Goal: Task Accomplishment & Management: Manage account settings

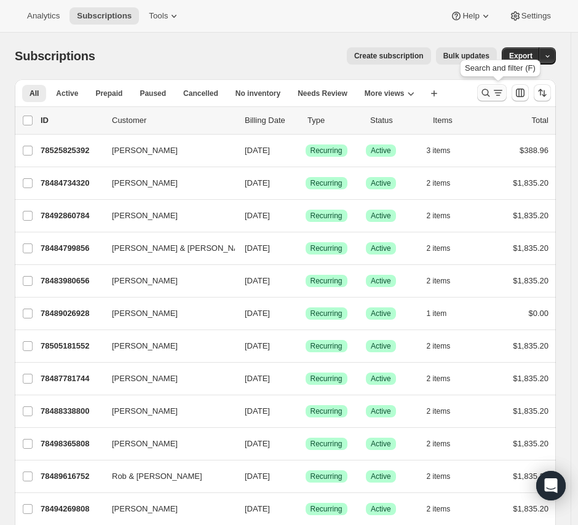
click at [489, 93] on icon "Search and filter results" at bounding box center [486, 93] width 8 height 8
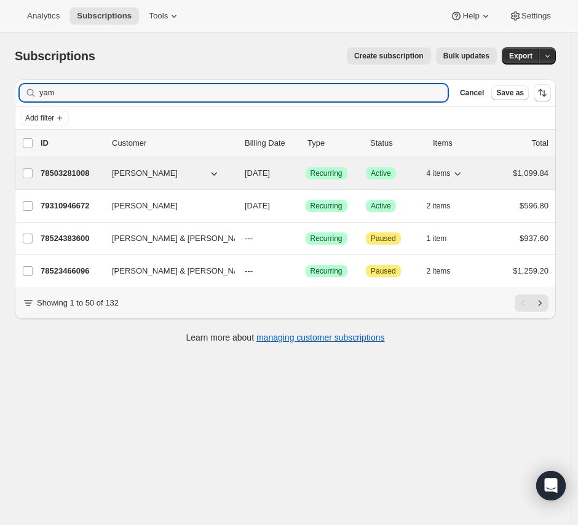
type input "yam"
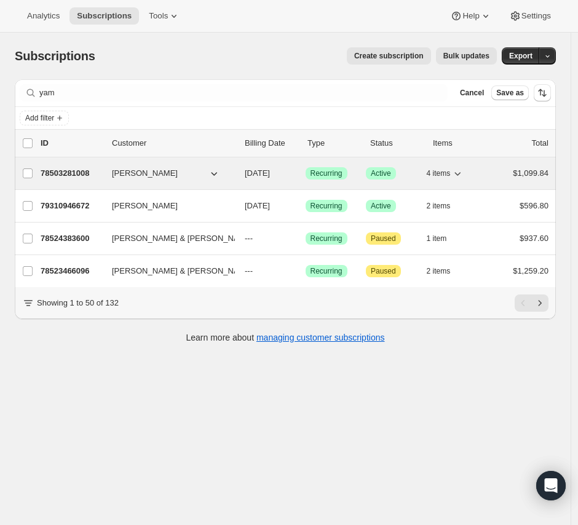
click at [103, 178] on div "78503281008 Laura Yamanaka 10/15/2025 Success Recurring Success Active 4 items …" at bounding box center [295, 173] width 508 height 17
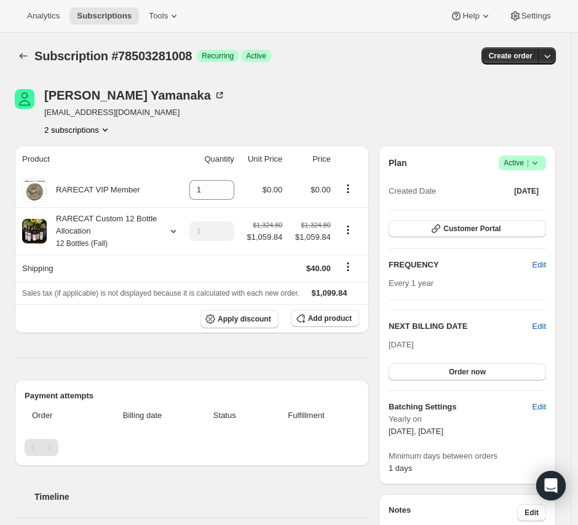
click at [108, 133] on icon "Product actions" at bounding box center [105, 130] width 12 height 12
click at [289, 98] on div "[PERSON_NAME] [EMAIL_ADDRESS][DOMAIN_NAME] 2 subscriptions" at bounding box center [204, 112] width 379 height 47
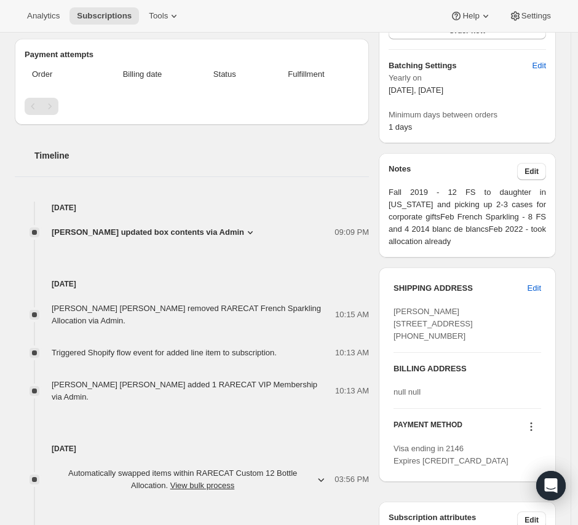
scroll to position [410, 0]
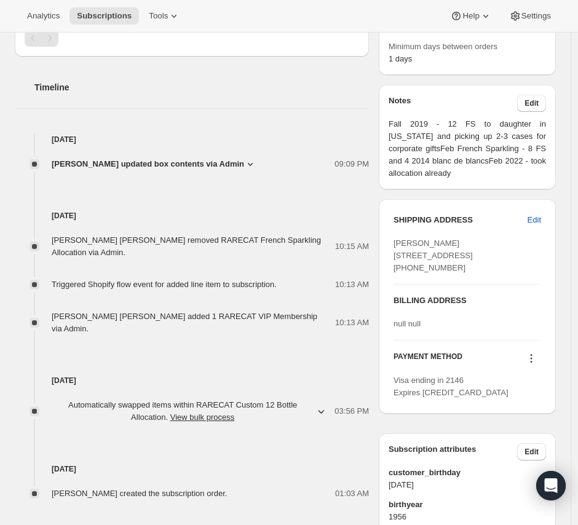
click at [533, 365] on icon at bounding box center [531, 358] width 12 height 12
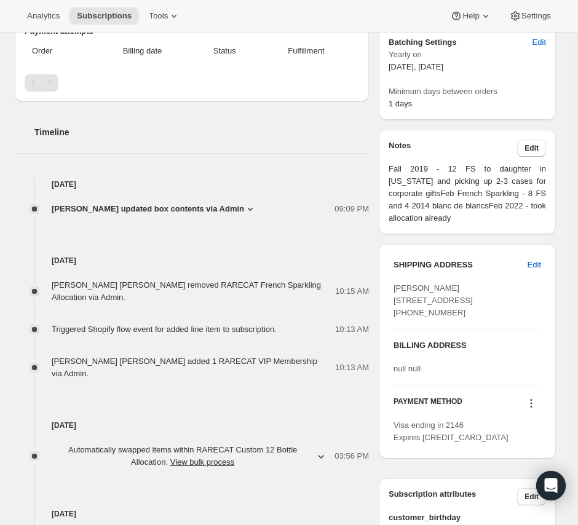
scroll to position [341, 0]
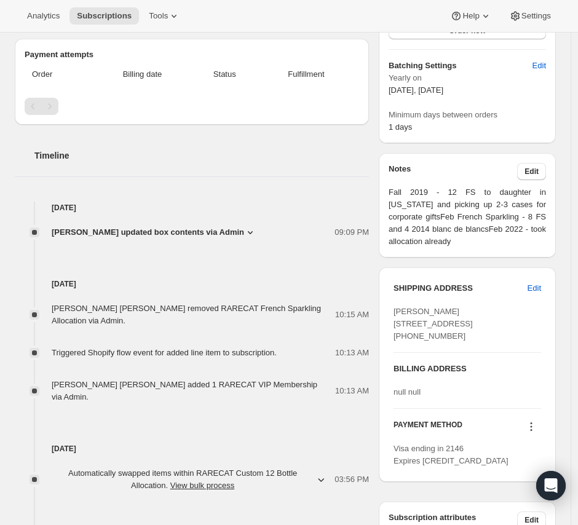
click at [188, 231] on span "Jennifer Curry updated box contents via Admin" at bounding box center [148, 232] width 193 height 12
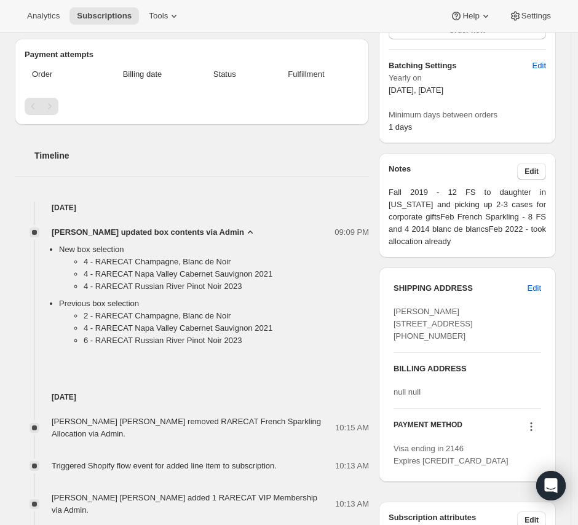
click at [188, 231] on span "Jennifer Curry updated box contents via Admin" at bounding box center [148, 232] width 193 height 12
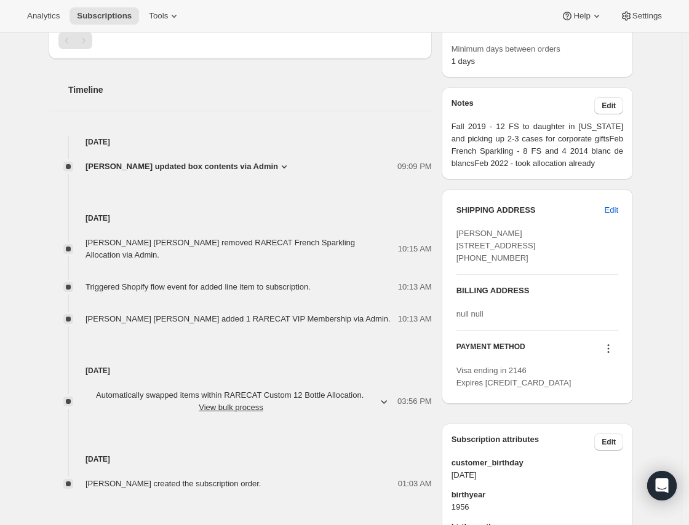
scroll to position [410, 0]
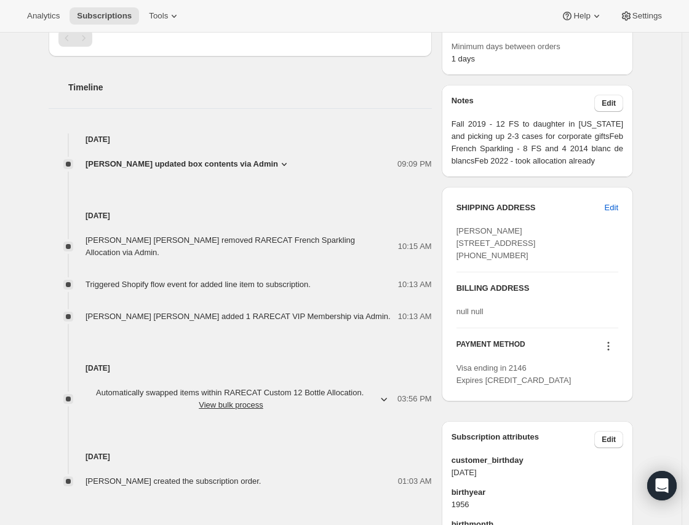
click at [584, 352] on icon at bounding box center [608, 346] width 12 height 12
click at [584, 450] on span "Add credit card" at bounding box center [595, 447] width 54 height 9
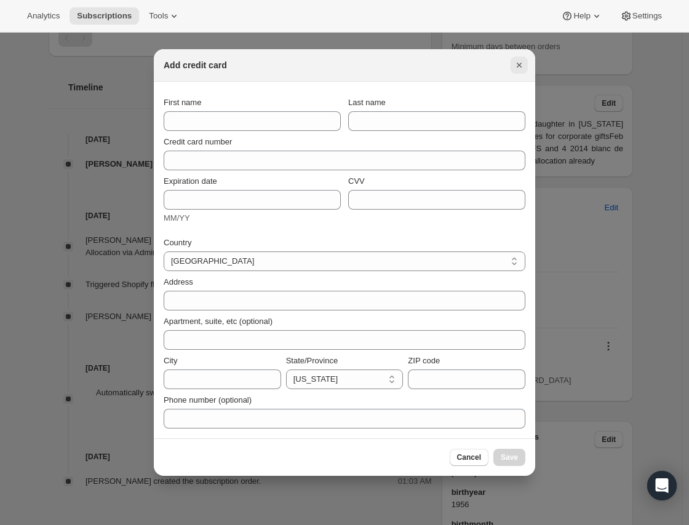
click at [523, 66] on icon "Close" at bounding box center [519, 65] width 12 height 12
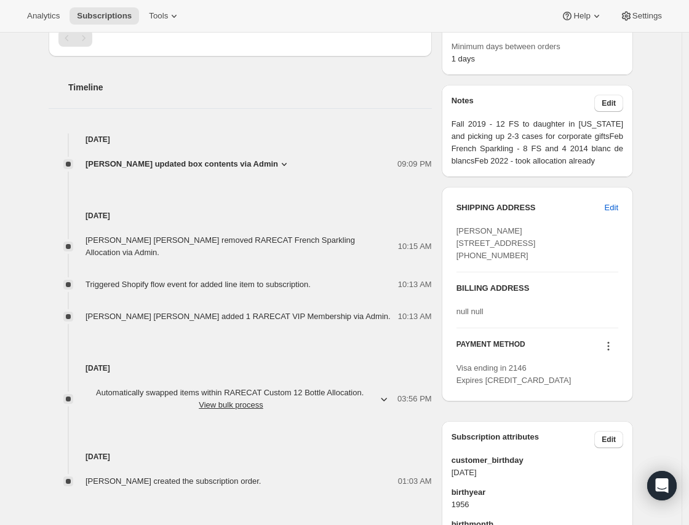
click at [584, 356] on div at bounding box center [608, 348] width 20 height 17
click at [584, 352] on icon at bounding box center [608, 346] width 12 height 12
click at [574, 424] on span "Select payment method" at bounding box center [610, 426] width 84 height 9
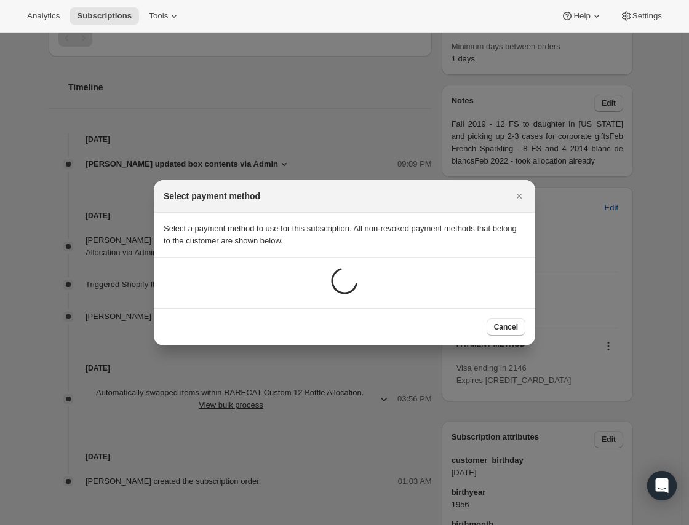
scroll to position [0, 0]
click at [517, 191] on icon "Close" at bounding box center [519, 196] width 12 height 12
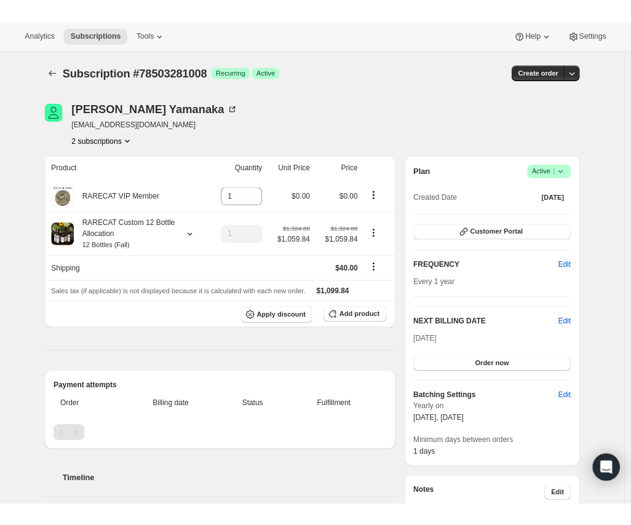
scroll to position [410, 0]
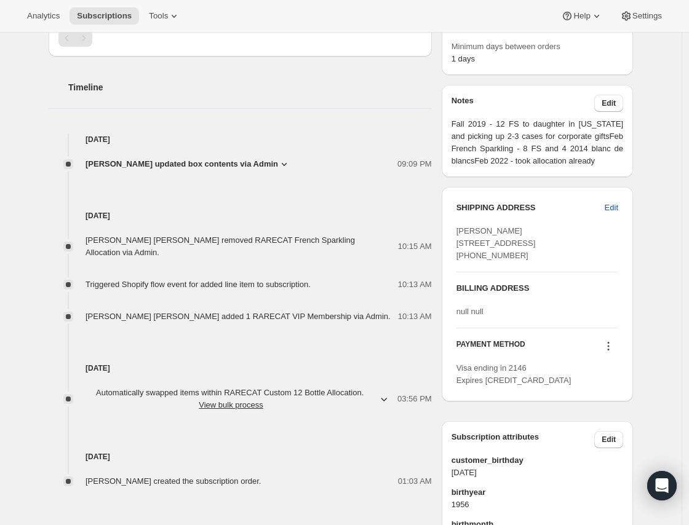
click at [584, 356] on div at bounding box center [608, 348] width 20 height 17
click at [584, 352] on icon at bounding box center [608, 346] width 12 height 12
click at [544, 446] on div "Subscription attributes Edit customer_birthday 1956-09-01 birthyear 1956 birthm…" at bounding box center [537, 530] width 191 height 237
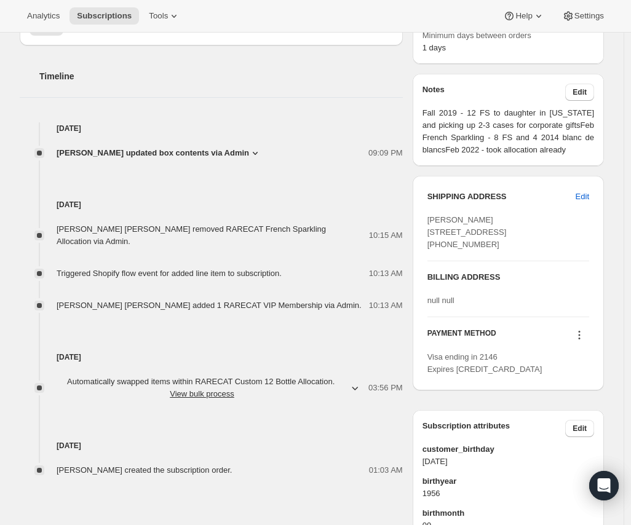
scroll to position [400, 0]
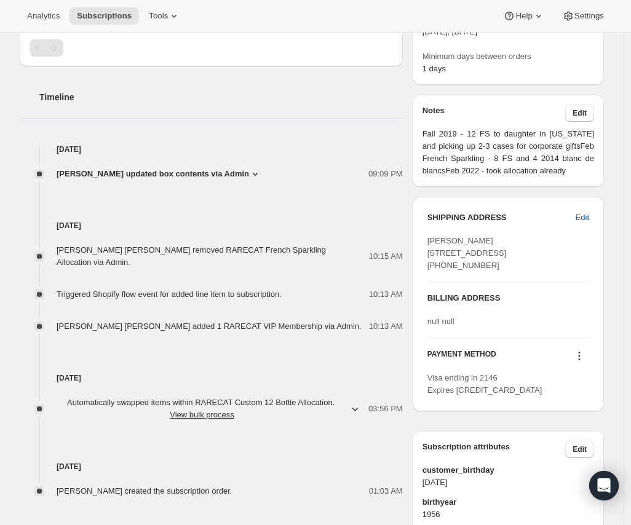
click at [573, 363] on button at bounding box center [580, 356] width 20 height 14
click at [584, 362] on icon at bounding box center [579, 356] width 12 height 12
click at [583, 362] on icon at bounding box center [579, 356] width 12 height 12
click at [560, 461] on span "Add credit card" at bounding box center [560, 457] width 54 height 9
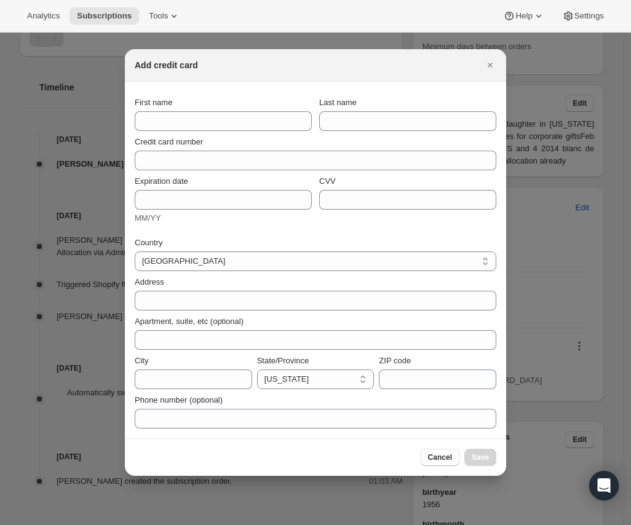
scroll to position [400, 0]
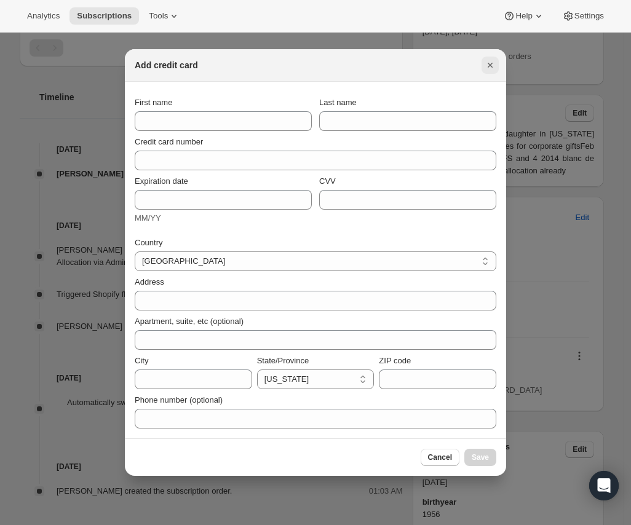
click at [490, 62] on icon "Close" at bounding box center [490, 65] width 12 height 12
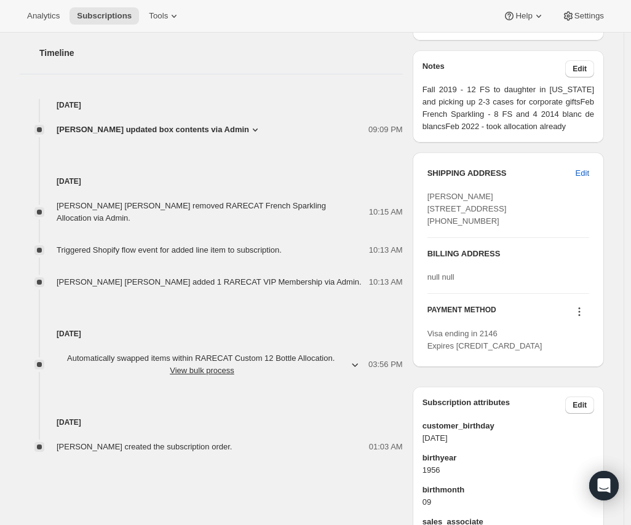
scroll to position [468, 0]
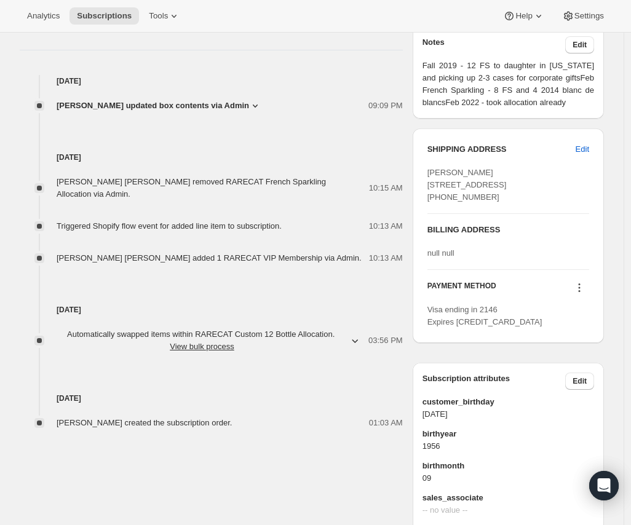
click at [580, 294] on icon at bounding box center [579, 288] width 12 height 12
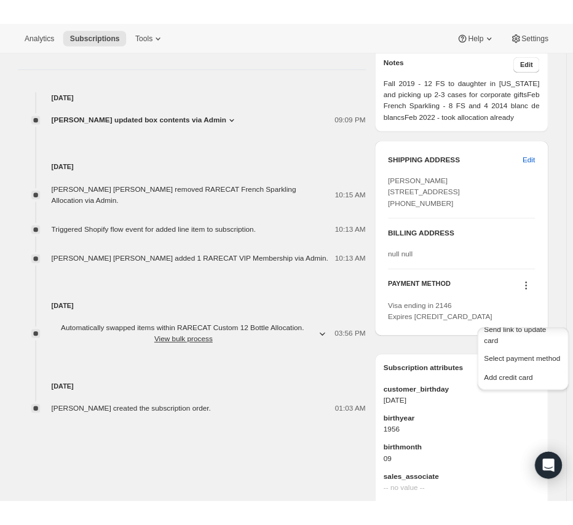
scroll to position [0, 0]
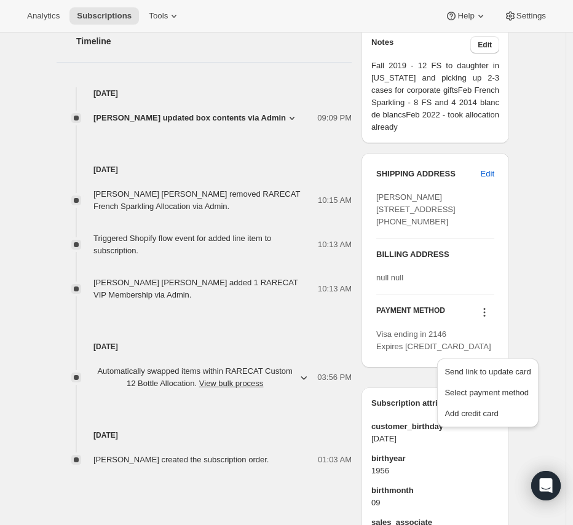
click at [345, 343] on h4 "Sep 11, 2025" at bounding box center [204, 347] width 295 height 12
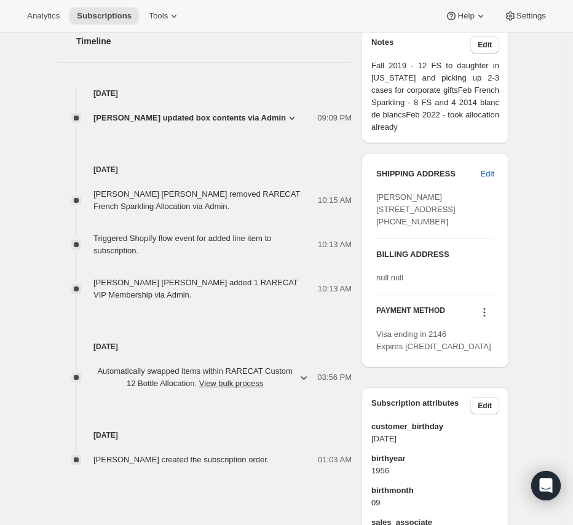
click at [306, 327] on div "Sep 11, 2025 Automatically swapped items within RARECAT Custom 12 Bottle Alloca…" at bounding box center [204, 345] width 295 height 89
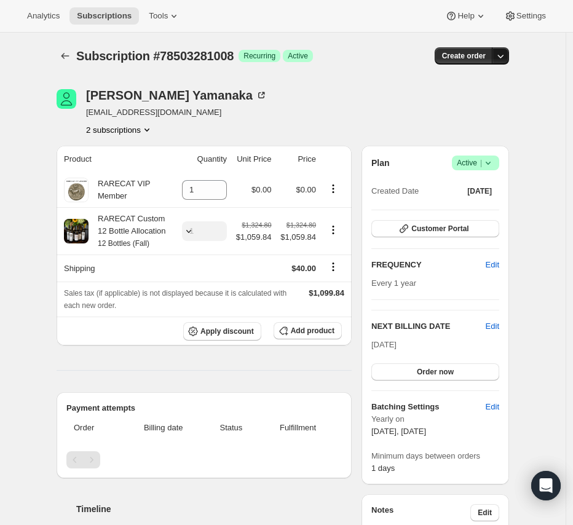
click at [502, 60] on icon "button" at bounding box center [501, 56] width 12 height 12
click at [474, 101] on span "Create custom one-time order" at bounding box center [452, 102] width 106 height 9
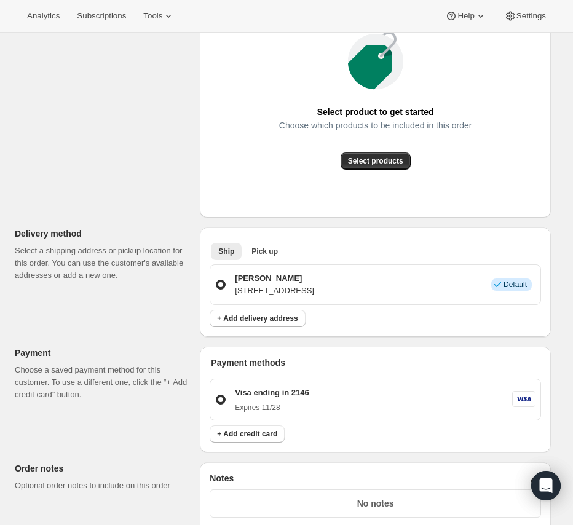
scroll to position [273, 0]
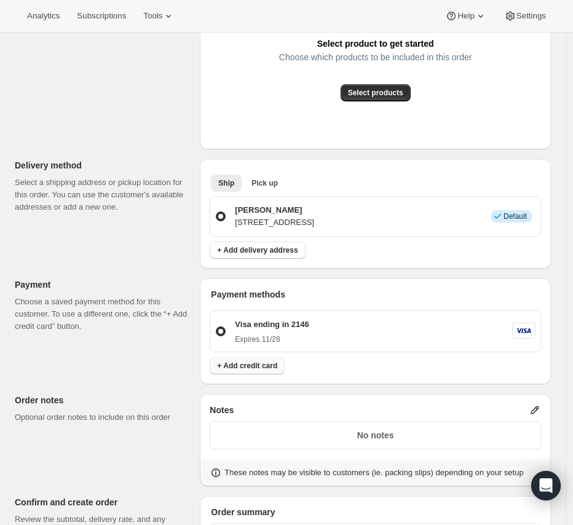
click at [264, 367] on span "+ Add credit card" at bounding box center [247, 366] width 60 height 10
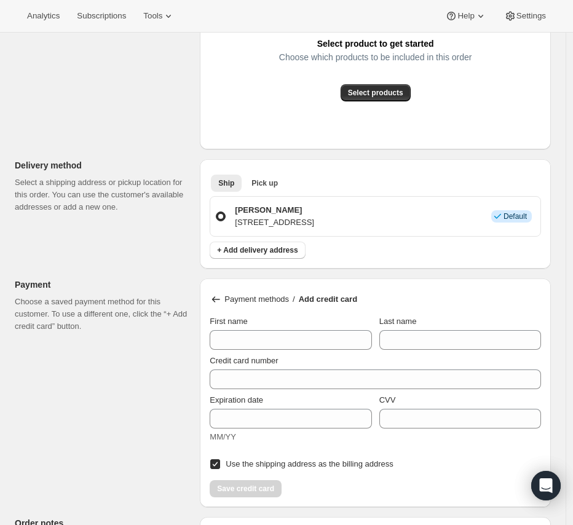
click at [215, 301] on icon at bounding box center [216, 299] width 12 height 12
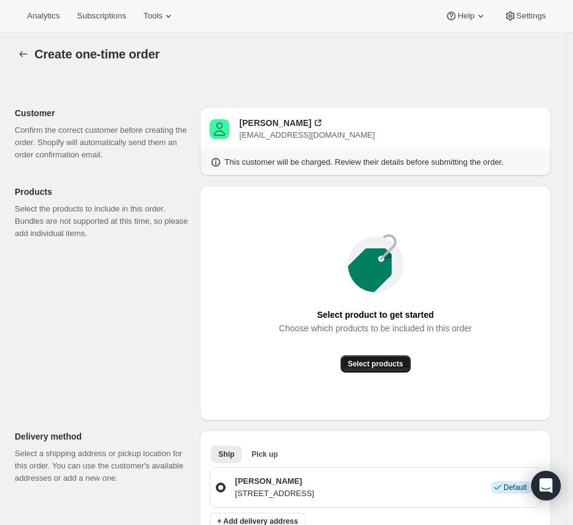
scroll to position [0, 0]
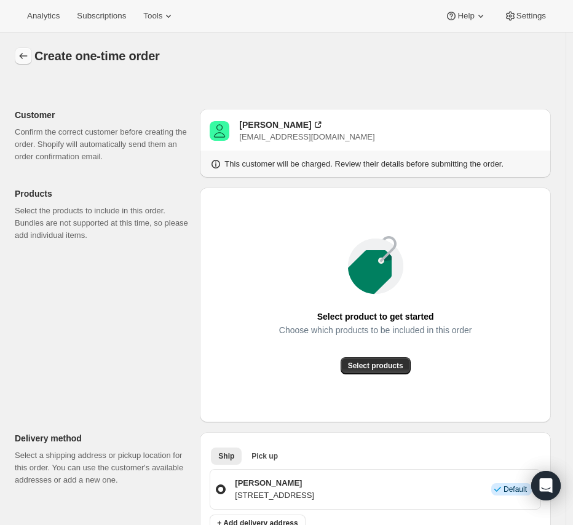
click at [28, 58] on icon "button" at bounding box center [23, 56] width 12 height 12
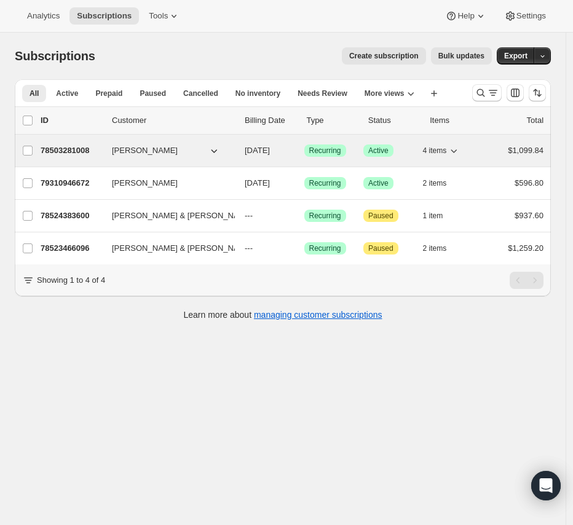
click at [82, 153] on p "78503281008" at bounding box center [72, 151] width 62 height 12
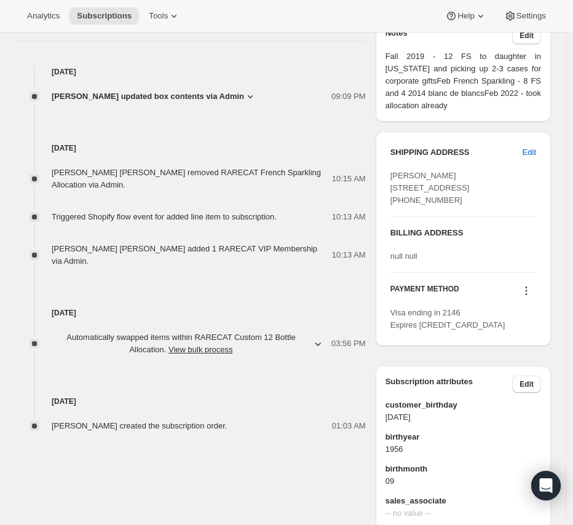
scroll to position [478, 0]
click at [530, 296] on icon at bounding box center [526, 290] width 12 height 12
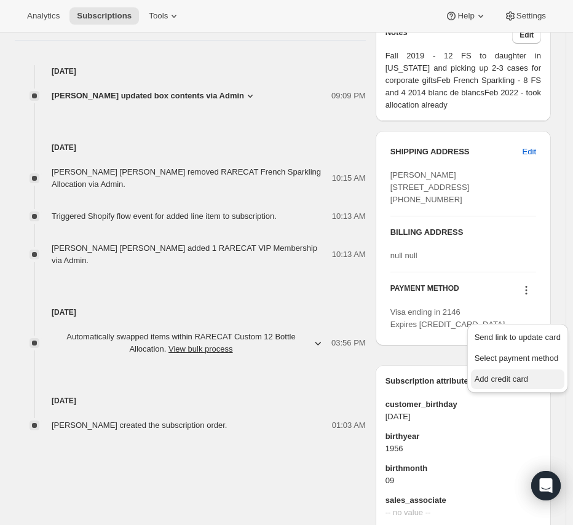
click at [511, 375] on span "Add credit card" at bounding box center [502, 379] width 54 height 9
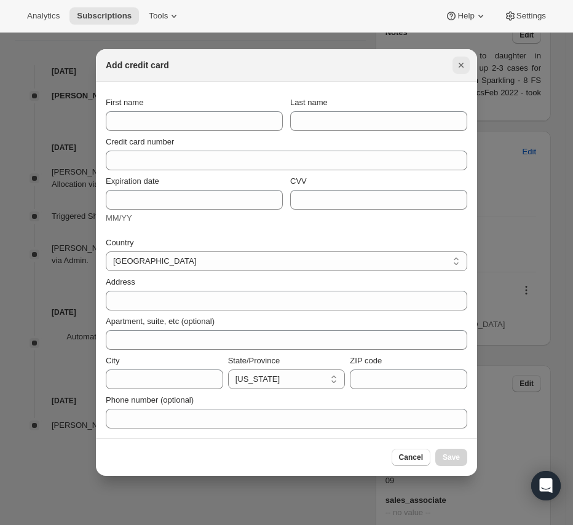
click at [456, 73] on button "Close" at bounding box center [461, 65] width 17 height 17
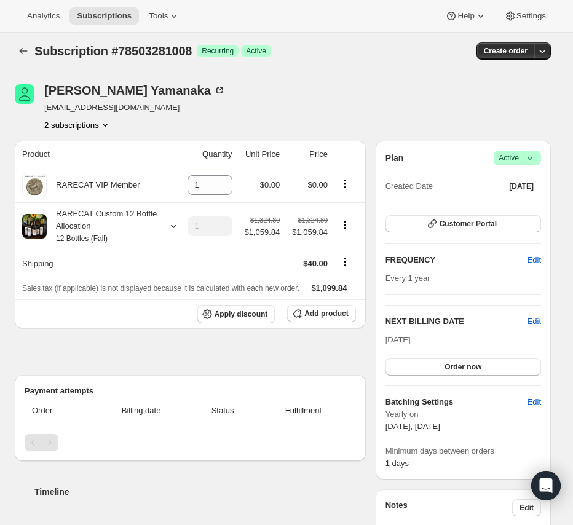
scroll to position [0, 0]
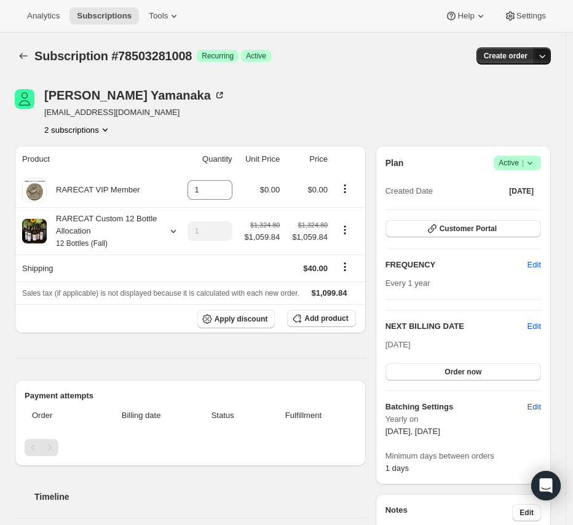
click at [548, 54] on icon "button" at bounding box center [542, 56] width 12 height 12
click at [480, 104] on span "Create custom one-time order" at bounding box center [497, 102] width 106 height 9
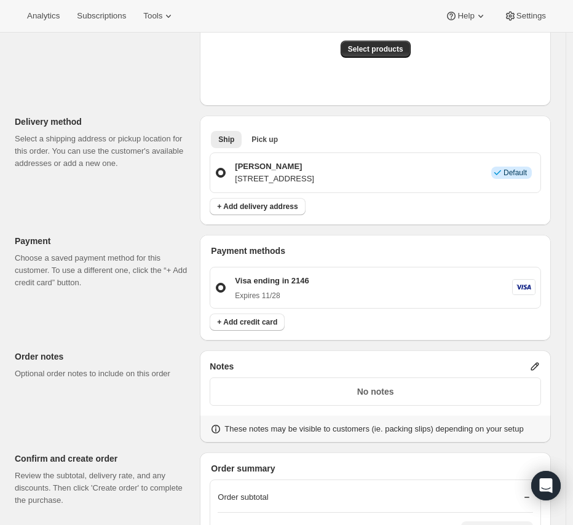
scroll to position [487, 0]
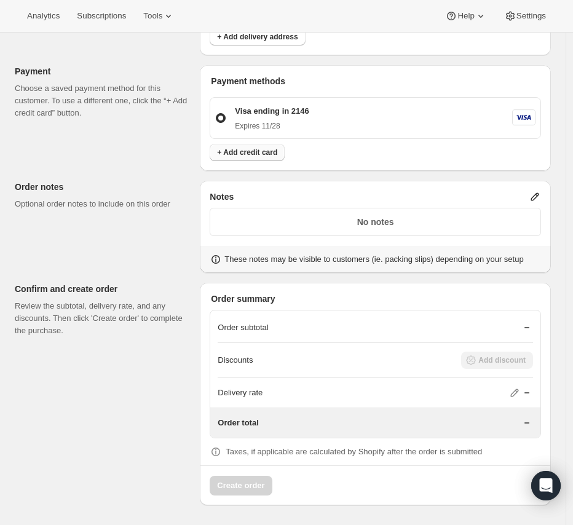
click at [241, 155] on span "+ Add credit card" at bounding box center [247, 153] width 60 height 10
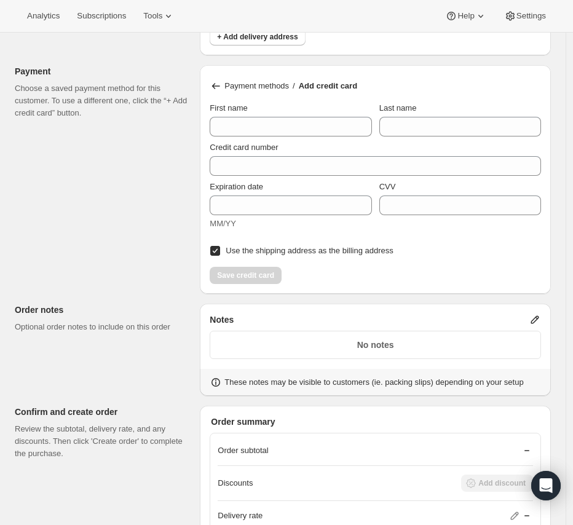
click at [255, 247] on span "Use the shipping address as the billing address" at bounding box center [309, 250] width 167 height 9
click at [220, 247] on input "Use the shipping address as the billing address" at bounding box center [215, 251] width 10 height 10
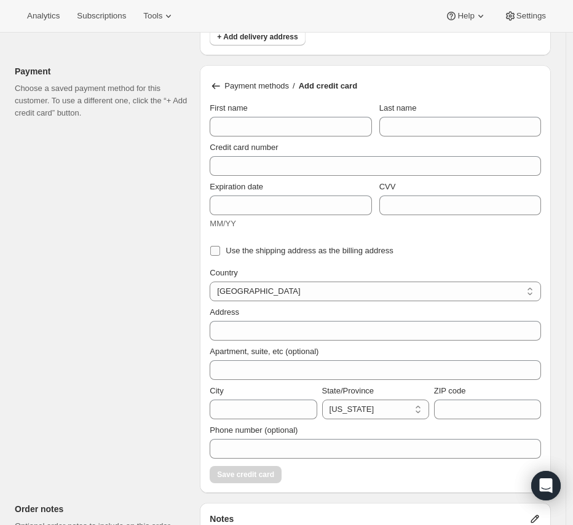
click at [267, 250] on span "Use the shipping address as the billing address" at bounding box center [309, 250] width 167 height 9
click at [220, 250] on input "Use the shipping address as the billing address" at bounding box center [215, 251] width 10 height 10
checkbox input "true"
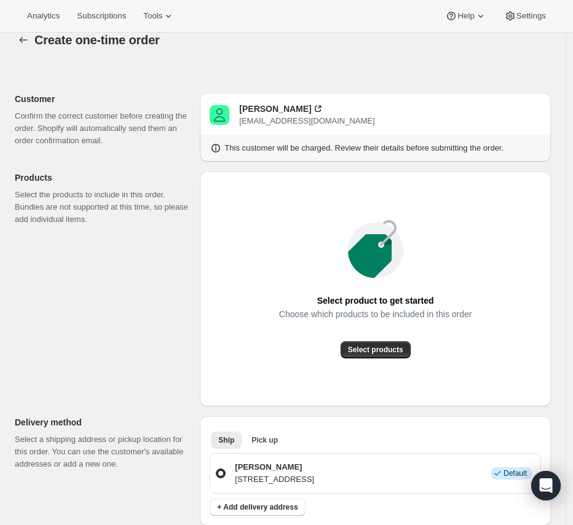
scroll to position [0, 0]
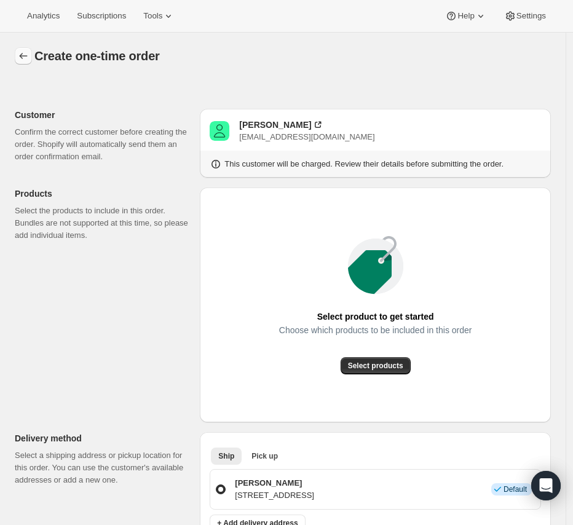
click at [26, 60] on icon "button" at bounding box center [23, 56] width 12 height 12
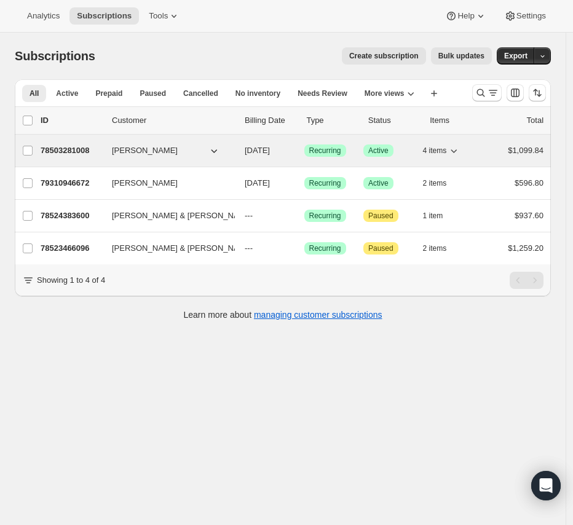
click at [119, 153] on span "Laura Yamanaka" at bounding box center [145, 151] width 66 height 12
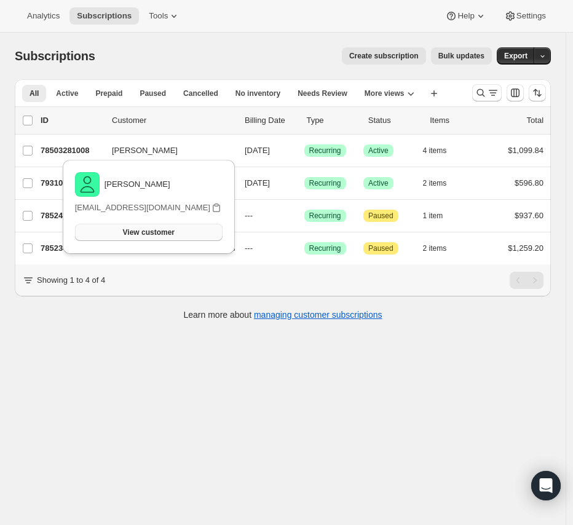
click at [136, 228] on span "View customer" at bounding box center [149, 233] width 52 height 10
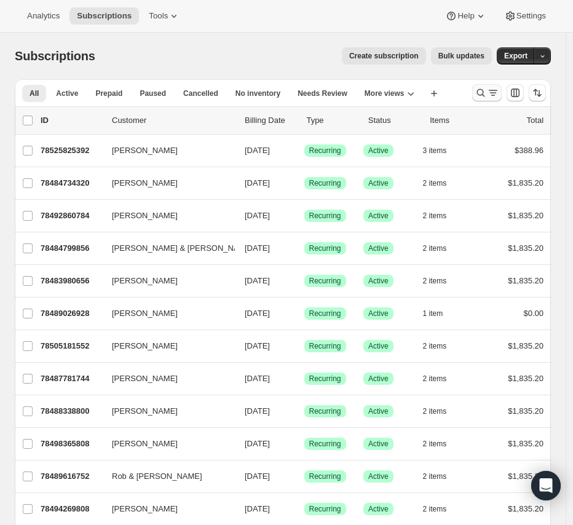
click at [483, 95] on icon "Search and filter results" at bounding box center [481, 93] width 12 height 12
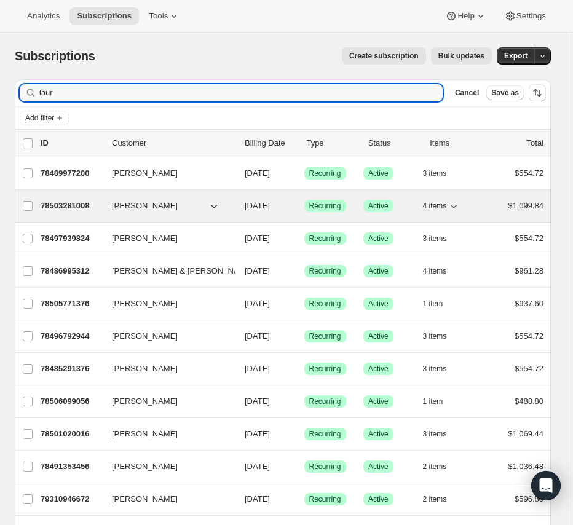
type input "laur"
click at [100, 201] on p "78503281008" at bounding box center [72, 206] width 62 height 12
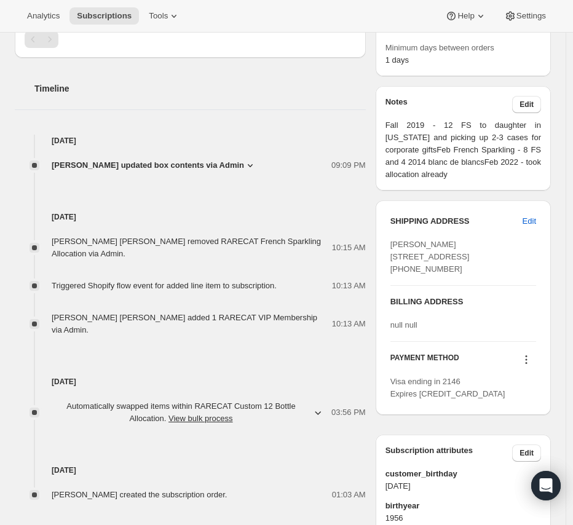
scroll to position [410, 0]
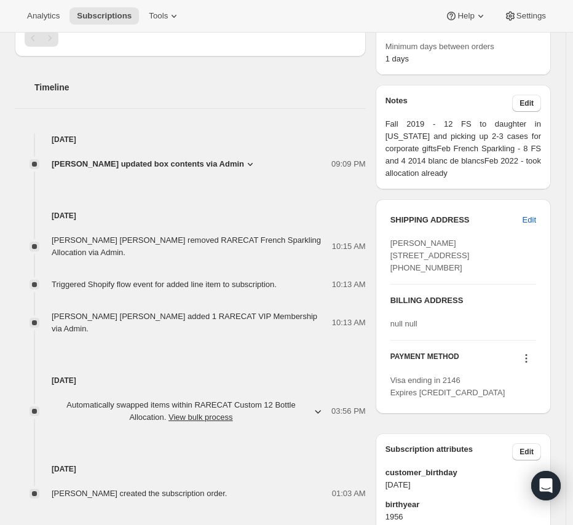
click at [528, 360] on icon at bounding box center [527, 359] width 2 height 2
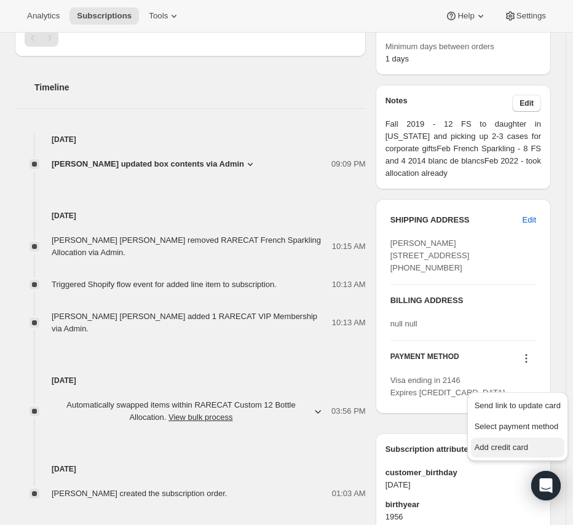
click at [535, 440] on button "Add credit card" at bounding box center [517, 448] width 93 height 20
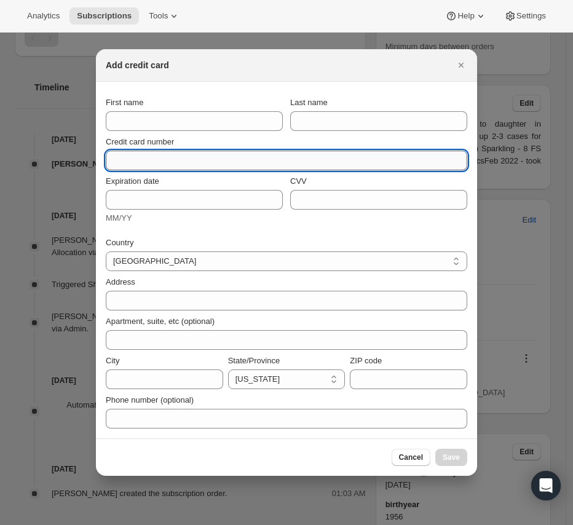
click at [175, 161] on input "Credit card number" at bounding box center [282, 161] width 352 height 20
click at [175, 161] on input "2313 2123" at bounding box center [282, 161] width 352 height 20
type input "2313 2123"
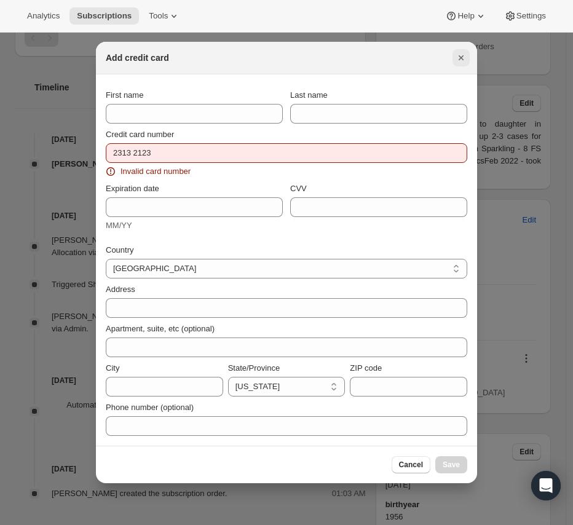
click at [453, 66] on div "Add credit card" at bounding box center [286, 58] width 381 height 33
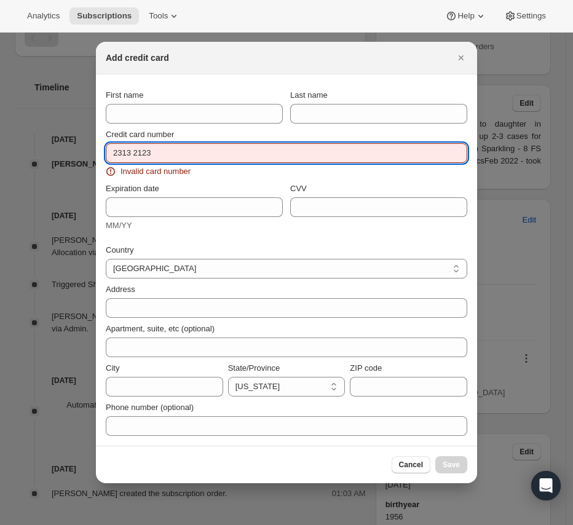
click at [289, 153] on input "2313 2123" at bounding box center [282, 153] width 352 height 20
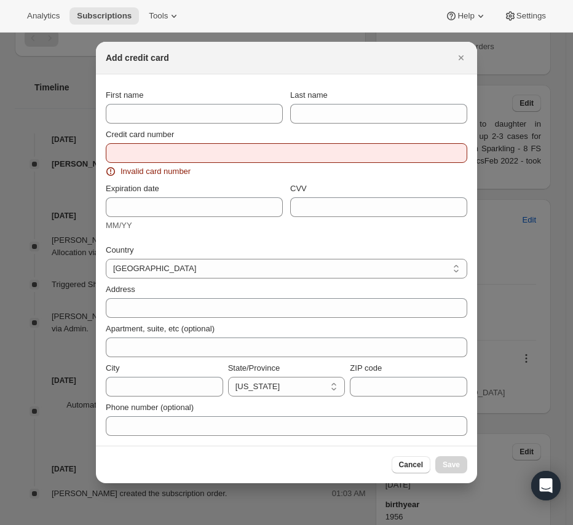
click at [289, 133] on div "Credit card number" at bounding box center [287, 135] width 362 height 12
click at [461, 61] on icon "Close" at bounding box center [461, 58] width 12 height 12
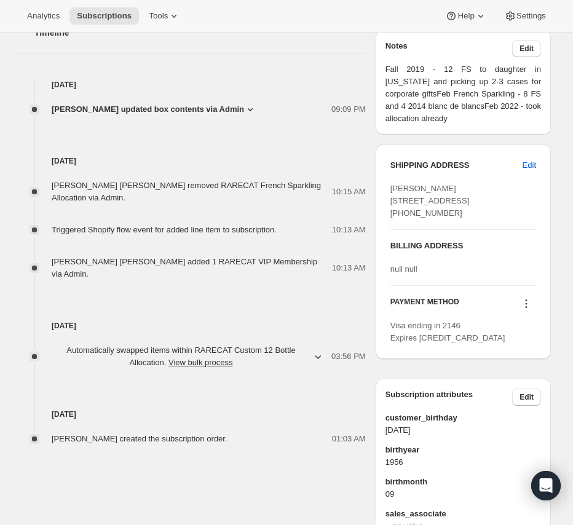
scroll to position [478, 0]
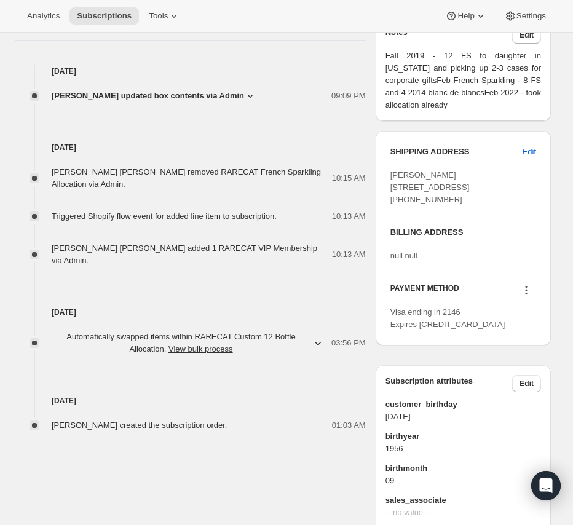
click at [532, 296] on icon at bounding box center [526, 290] width 12 height 12
click at [496, 344] on button "Send link to update card" at bounding box center [517, 338] width 93 height 20
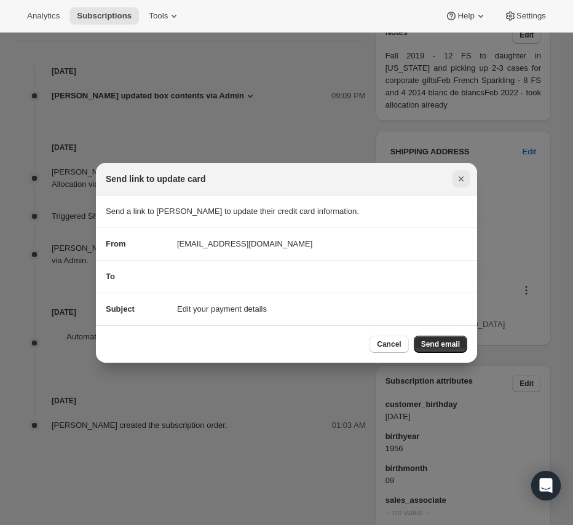
click at [464, 185] on button "Close" at bounding box center [461, 178] width 17 height 17
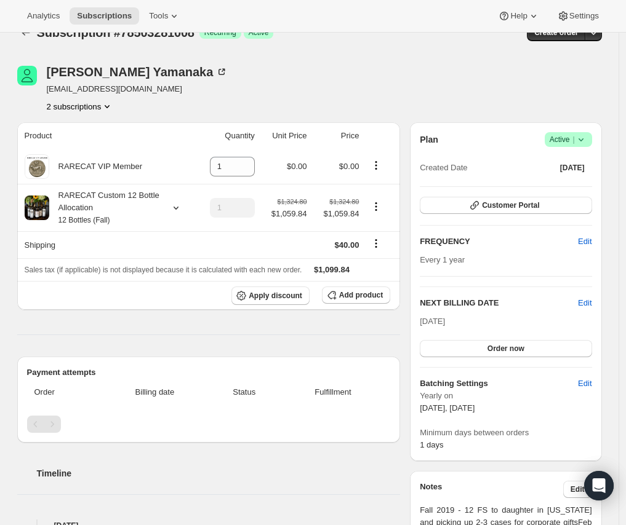
scroll to position [0, 0]
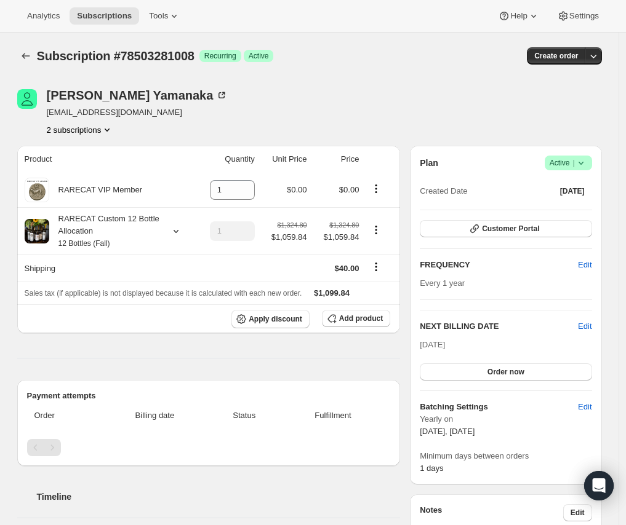
click at [133, 114] on span "[EMAIL_ADDRESS][DOMAIN_NAME]" at bounding box center [137, 112] width 181 height 12
copy span "[EMAIL_ADDRESS][DOMAIN_NAME]"
click at [99, 135] on button "2 subscriptions" at bounding box center [80, 130] width 67 height 12
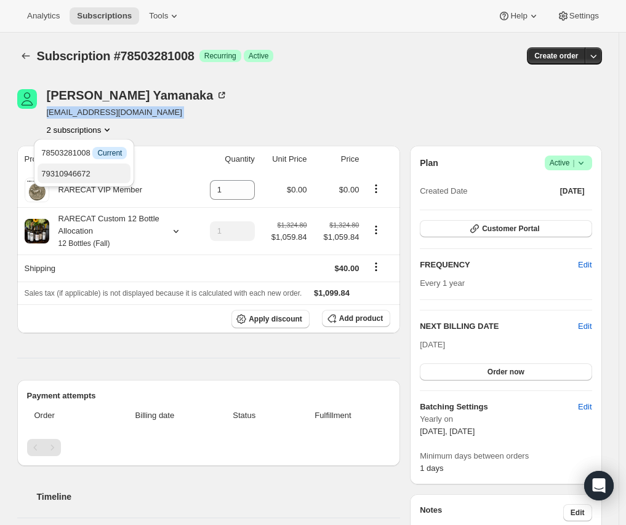
click at [99, 175] on span "79310946672" at bounding box center [83, 174] width 85 height 12
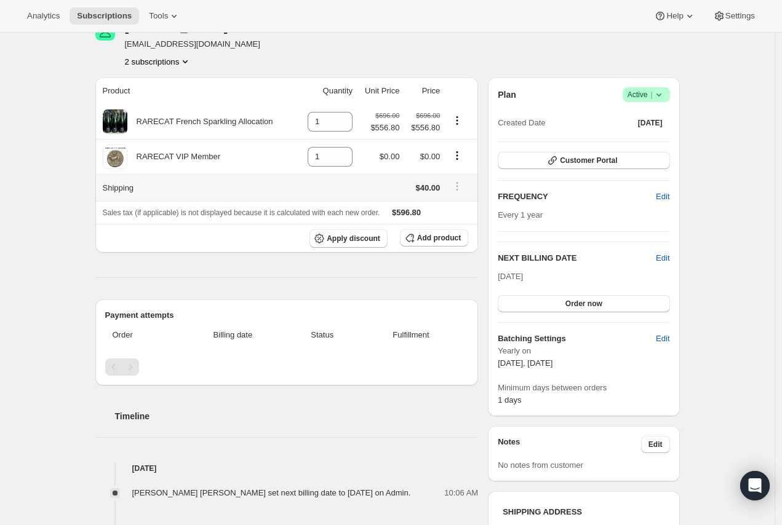
scroll to position [346, 0]
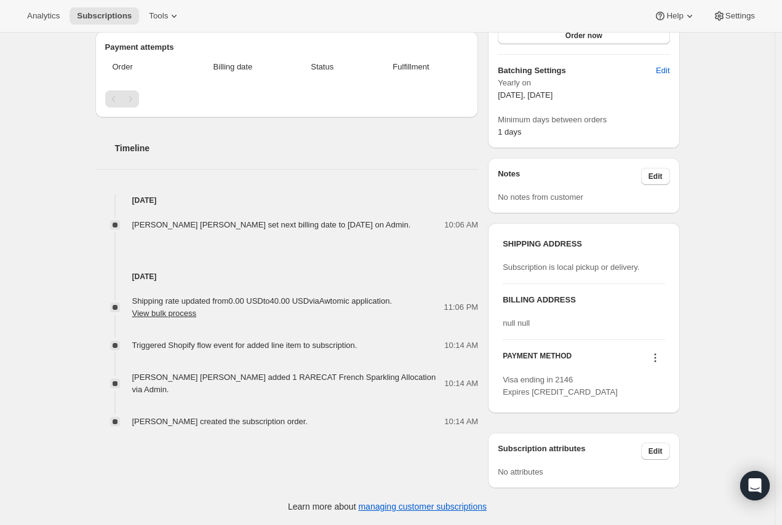
click at [579, 361] on icon at bounding box center [655, 358] width 12 height 12
click at [579, 335] on div "Subscription #79310946672. This page is ready Subscription #79310946672 Success…" at bounding box center [387, 110] width 774 height 829
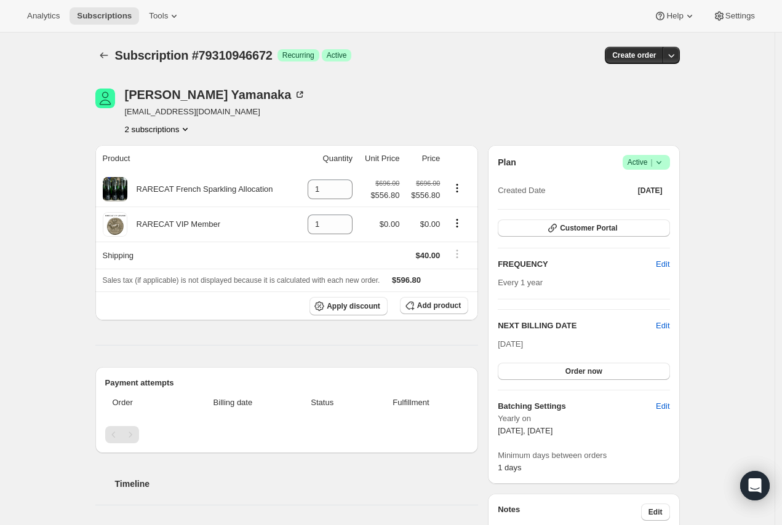
scroll to position [0, 0]
click at [579, 58] on icon "button" at bounding box center [671, 56] width 12 height 12
click at [541, 74] on div "Bill subscription order now Create custom one-time order" at bounding box center [614, 95] width 147 height 61
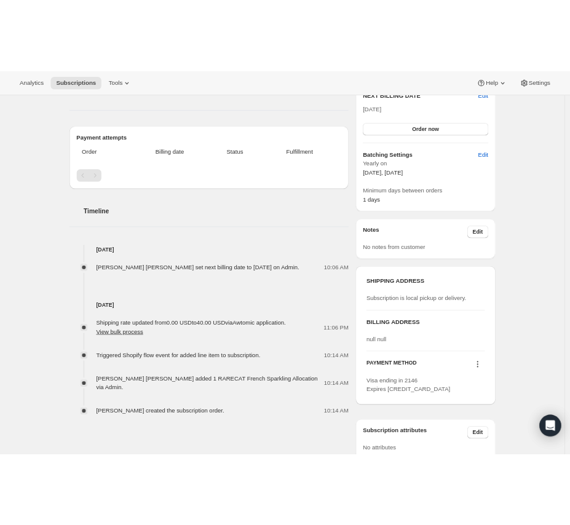
scroll to position [346, 0]
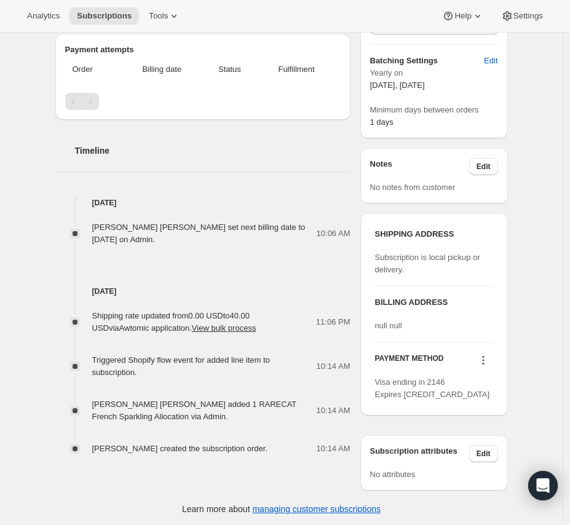
click at [487, 367] on icon at bounding box center [483, 360] width 12 height 12
click at [384, 370] on h3 "PAYMENT METHOD" at bounding box center [409, 362] width 69 height 17
drag, startPoint x: 378, startPoint y: 368, endPoint x: 465, endPoint y: 369, distance: 86.7
click at [465, 369] on div "PAYMENT METHOD" at bounding box center [434, 362] width 118 height 17
click at [523, 348] on div "Subscription #79310946672. This page is ready Subscription #79310946672 Success…" at bounding box center [282, 106] width 482 height 841
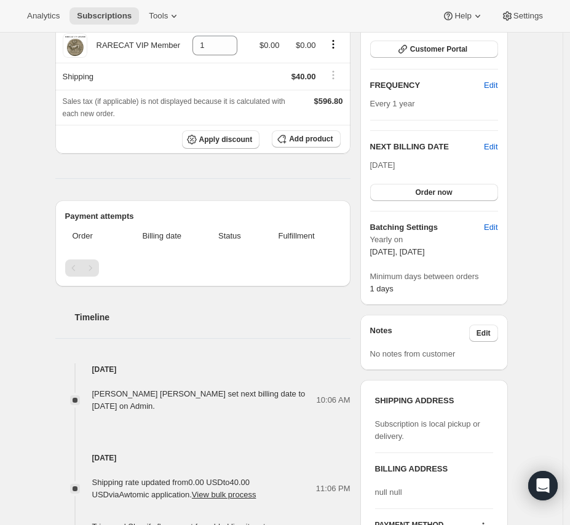
scroll to position [273, 0]
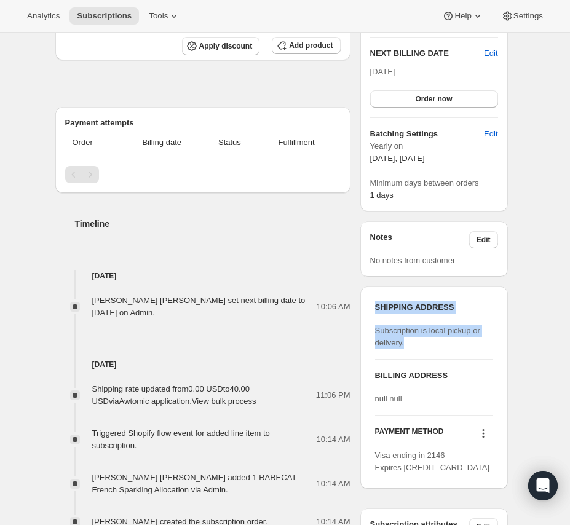
drag, startPoint x: 378, startPoint y: 310, endPoint x: 427, endPoint y: 340, distance: 57.7
click at [427, 340] on div "SHIPPING ADDRESS Subscription is local pickup or delivery." at bounding box center [434, 325] width 118 height 48
click at [427, 340] on div "Subscription is local pickup or delivery." at bounding box center [434, 337] width 118 height 25
drag, startPoint x: 431, startPoint y: 331, endPoint x: 501, endPoint y: 331, distance: 70.1
click at [501, 331] on div "SHIPPING ADDRESS Subscription is local pickup or delivery. BILLING ADDRESS null…" at bounding box center [434, 388] width 148 height 202
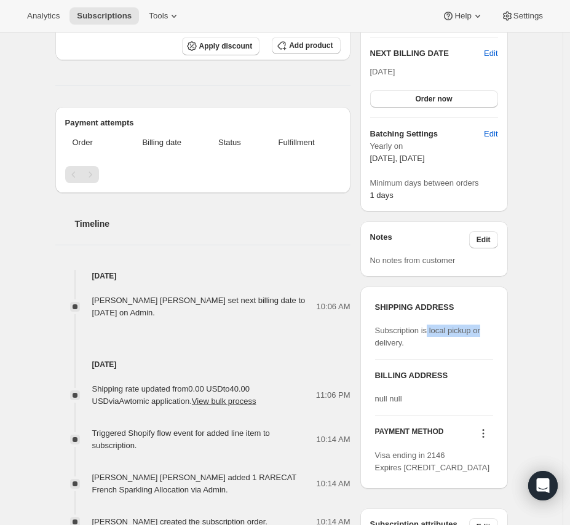
click at [446, 331] on span "Subscription is local pickup or delivery." at bounding box center [427, 337] width 105 height 22
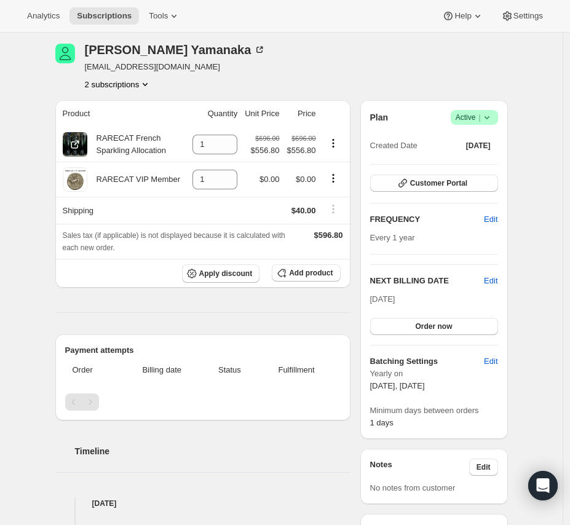
scroll to position [68, 0]
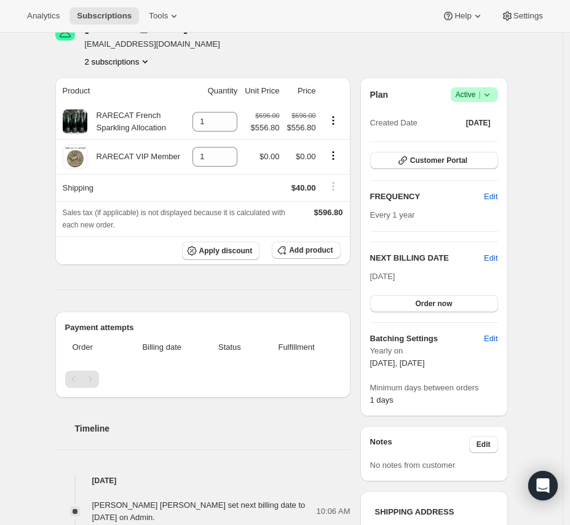
click at [134, 66] on button "2 subscriptions" at bounding box center [118, 61] width 67 height 12
click at [137, 90] on span "78503281008" at bounding box center [121, 85] width 85 height 12
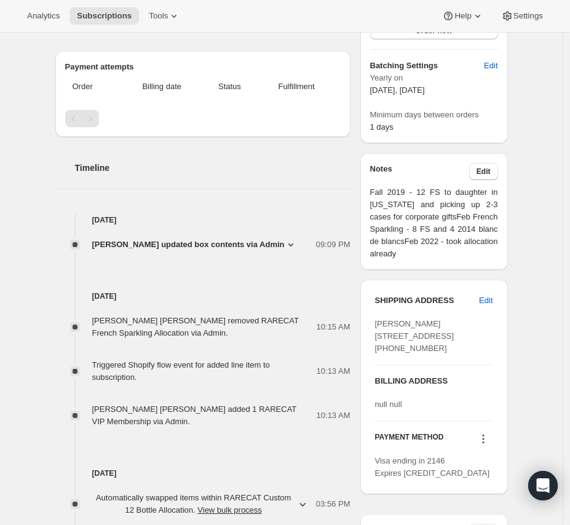
scroll to position [410, 0]
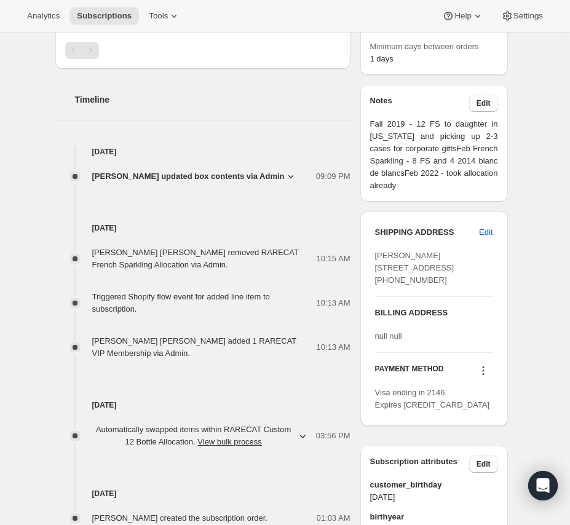
drag, startPoint x: 378, startPoint y: 259, endPoint x: 445, endPoint y: 319, distance: 89.7
click at [445, 296] on div "SHIPPING ADDRESS Edit Laura Yamanaka 23958 Columbia Court Valencia CA, 91355 Un…" at bounding box center [434, 261] width 118 height 70
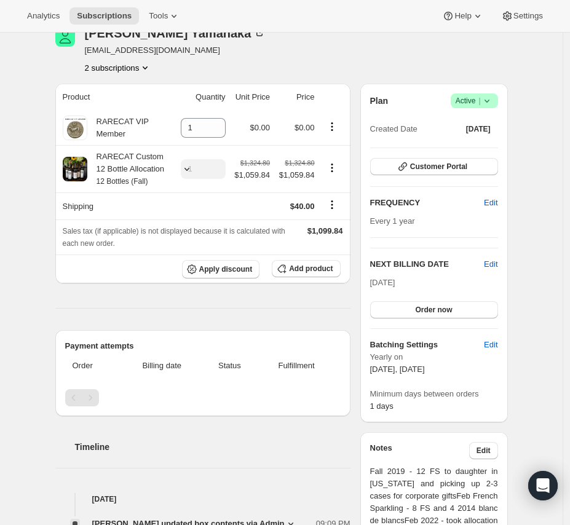
scroll to position [0, 0]
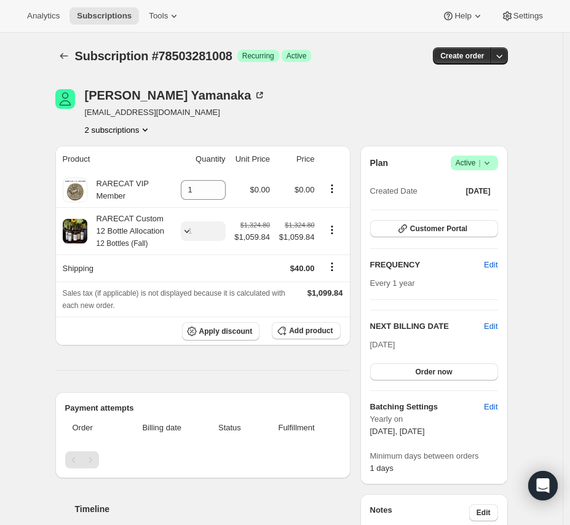
click at [151, 124] on icon "Product actions" at bounding box center [145, 130] width 12 height 12
click at [154, 182] on button "79310946672" at bounding box center [122, 174] width 93 height 20
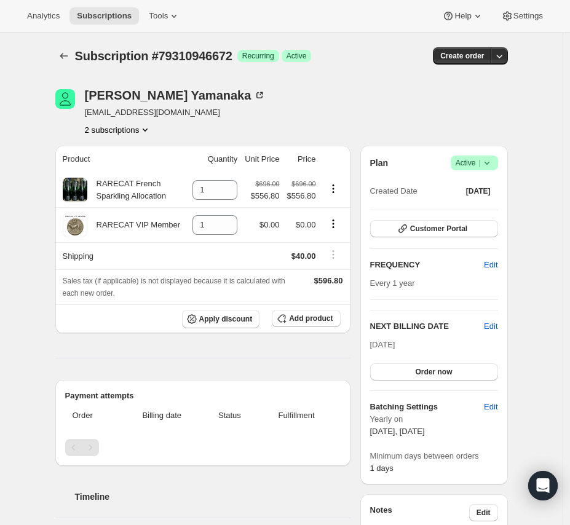
click at [136, 133] on button "2 subscriptions" at bounding box center [118, 130] width 67 height 12
click at [236, 128] on div "[PERSON_NAME] [EMAIL_ADDRESS][DOMAIN_NAME] 2 subscriptions" at bounding box center [213, 112] width 317 height 47
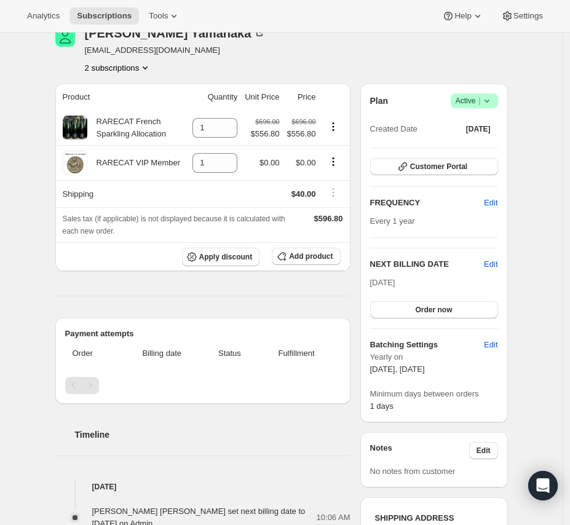
scroll to position [17, 0]
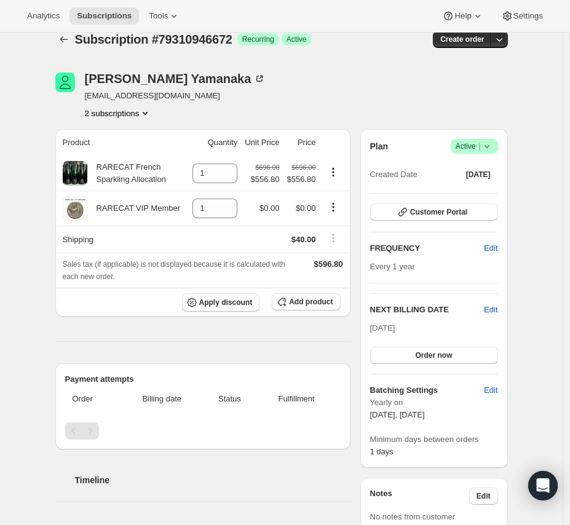
click at [145, 113] on icon "Product actions" at bounding box center [145, 113] width 12 height 12
click at [148, 141] on span "78503281008" at bounding box center [121, 136] width 85 height 12
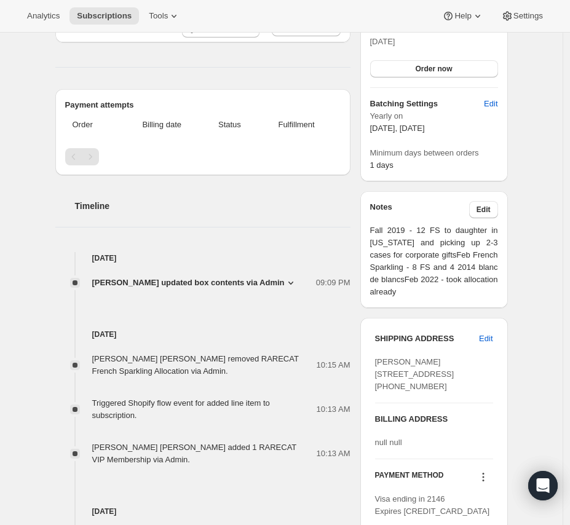
scroll to position [410, 0]
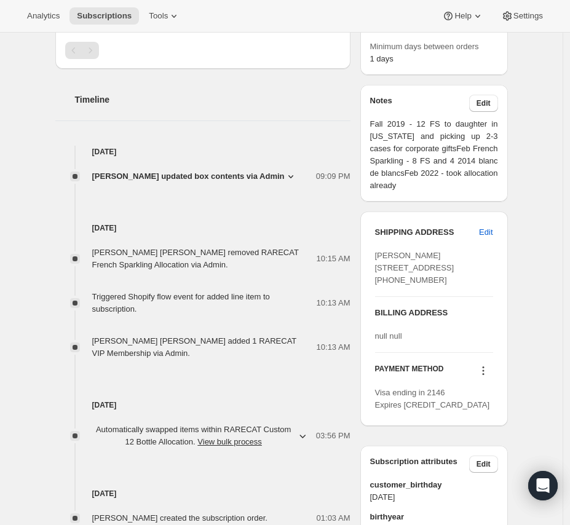
click at [410, 232] on h3 "SHIPPING ADDRESS" at bounding box center [427, 232] width 105 height 12
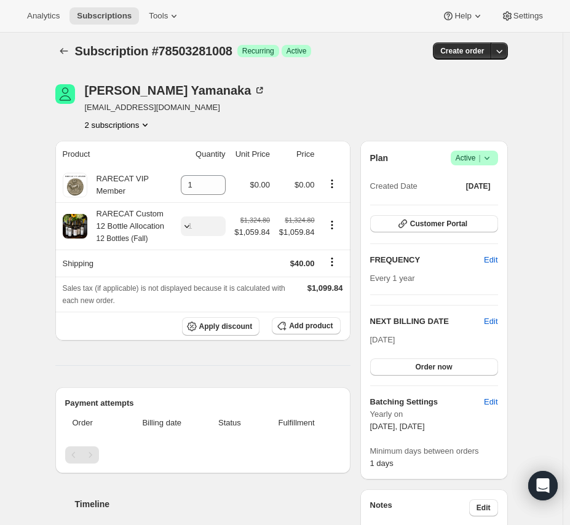
scroll to position [0, 0]
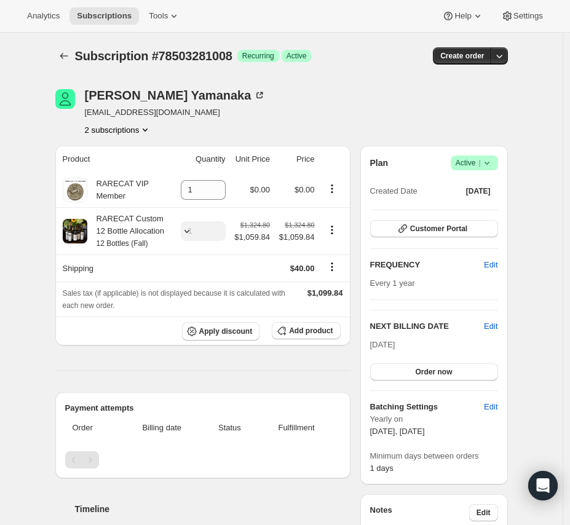
click at [140, 135] on button "2 subscriptions" at bounding box center [118, 130] width 67 height 12
click at [150, 183] on div "78503281008 Info Current 79310946672" at bounding box center [122, 163] width 100 height 48
click at [149, 173] on span "79310946672" at bounding box center [121, 174] width 85 height 12
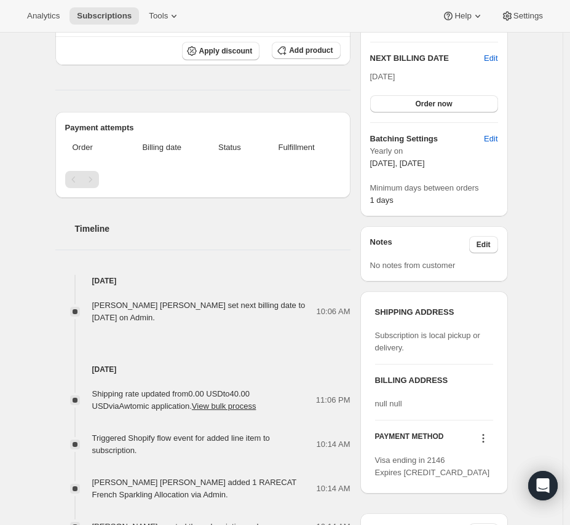
scroll to position [273, 0]
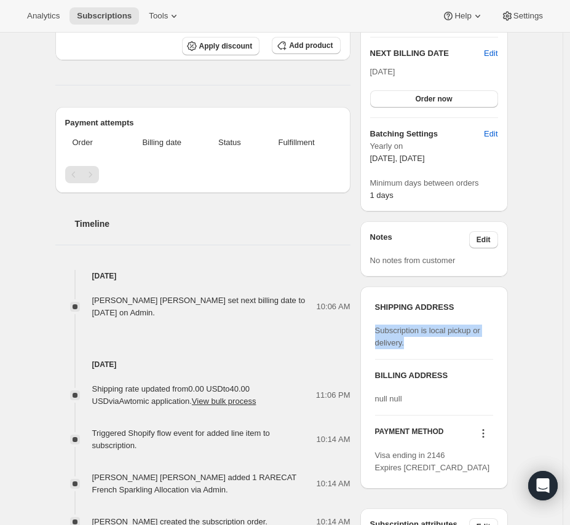
drag, startPoint x: 414, startPoint y: 337, endPoint x: 377, endPoint y: 330, distance: 37.5
click at [377, 330] on div "SHIPPING ADDRESS Subscription is local pickup or delivery. BILLING ADDRESS null…" at bounding box center [434, 388] width 148 height 202
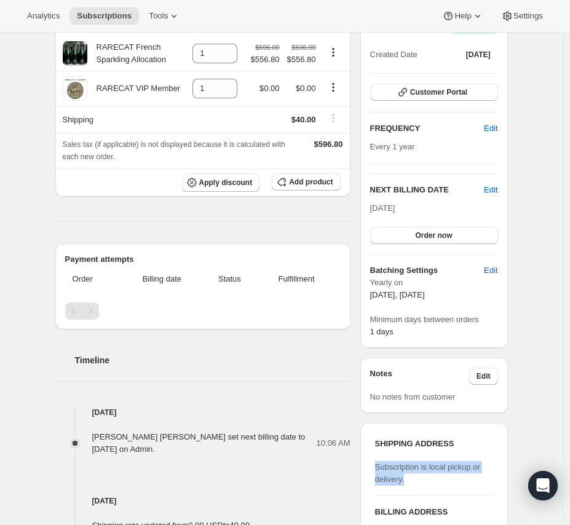
scroll to position [68, 0]
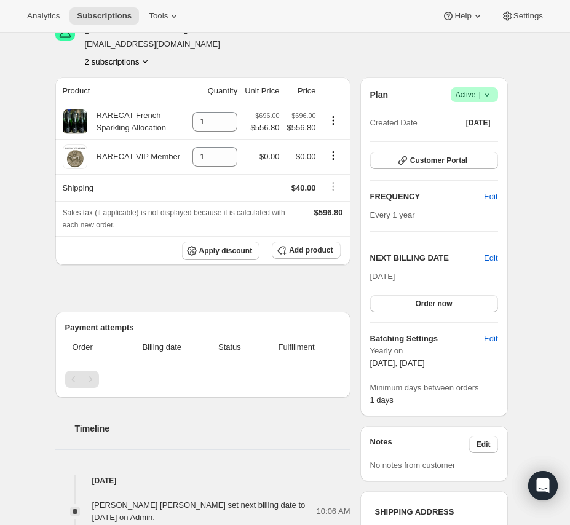
click at [150, 63] on icon "Product actions" at bounding box center [145, 61] width 12 height 12
click at [149, 81] on span "78503281008" at bounding box center [121, 85] width 85 height 12
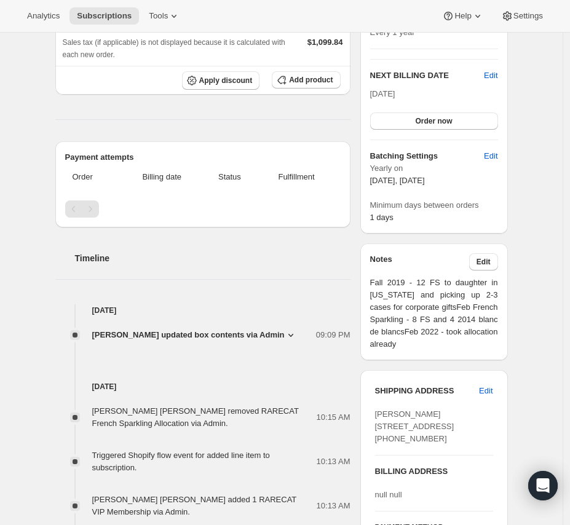
scroll to position [341, 0]
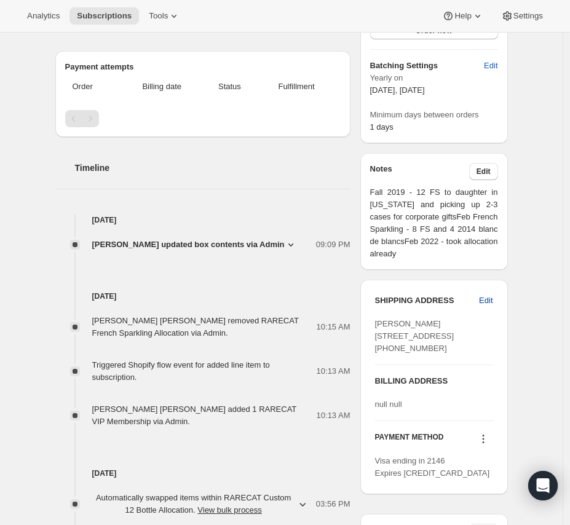
click at [492, 303] on span "Edit" at bounding box center [486, 301] width 14 height 12
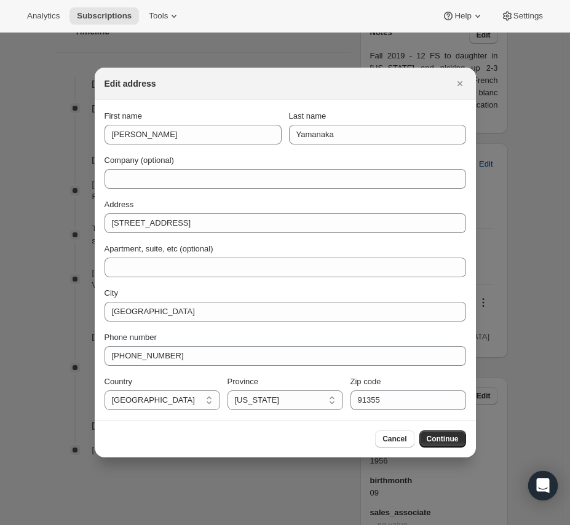
scroll to position [0, 0]
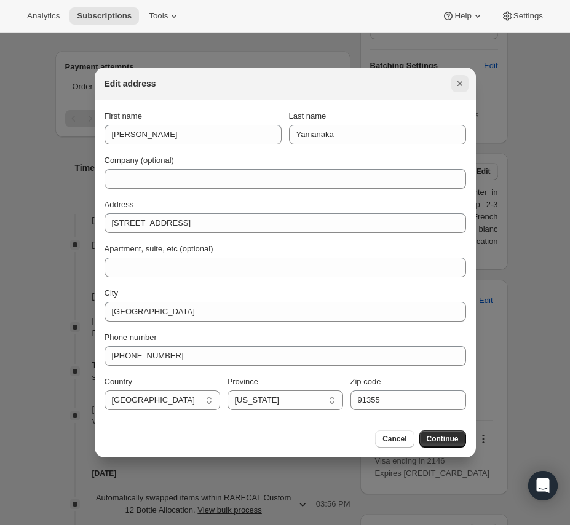
click at [451, 86] on button "Close" at bounding box center [459, 83] width 17 height 17
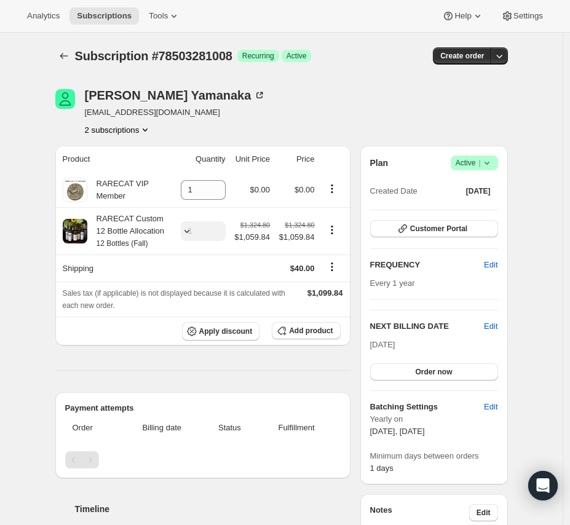
click at [136, 132] on button "2 subscriptions" at bounding box center [118, 130] width 67 height 12
click at [146, 172] on span "79310946672" at bounding box center [121, 174] width 85 height 12
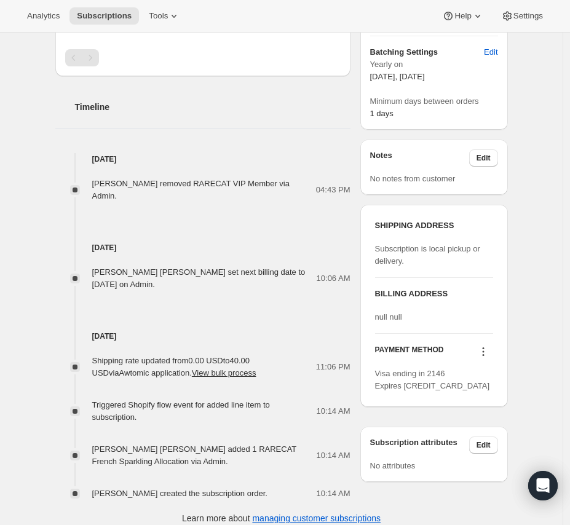
scroll to position [359, 0]
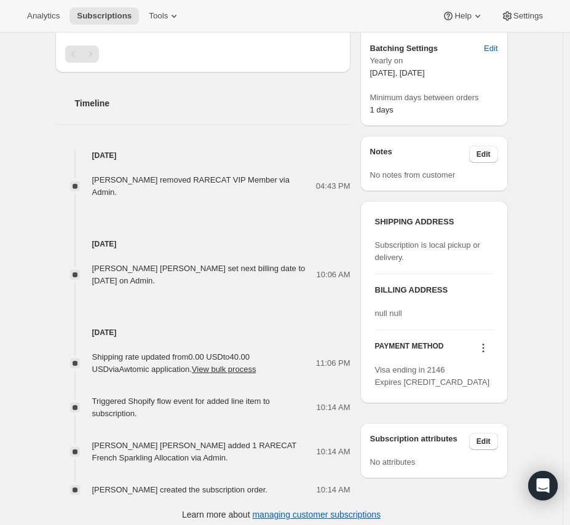
click at [453, 225] on h3 "SHIPPING ADDRESS" at bounding box center [434, 222] width 118 height 12
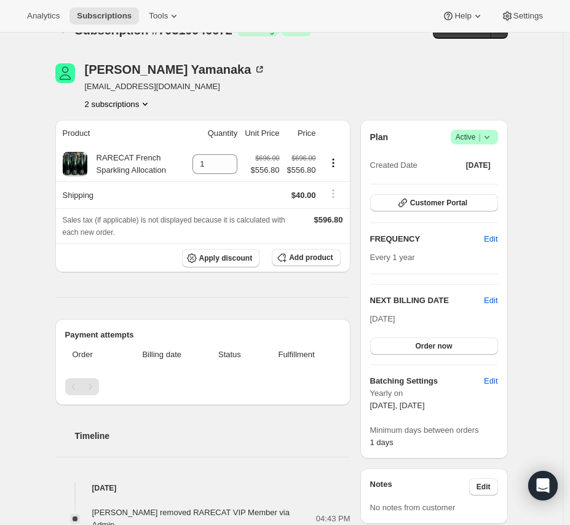
scroll to position [0, 0]
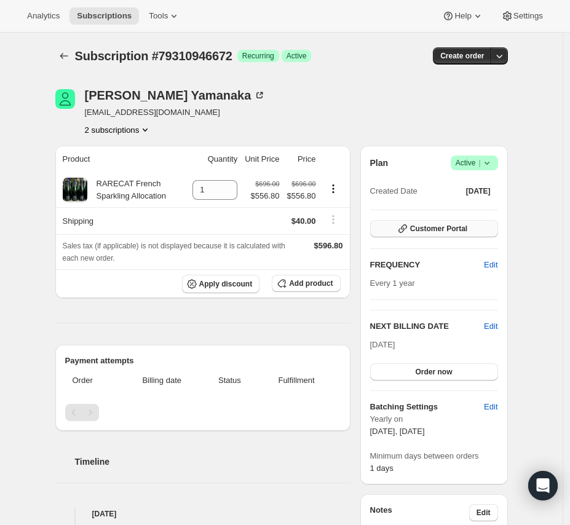
click at [471, 233] on button "Customer Portal" at bounding box center [434, 228] width 128 height 17
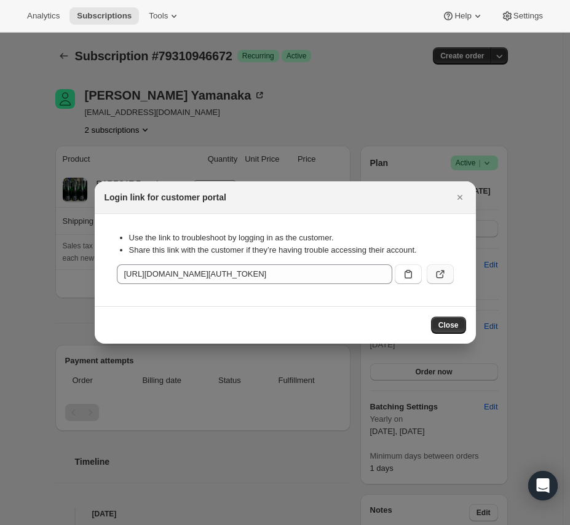
click at [440, 271] on icon ":rvv:" at bounding box center [440, 274] width 12 height 12
drag, startPoint x: 459, startPoint y: 190, endPoint x: 452, endPoint y: 189, distance: 6.8
click at [456, 191] on button "Close" at bounding box center [459, 197] width 17 height 17
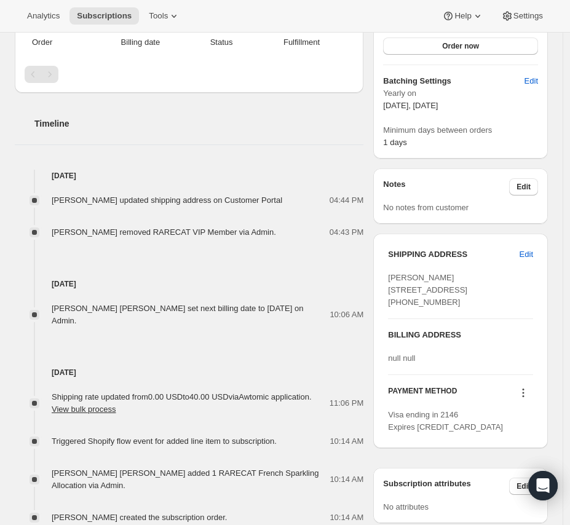
scroll to position [341, 0]
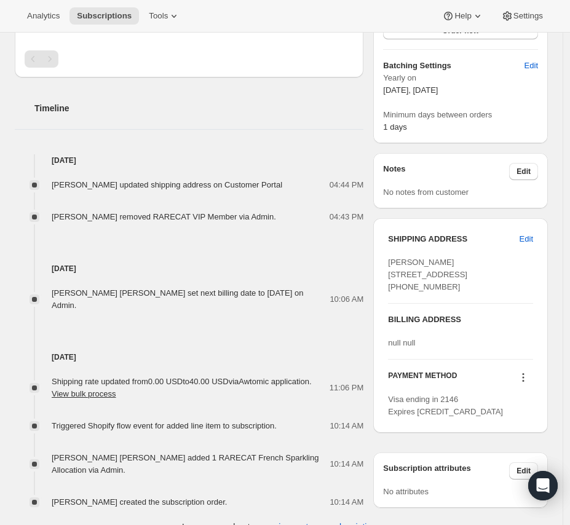
click at [426, 292] on span "[PERSON_NAME] [STREET_ADDRESS] [PHONE_NUMBER]" at bounding box center [427, 275] width 79 height 34
click at [484, 293] on div "[PERSON_NAME] [STREET_ADDRESS] [PHONE_NUMBER]" at bounding box center [460, 274] width 145 height 37
drag, startPoint x: 463, startPoint y: 311, endPoint x: 384, endPoint y: 317, distance: 78.9
click at [384, 317] on div "SHIPPING ADDRESS Edit [PERSON_NAME] [STREET_ADDRESS] [PHONE_NUMBER] BILLING ADD…" at bounding box center [460, 325] width 175 height 215
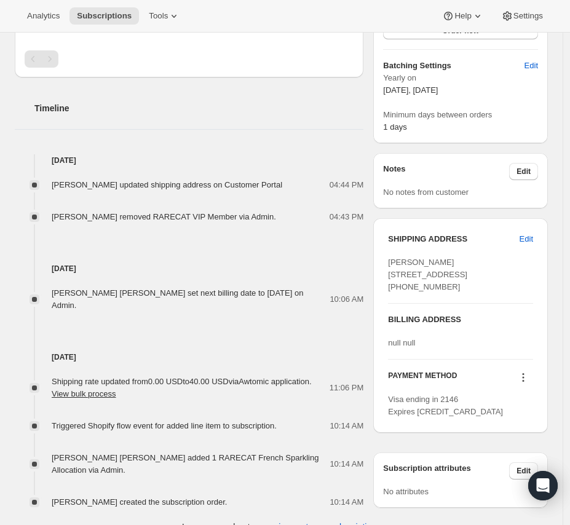
click at [400, 292] on span "[PERSON_NAME] [STREET_ADDRESS] [PHONE_NUMBER]" at bounding box center [427, 275] width 79 height 34
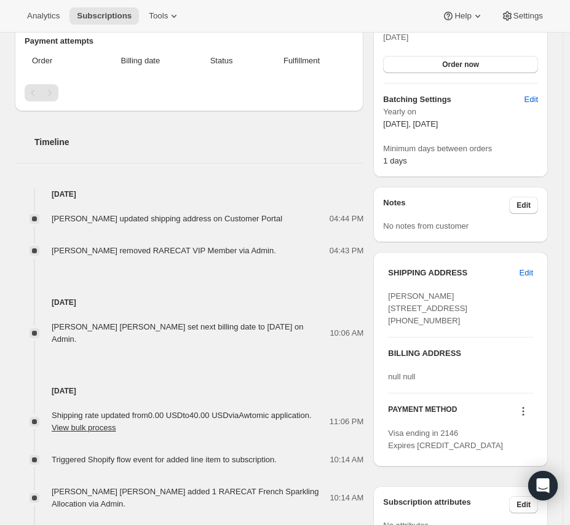
drag, startPoint x: 272, startPoint y: 317, endPoint x: 422, endPoint y: 413, distance: 178.1
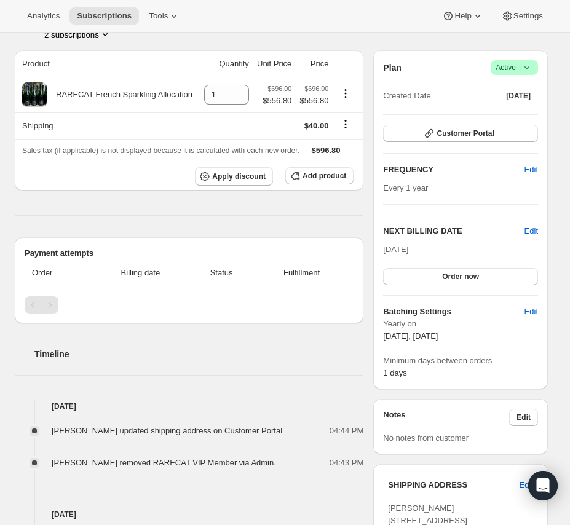
scroll to position [0, 0]
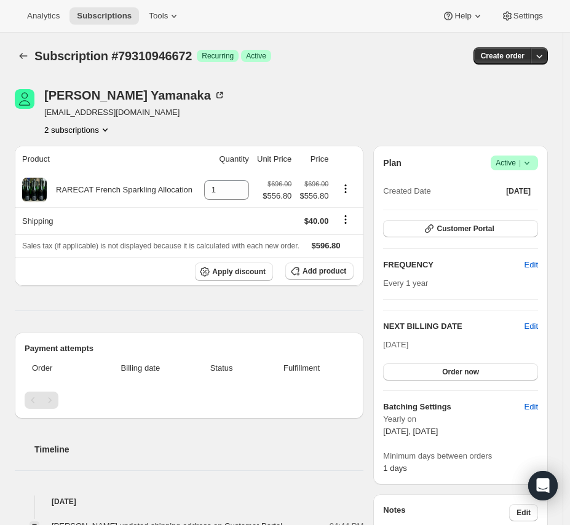
click at [88, 133] on button "2 subscriptions" at bounding box center [77, 130] width 67 height 12
click at [97, 155] on span "78503281008" at bounding box center [78, 153] width 85 height 12
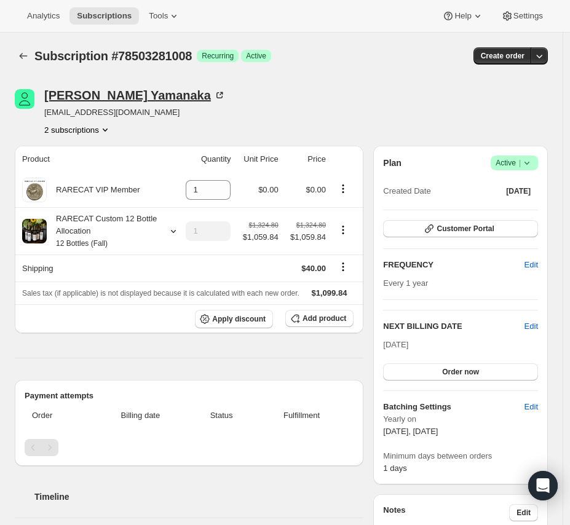
click at [213, 96] on icon at bounding box center [219, 95] width 12 height 12
click at [488, 225] on span "Customer Portal" at bounding box center [465, 229] width 57 height 10
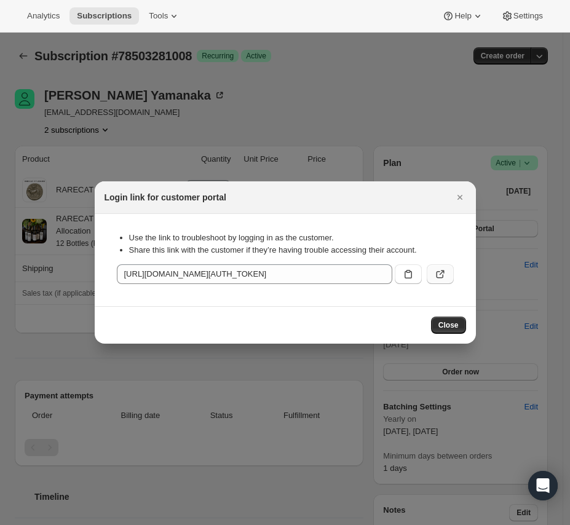
click at [442, 276] on icon ":r3t:" at bounding box center [440, 274] width 12 height 12
click at [455, 204] on button "Close" at bounding box center [459, 197] width 17 height 17
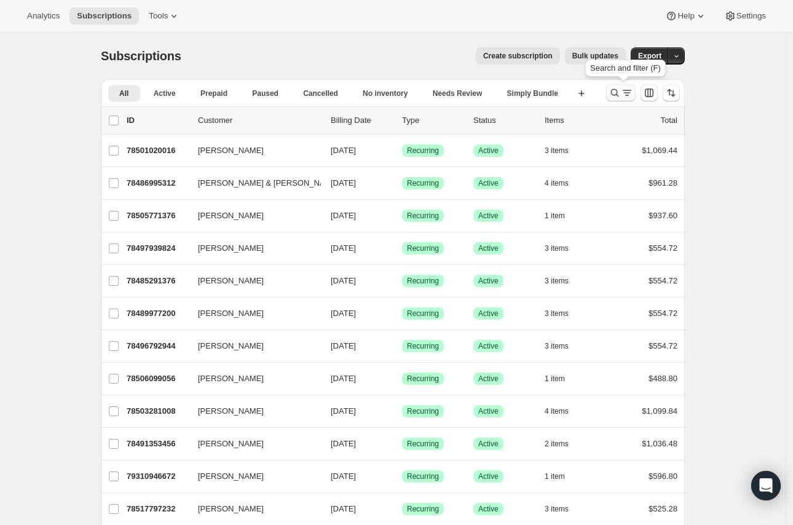
click at [576, 95] on icon "Search and filter results" at bounding box center [615, 93] width 12 height 12
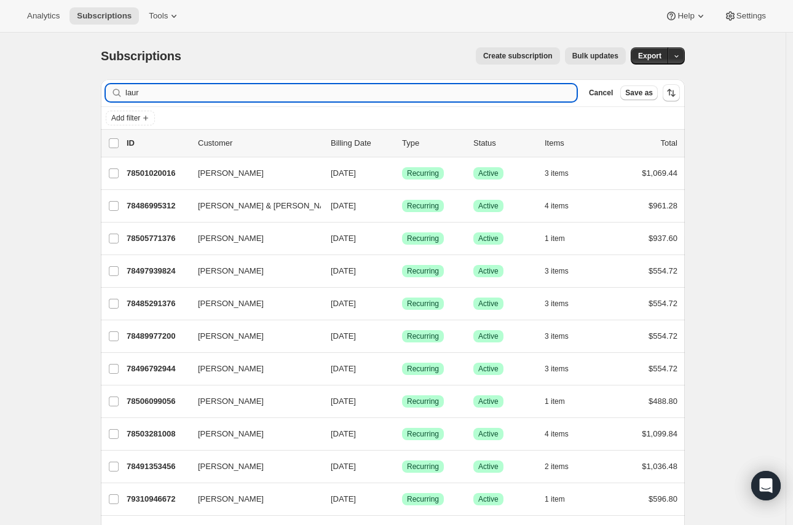
click at [153, 93] on input "laur" at bounding box center [350, 92] width 451 height 17
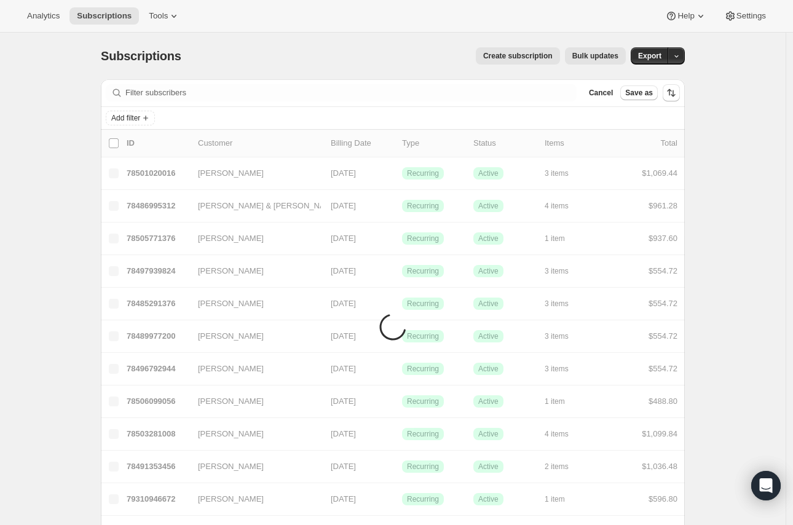
click at [271, 48] on div "Create subscription Bulk updates" at bounding box center [411, 55] width 430 height 17
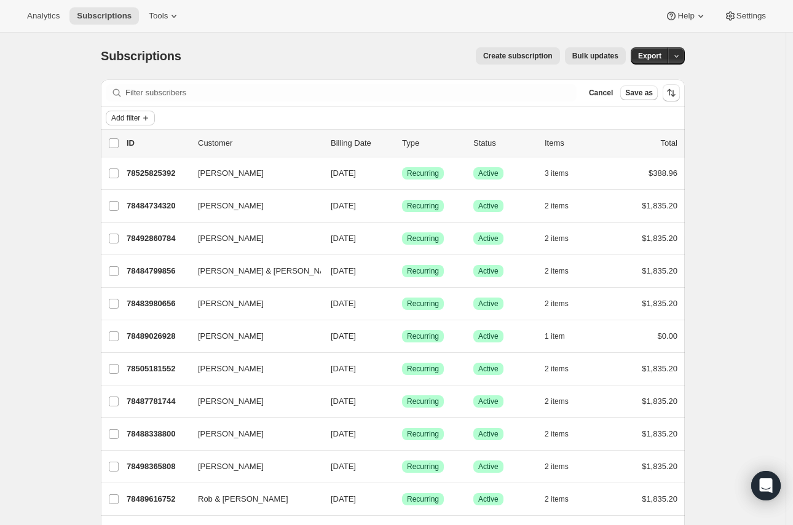
click at [137, 122] on span "Add filter" at bounding box center [125, 118] width 29 height 10
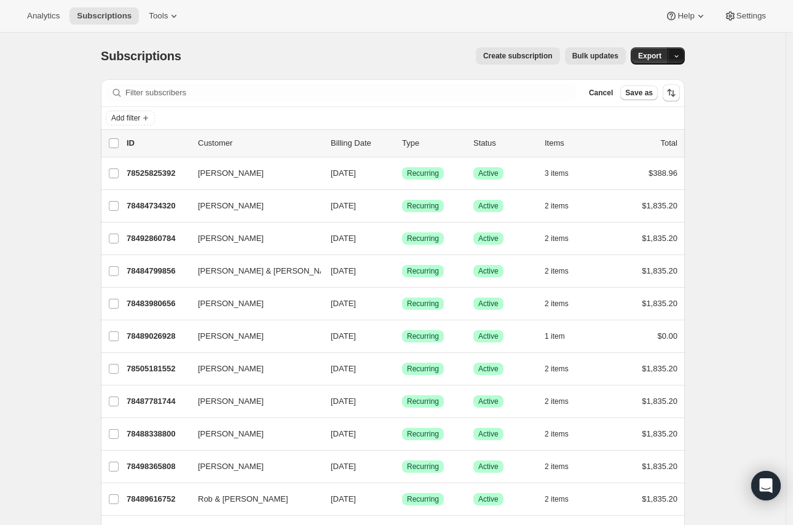
click at [576, 53] on button "button" at bounding box center [676, 55] width 17 height 17
click at [266, 101] on div "Filter subscribers Cancel Save as" at bounding box center [393, 92] width 584 height 27
click at [271, 79] on div "Filter subscribers Cancel Save as" at bounding box center [393, 92] width 584 height 27
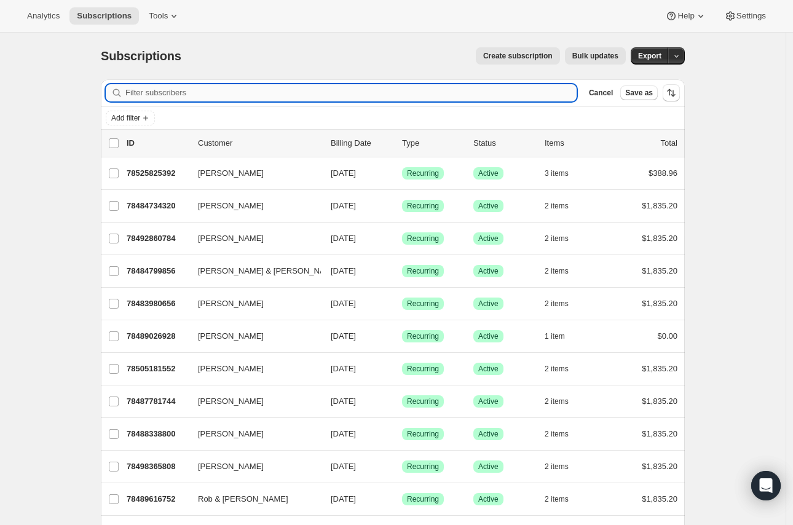
click at [272, 93] on input "Filter subscribers" at bounding box center [350, 92] width 451 height 17
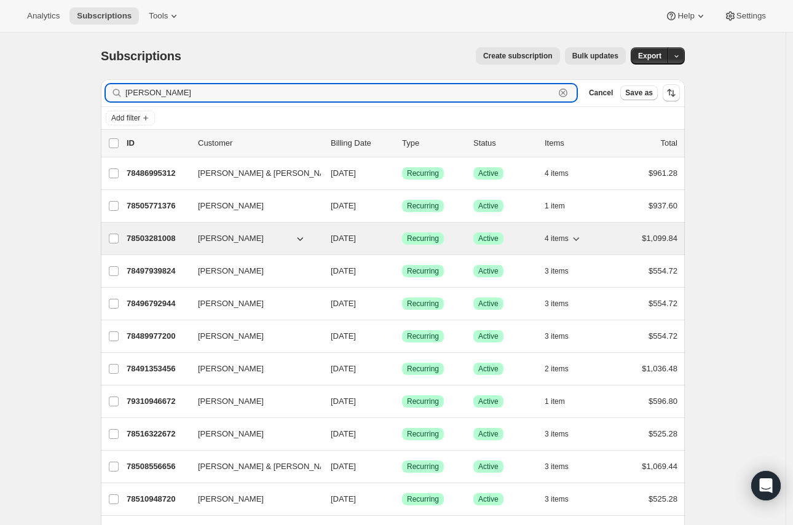
type input "laura"
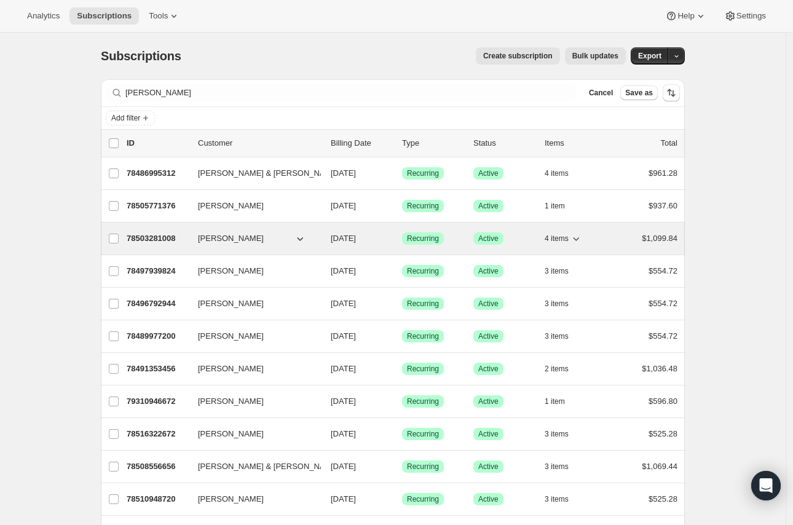
click at [173, 240] on p "78503281008" at bounding box center [158, 239] width 62 height 12
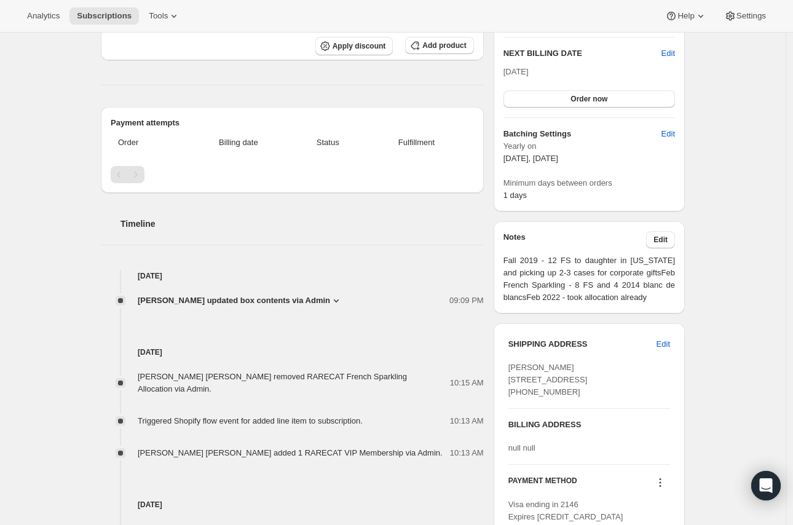
scroll to position [341, 0]
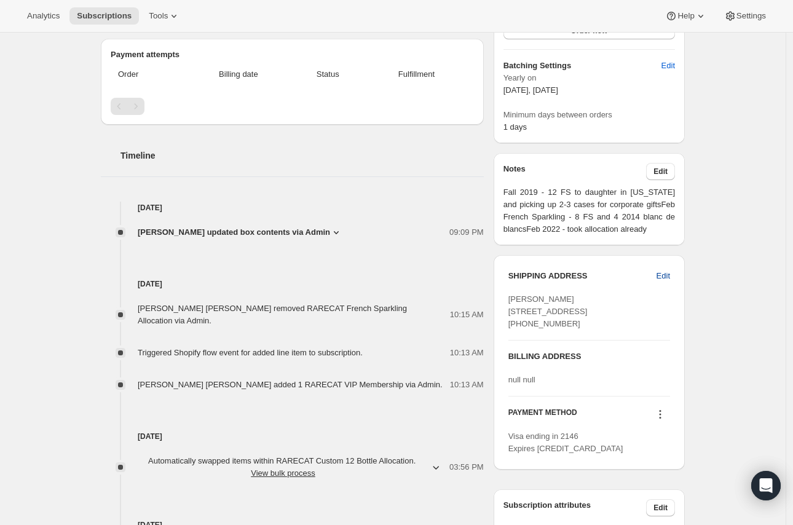
click at [576, 269] on button "Edit" at bounding box center [664, 276] width 28 height 20
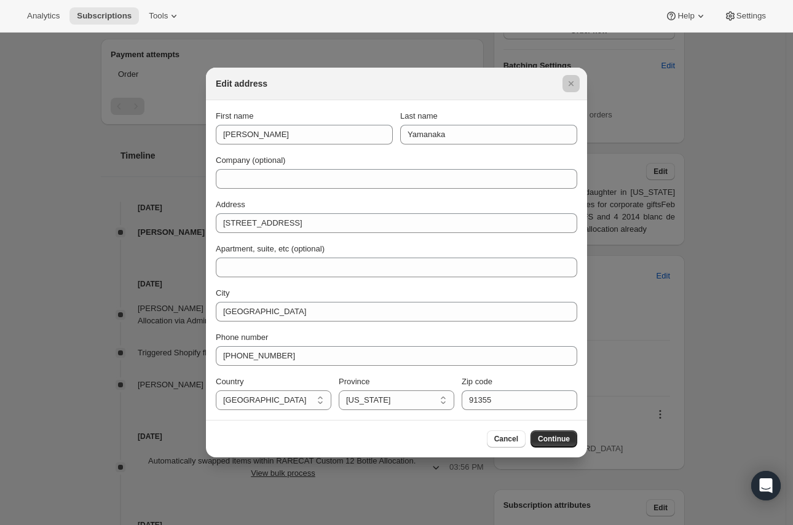
click at [103, 233] on div at bounding box center [396, 262] width 793 height 525
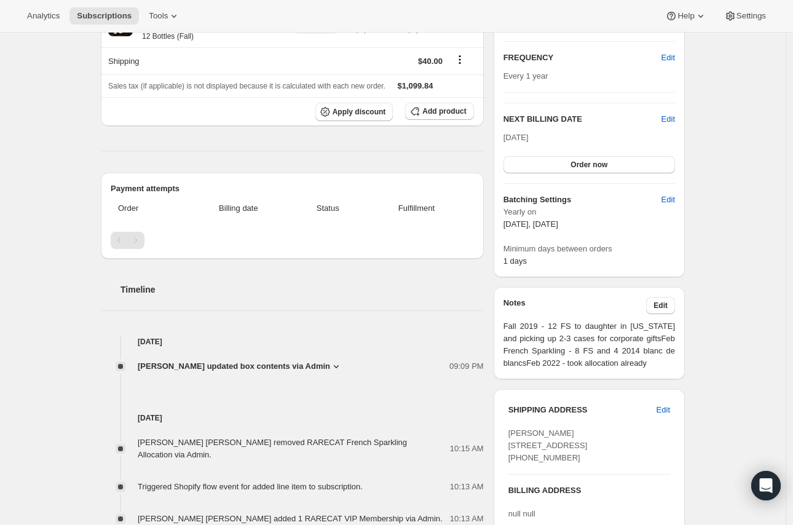
scroll to position [0, 0]
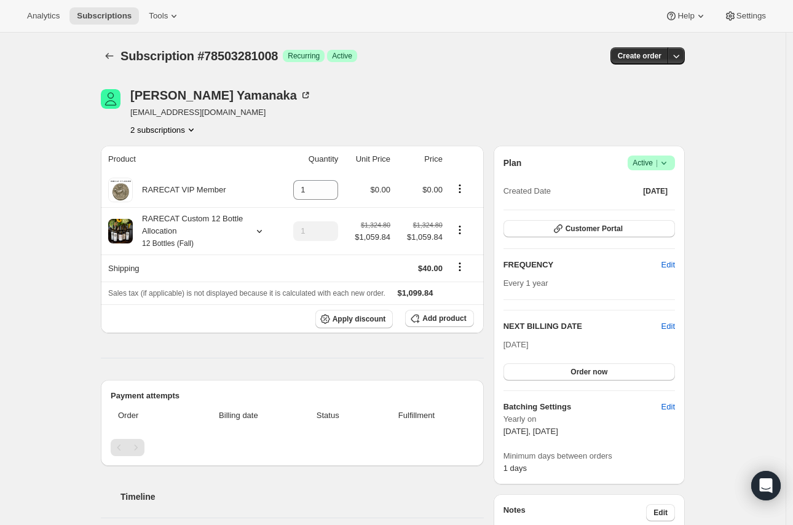
click at [154, 121] on div "Laura Yamanaka lyamanaka@teamcfo.com 2 subscriptions" at bounding box center [220, 112] width 181 height 47
click at [159, 134] on button "2 subscriptions" at bounding box center [163, 130] width 67 height 12
click at [173, 168] on span "79310946672" at bounding box center [167, 174] width 85 height 12
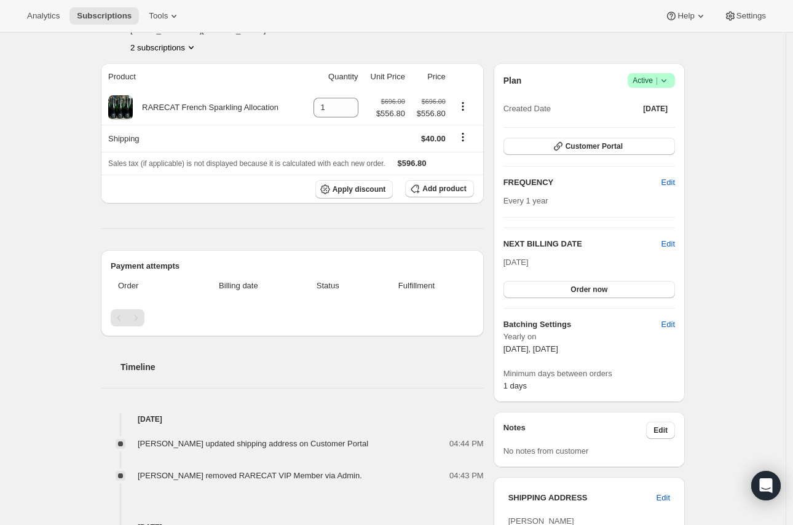
scroll to position [68, 0]
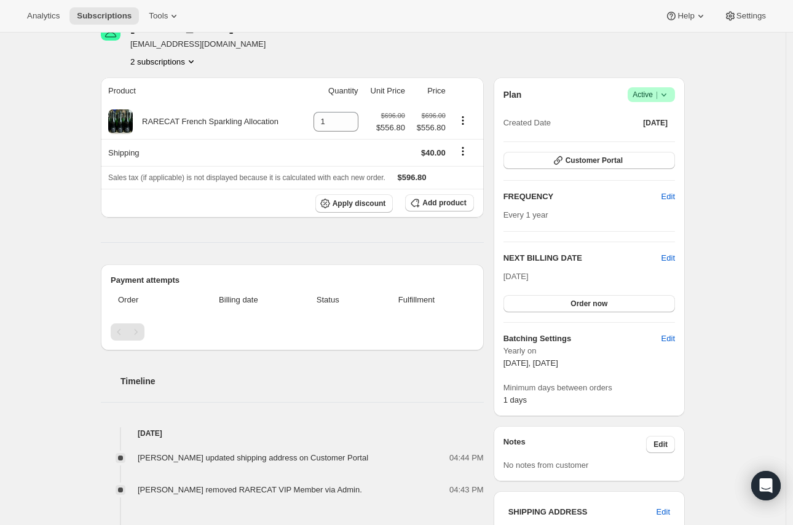
click at [194, 60] on icon "Product actions" at bounding box center [191, 61] width 5 height 3
click at [204, 92] on button "78503281008" at bounding box center [167, 84] width 93 height 20
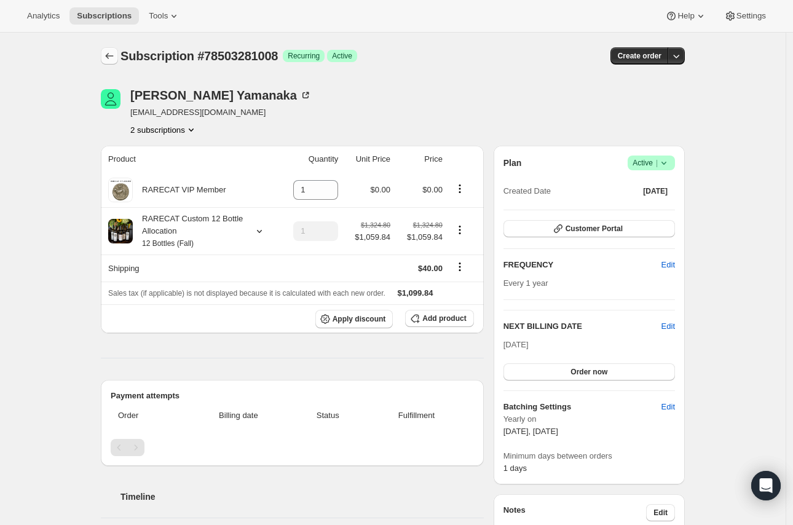
click at [111, 54] on icon "Subscriptions" at bounding box center [109, 56] width 12 height 12
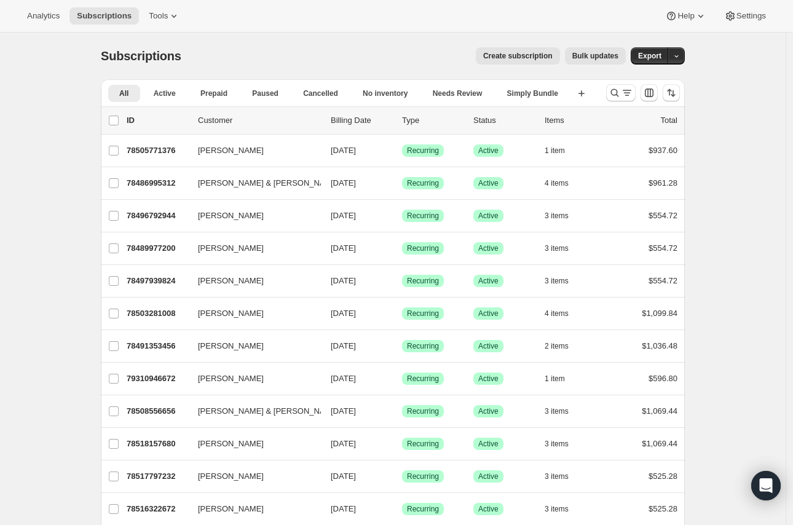
click at [524, 60] on span "Create subscription" at bounding box center [518, 56] width 70 height 10
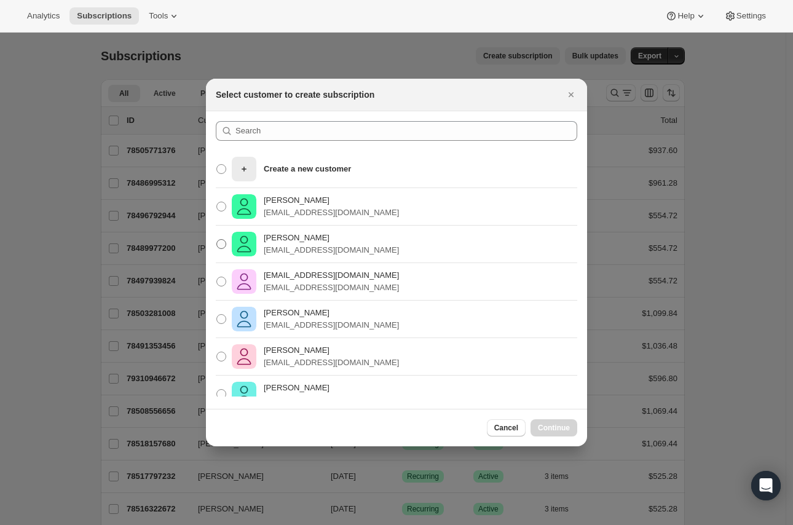
click at [340, 238] on p "Beau Harris" at bounding box center [331, 238] width 135 height 12
click at [217, 239] on input "Beau Harris beauharris1472@gmail.com" at bounding box center [217, 239] width 1 height 1
radio input "true"
click at [567, 431] on span "Continue" at bounding box center [554, 428] width 32 height 10
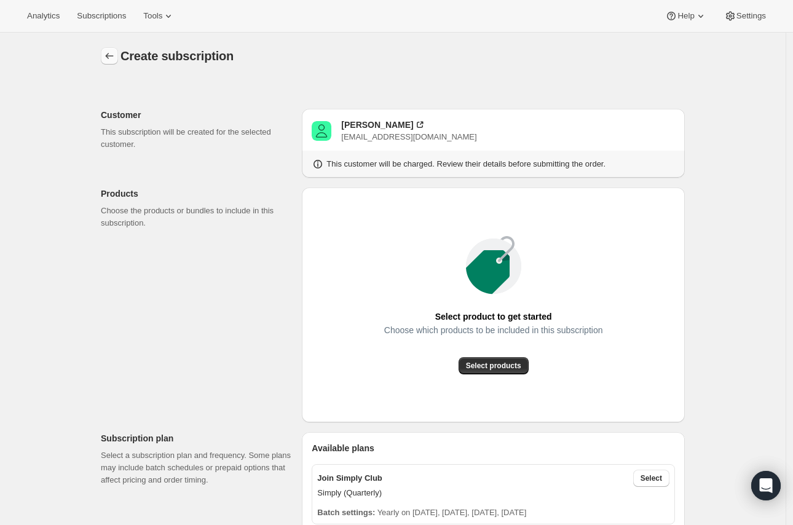
click at [118, 62] on button "button" at bounding box center [109, 55] width 17 height 17
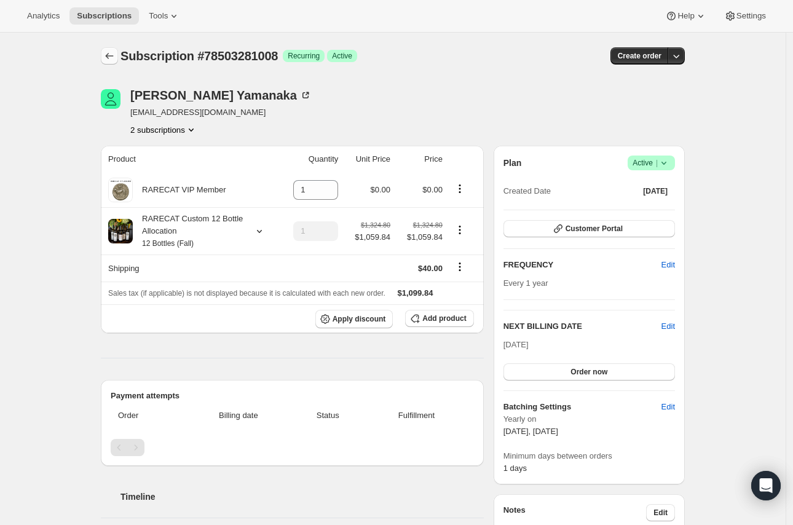
click at [108, 50] on icon "Subscriptions" at bounding box center [109, 56] width 12 height 12
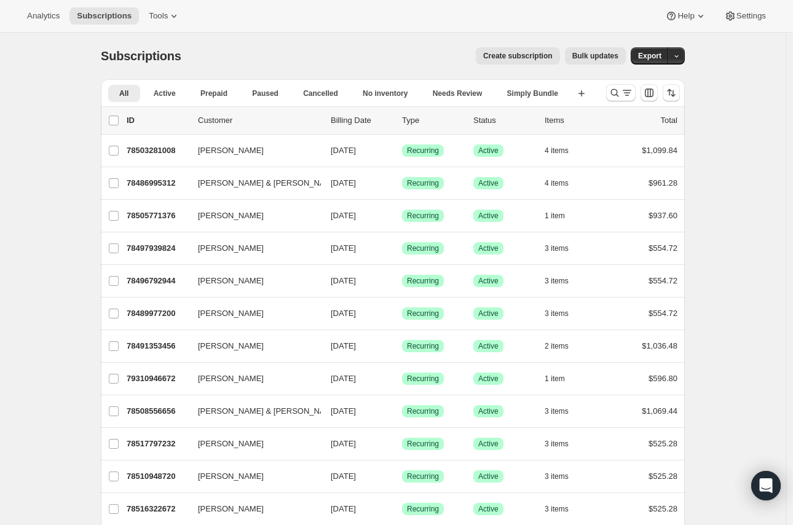
click at [499, 57] on span "Create subscription" at bounding box center [518, 56] width 70 height 10
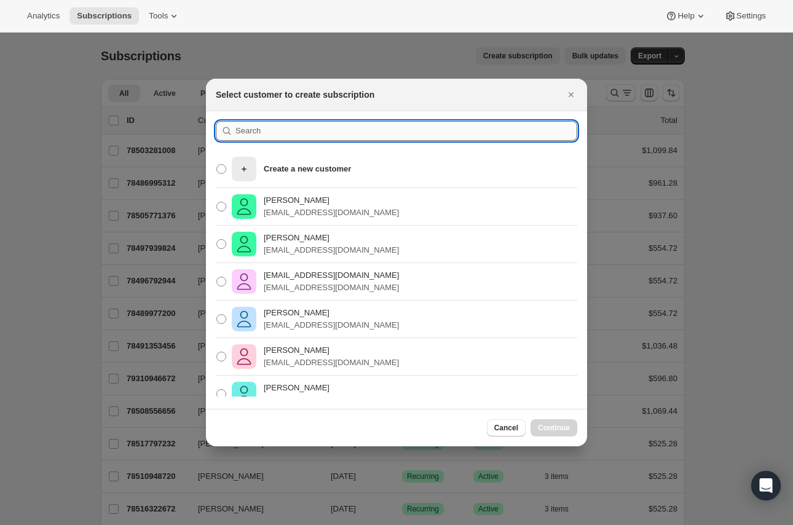
click at [397, 128] on input ":r12l:" at bounding box center [407, 131] width 342 height 20
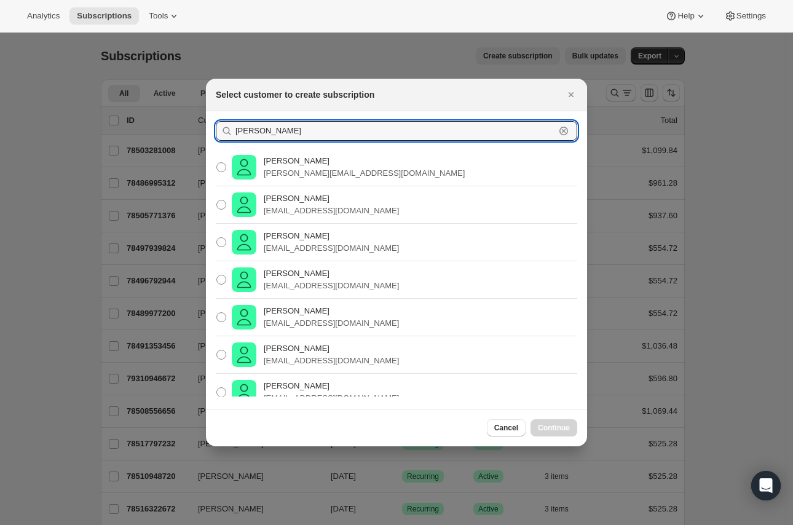
scroll to position [167, 0]
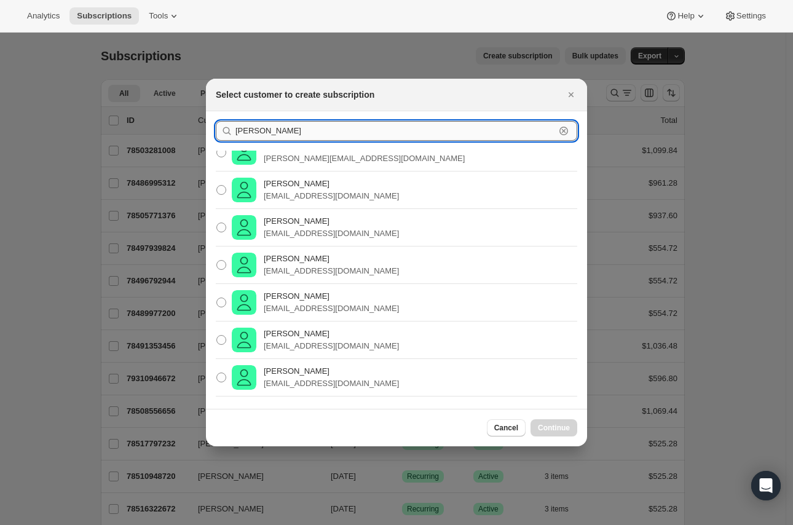
click at [263, 132] on input "laura" at bounding box center [396, 131] width 320 height 20
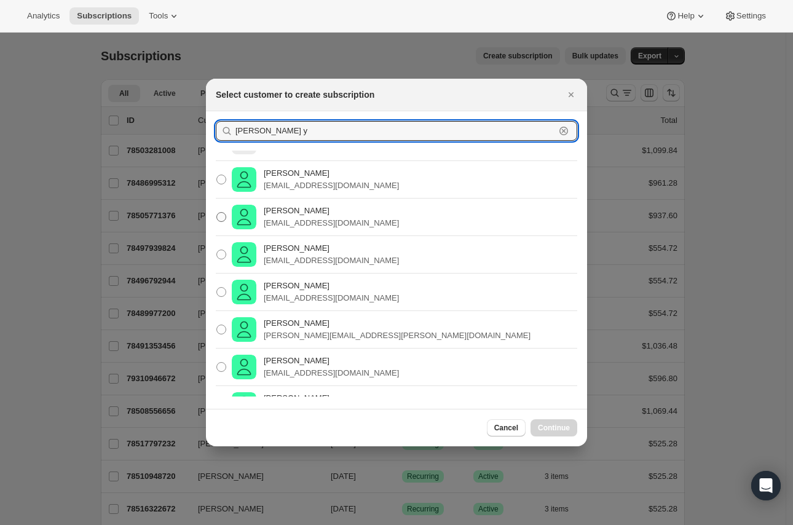
scroll to position [54, 0]
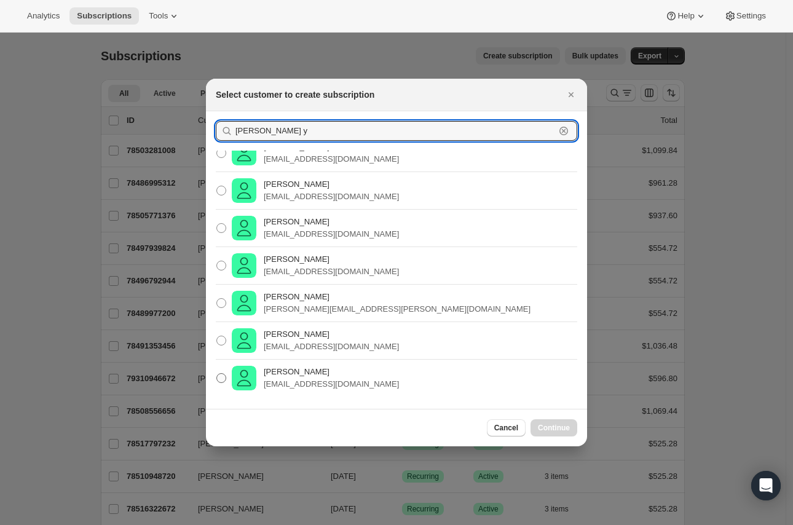
type input "Laura y"
click at [331, 366] on p "[PERSON_NAME]" at bounding box center [331, 372] width 135 height 12
click at [217, 373] on input "Laura Yamanaka lyamanaka@teamcfo.com" at bounding box center [217, 373] width 1 height 1
radio input "true"
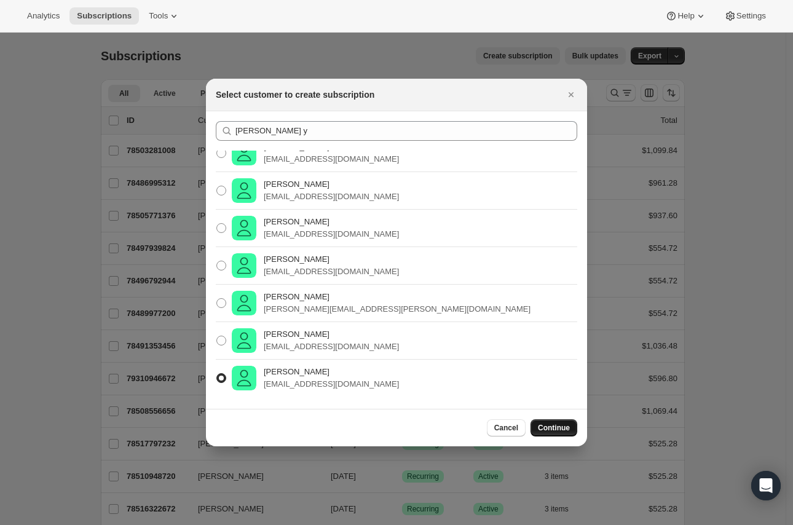
click at [568, 428] on span "Continue" at bounding box center [554, 428] width 32 height 10
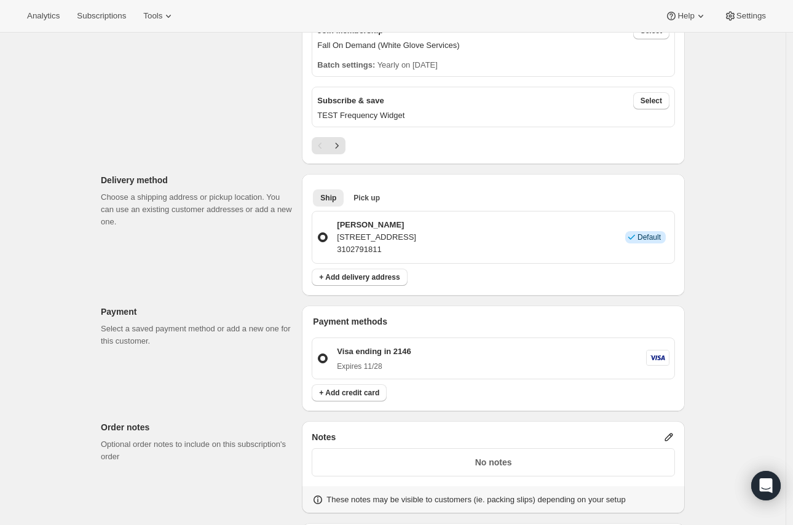
scroll to position [683, 0]
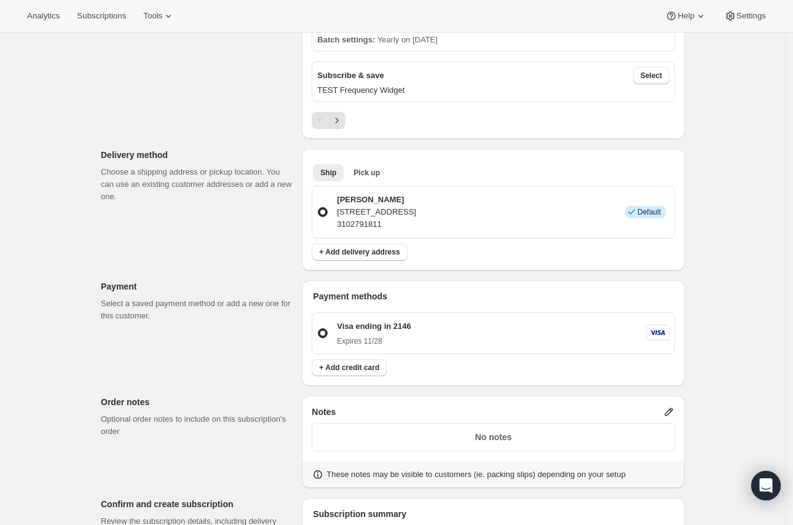
click at [380, 212] on p "23958 Columbia Court, Valencia, CA, 91355, United States" at bounding box center [376, 212] width 79 height 12
click at [319, 208] on input "Laura Yamanaka 23958 Columbia Court, Valencia, CA, 91355, United States 3102791…" at bounding box center [318, 207] width 1 height 1
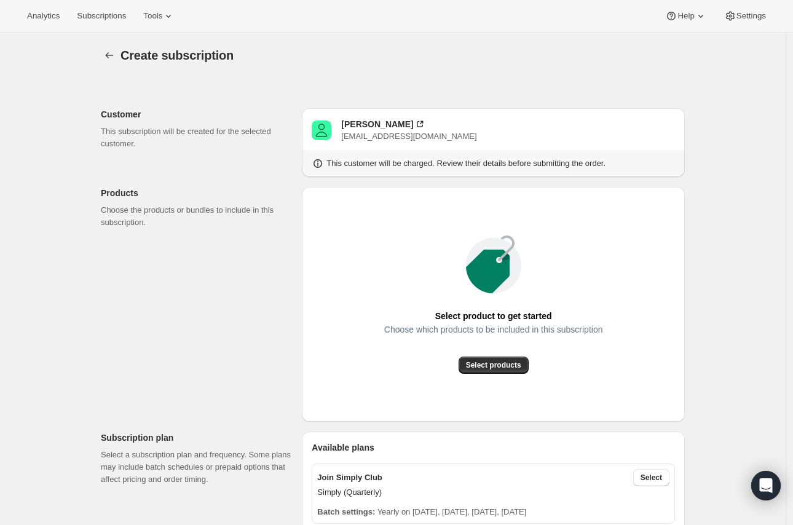
scroll to position [0, 0]
click at [114, 55] on icon "button" at bounding box center [109, 56] width 12 height 12
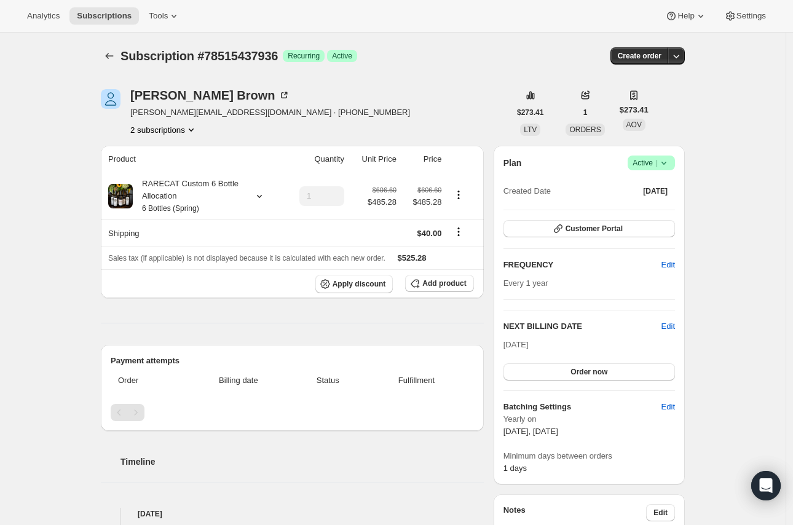
click at [164, 129] on button "2 subscriptions" at bounding box center [163, 130] width 67 height 12
click at [167, 152] on span "78495842672" at bounding box center [149, 152] width 49 height 9
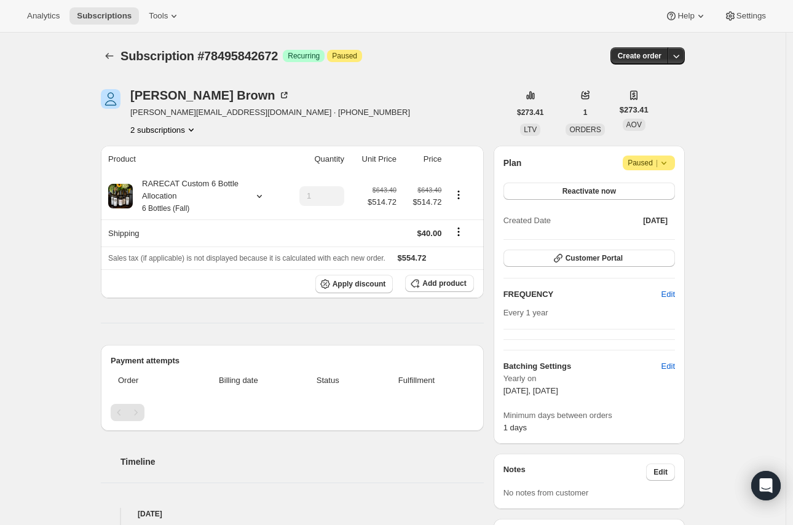
click at [186, 133] on button "2 subscriptions" at bounding box center [163, 130] width 67 height 12
click at [182, 164] on button "78515437936" at bounding box center [167, 174] width 93 height 20
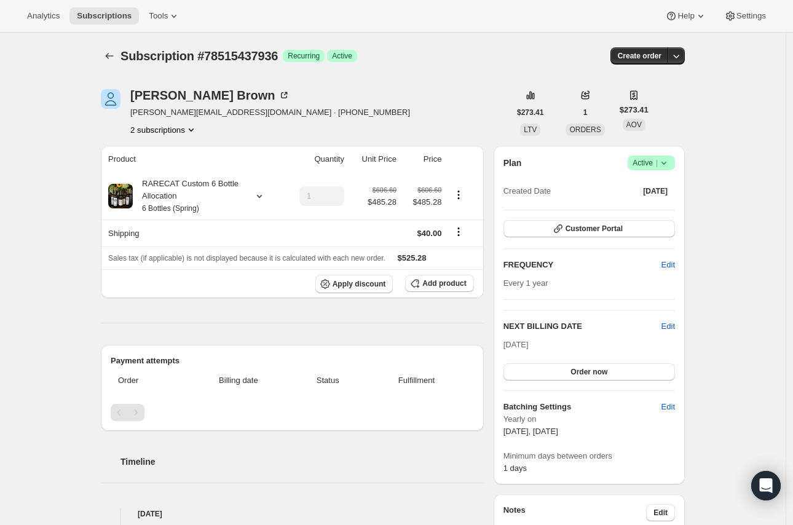
click at [348, 97] on div "[PERSON_NAME] [PERSON_NAME][EMAIL_ADDRESS][DOMAIN_NAME] · [PHONE_NUMBER] 2 subs…" at bounding box center [305, 112] width 409 height 47
click at [680, 59] on icon "button" at bounding box center [676, 56] width 12 height 12
click at [592, 46] on div "Subscription #78515437936. This page is ready Subscription #78515437936 Success…" at bounding box center [393, 56] width 584 height 47
click at [111, 52] on icon "Subscriptions" at bounding box center [109, 56] width 12 height 12
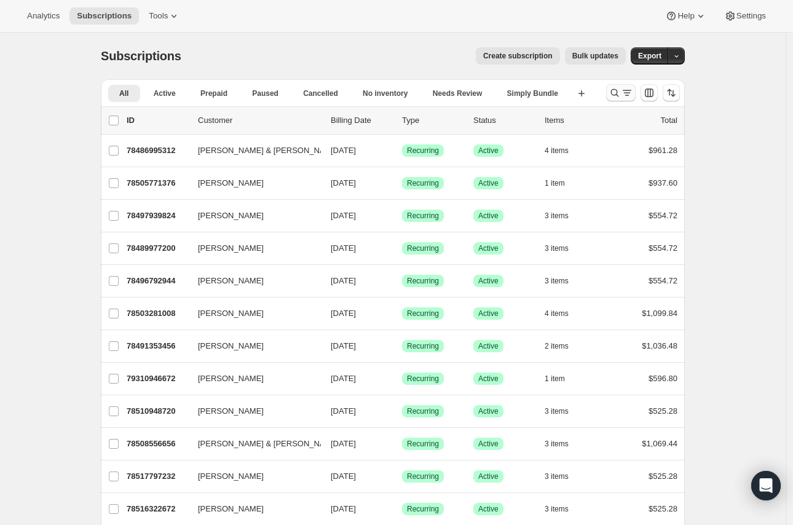
click at [615, 89] on icon "Search and filter results" at bounding box center [615, 93] width 12 height 12
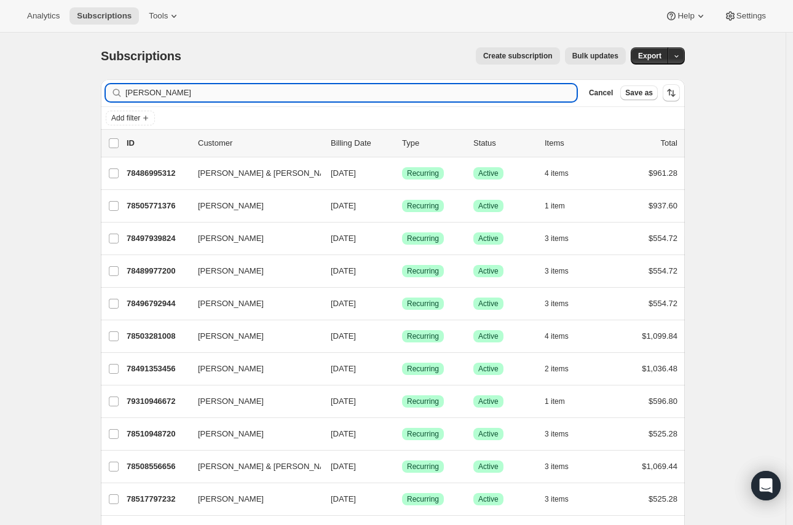
click at [197, 99] on input "[PERSON_NAME]" at bounding box center [350, 92] width 451 height 17
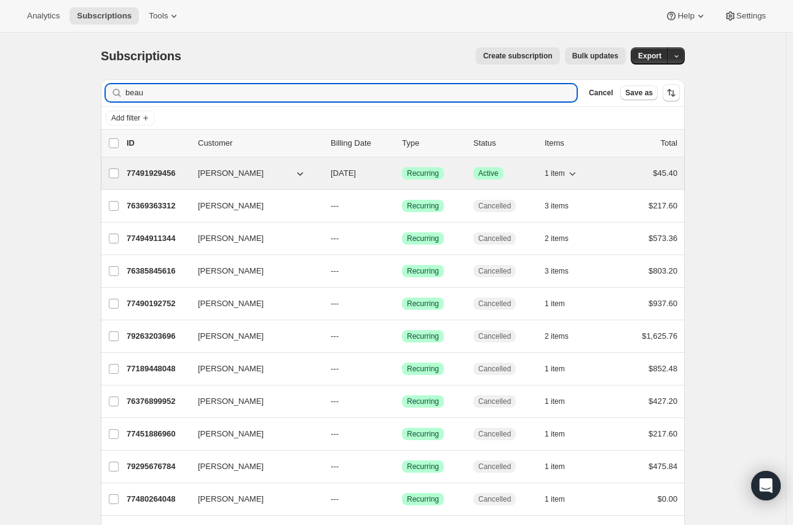
type input "beau"
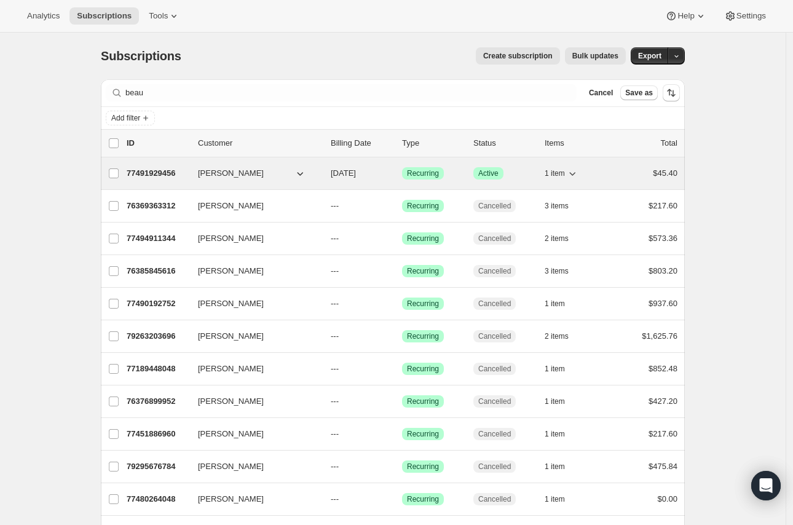
click at [189, 165] on div "77491929456 [PERSON_NAME] [DATE] Success Recurring Success Active 1 item $45.40" at bounding box center [402, 173] width 551 height 17
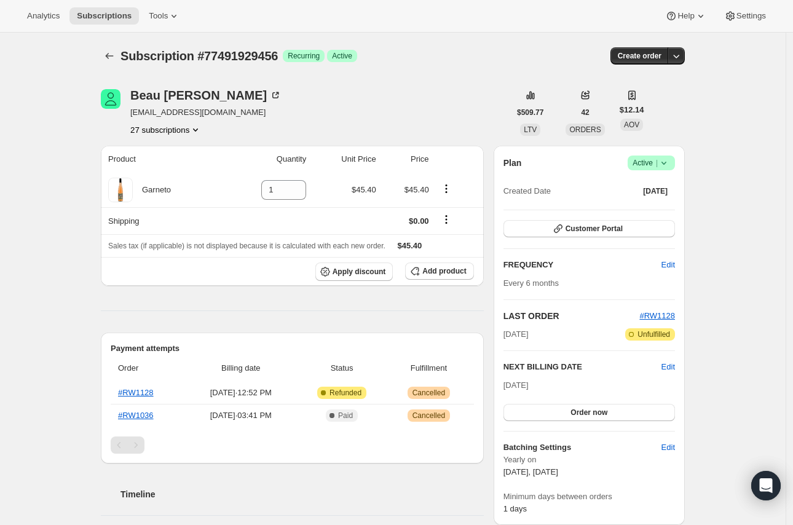
drag, startPoint x: 734, startPoint y: 57, endPoint x: 745, endPoint y: 62, distance: 11.8
click at [683, 54] on icon "button" at bounding box center [676, 56] width 12 height 12
click at [654, 98] on span "Create custom one-time order" at bounding box center [628, 102] width 106 height 9
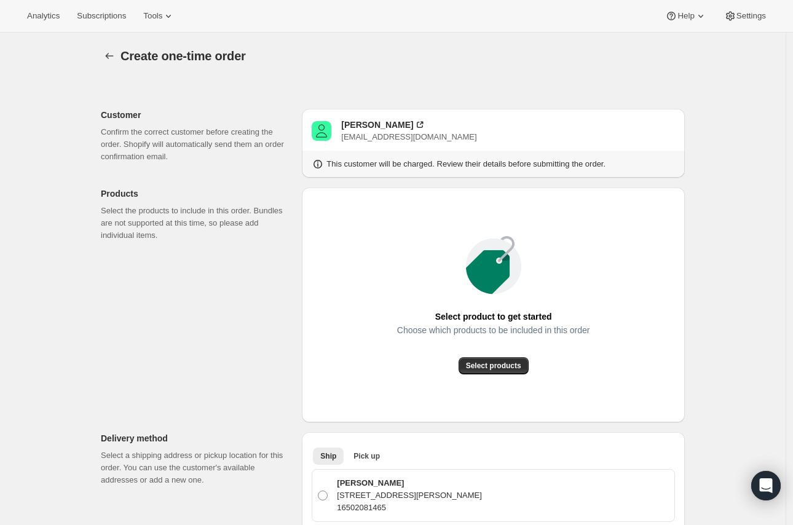
click at [320, 164] on icon at bounding box center [318, 164] width 12 height 12
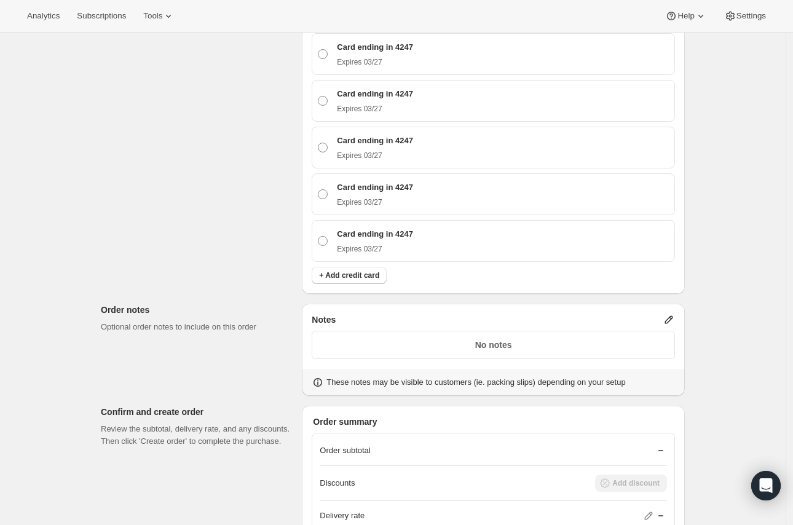
scroll to position [1861, 0]
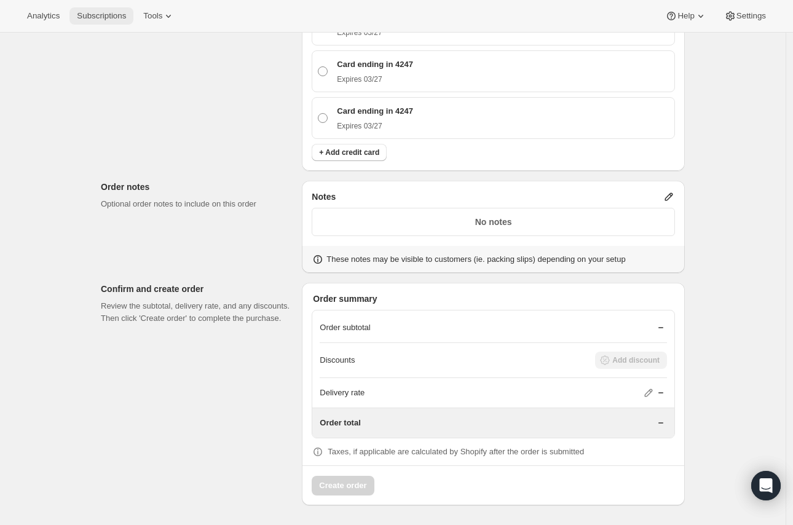
click at [117, 16] on span "Subscriptions" at bounding box center [101, 16] width 49 height 10
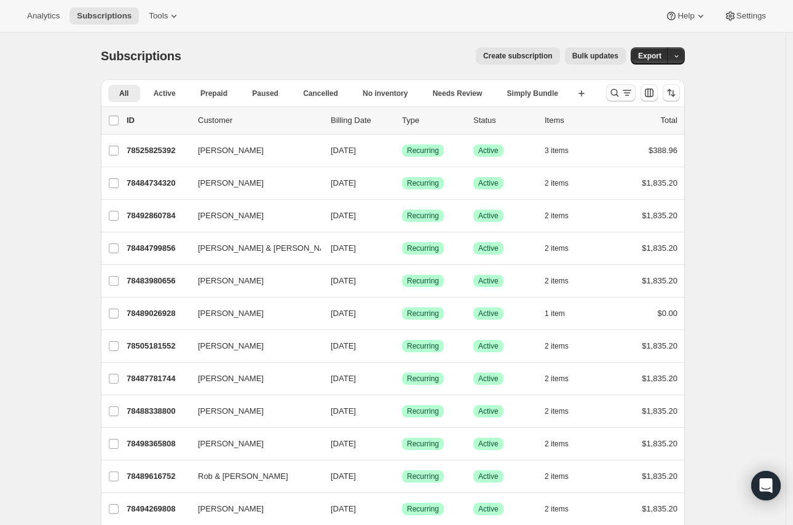
click at [618, 93] on icon "Search and filter results" at bounding box center [615, 93] width 12 height 12
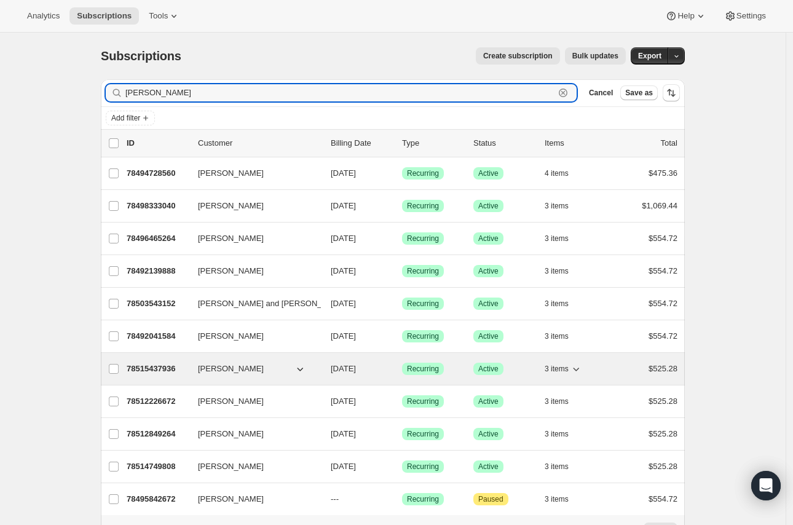
type input "[PERSON_NAME]"
click at [188, 370] on p "78515437936" at bounding box center [158, 369] width 62 height 12
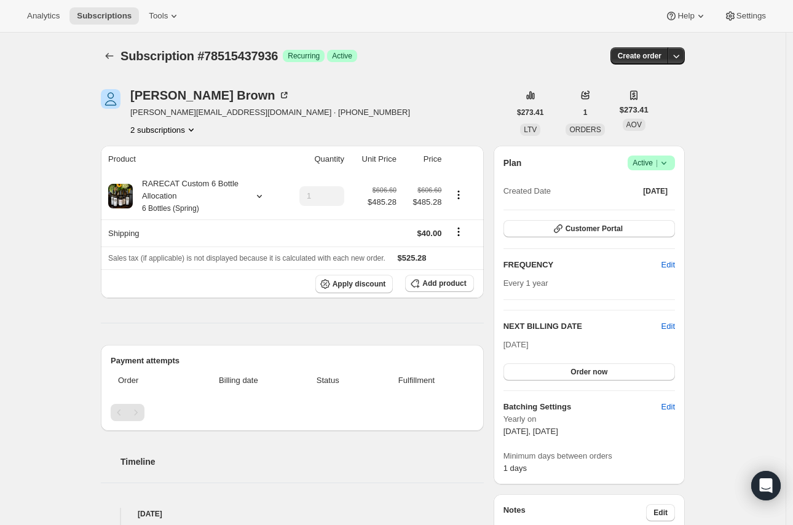
click at [196, 132] on icon "Product actions" at bounding box center [191, 130] width 12 height 12
click at [205, 153] on span "78495842672" at bounding box center [167, 153] width 85 height 12
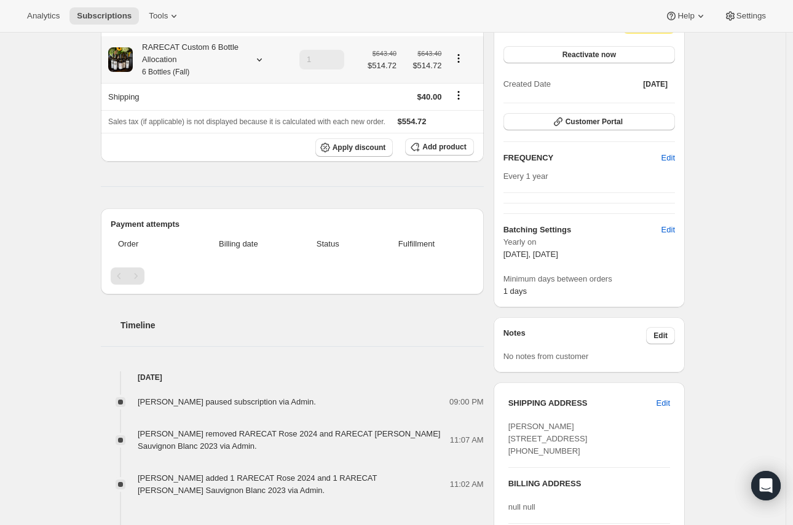
scroll to position [273, 0]
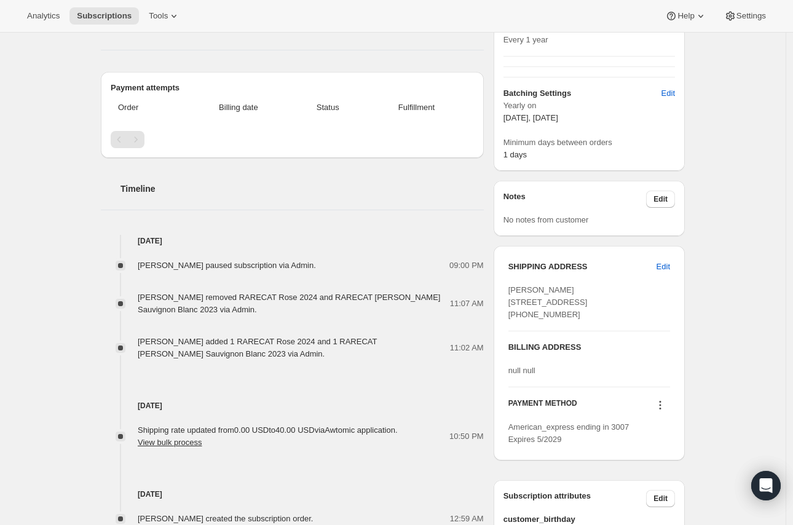
drag, startPoint x: 283, startPoint y: 429, endPoint x: 420, endPoint y: 429, distance: 137.2
click at [420, 429] on div "Shipping rate updated from 0.00 USD to 40.00 USD via Awtomic application . View…" at bounding box center [294, 436] width 312 height 25
drag, startPoint x: 416, startPoint y: 429, endPoint x: 285, endPoint y: 429, distance: 131.6
click at [285, 429] on div "Shipping rate updated from 0.00 USD to 40.00 USD via Awtomic application . View…" at bounding box center [294, 436] width 312 height 25
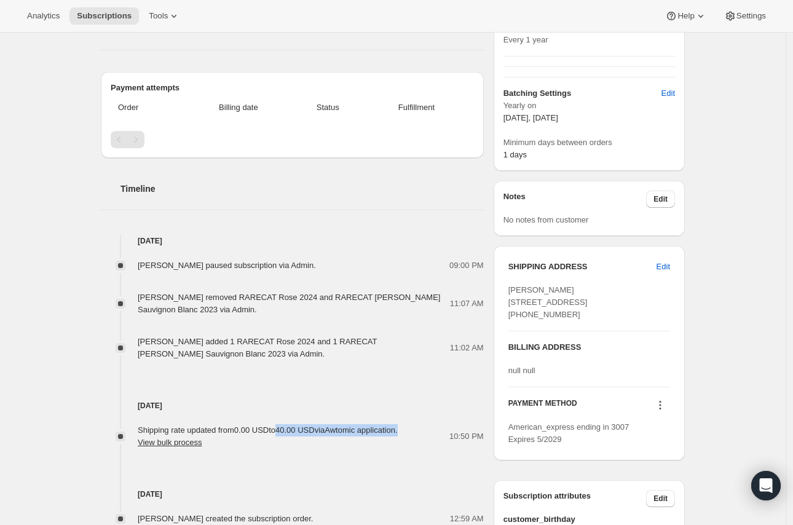
click at [285, 429] on span "Shipping rate updated from 0.00 USD to 40.00 USD via Awtomic application . View…" at bounding box center [268, 437] width 260 height 22
drag, startPoint x: 285, startPoint y: 429, endPoint x: 423, endPoint y: 426, distance: 137.8
click at [423, 426] on div "Shipping rate updated from 0.00 USD to 40.00 USD via Awtomic application . View…" at bounding box center [294, 436] width 312 height 25
click at [423, 425] on div "Shipping rate updated from 0.00 USD to 40.00 USD via Awtomic application . View…" at bounding box center [294, 436] width 312 height 25
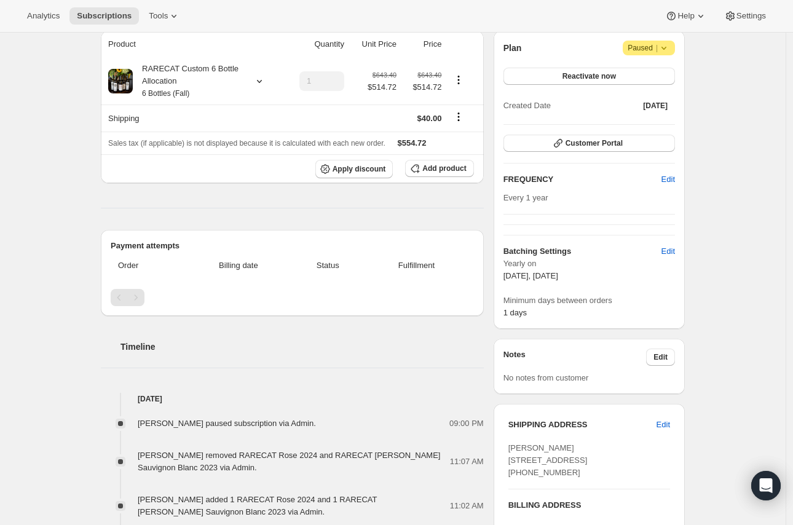
scroll to position [0, 0]
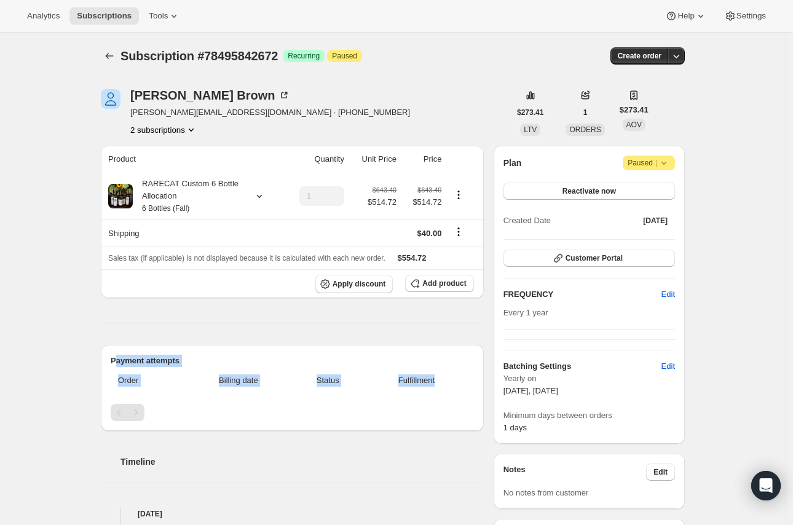
drag, startPoint x: 198, startPoint y: 368, endPoint x: 459, endPoint y: 377, distance: 261.0
click at [459, 377] on div "Payment attempts Order Billing date Status Fulfillment" at bounding box center [292, 388] width 383 height 86
click at [459, 376] on span "Fulfillment" at bounding box center [417, 381] width 100 height 12
drag, startPoint x: 459, startPoint y: 376, endPoint x: 117, endPoint y: 359, distance: 342.5
click at [117, 359] on div "Payment attempts Order Billing date Status Fulfillment" at bounding box center [292, 388] width 383 height 86
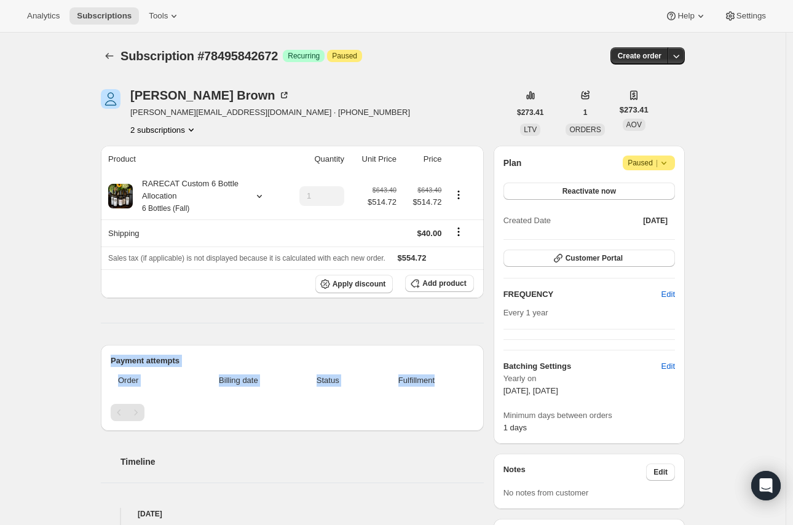
click at [113, 330] on div "Product Quantity Unit Price Price RARECAT Custom 6 Bottle Allocation 6 Bottles …" at bounding box center [292, 472] width 383 height 653
drag, startPoint x: 115, startPoint y: 360, endPoint x: 442, endPoint y: 372, distance: 326.8
click at [442, 372] on div "Payment attempts Order Billing date Status Fulfillment" at bounding box center [292, 388] width 383 height 86
click at [449, 343] on div "Product Quantity Unit Price Price RARECAT Custom 6 Bottle Allocation 6 Bottles …" at bounding box center [292, 472] width 383 height 653
click at [237, 326] on div "Product Quantity Unit Price Price RARECAT Custom 6 Bottle Allocation 6 Bottles …" at bounding box center [292, 472] width 383 height 653
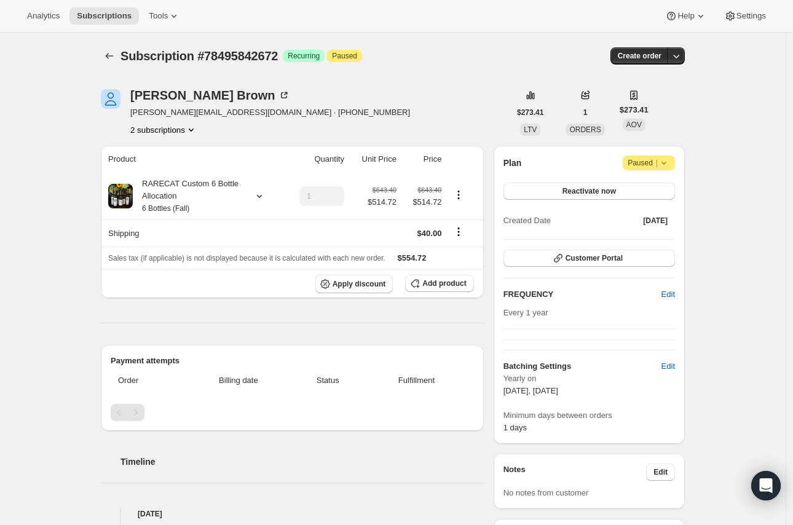
click at [667, 165] on icon at bounding box center [664, 163] width 12 height 12
click at [714, 138] on div "Subscription #78495842672. This page is ready Subscription #78495842672 Success…" at bounding box center [393, 525] width 786 height 985
click at [173, 210] on small "6 Bottles (Fall)" at bounding box center [165, 208] width 47 height 9
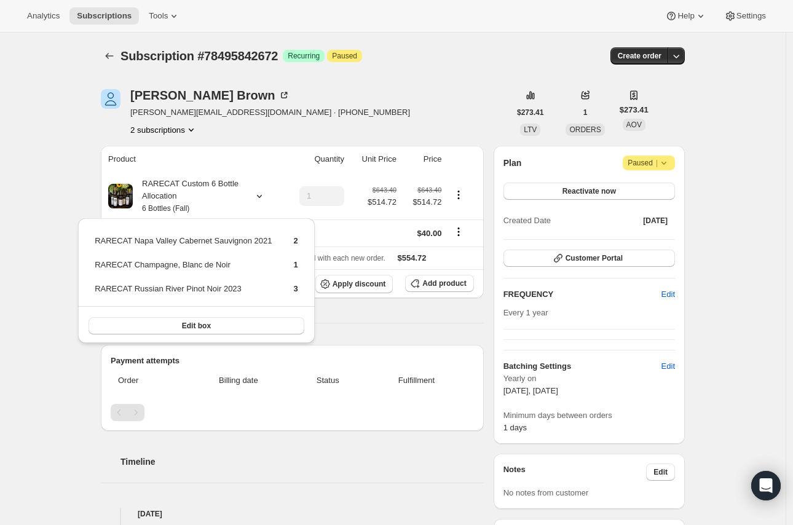
click at [74, 193] on div "Subscription #78495842672. This page is ready Subscription #78495842672 Success…" at bounding box center [393, 525] width 786 height 985
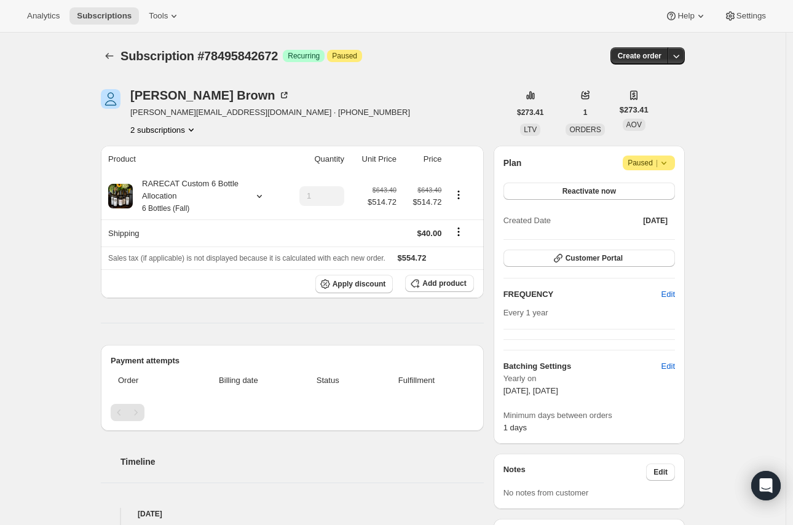
click at [670, 167] on icon at bounding box center [664, 163] width 12 height 12
click at [691, 164] on div "Subscription #78495842672. This page is ready Subscription #78495842672 Success…" at bounding box center [393, 525] width 614 height 985
click at [683, 59] on icon "button" at bounding box center [676, 56] width 12 height 12
click at [440, 124] on div "[PERSON_NAME] [PERSON_NAME][EMAIL_ADDRESS][DOMAIN_NAME] · [PHONE_NUMBER] 2 subs…" at bounding box center [305, 112] width 409 height 47
click at [354, 57] on span "Paused" at bounding box center [344, 56] width 25 height 10
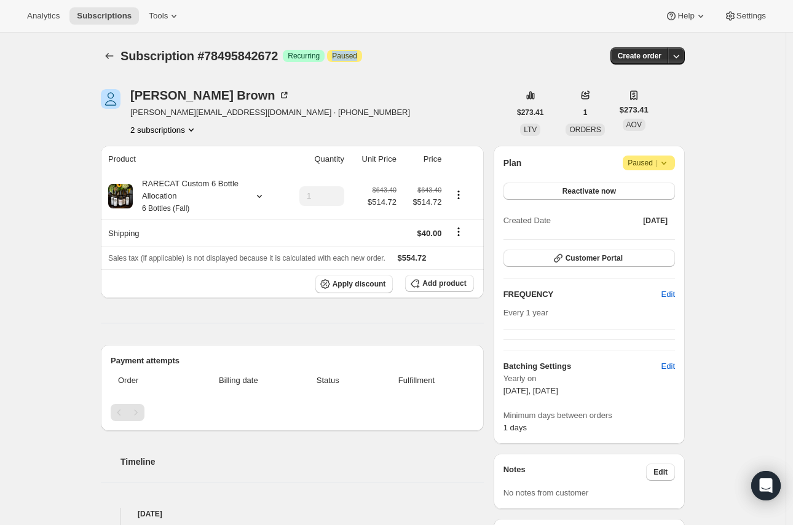
click at [354, 57] on span "Paused" at bounding box center [344, 56] width 25 height 10
click at [416, 79] on div "[PERSON_NAME] [PERSON_NAME][EMAIL_ADDRESS][DOMAIN_NAME] · [PHONE_NUMBER] 2 subs…" at bounding box center [388, 526] width 594 height 912
click at [396, 114] on div "[PERSON_NAME] [PERSON_NAME][EMAIL_ADDRESS][DOMAIN_NAME] · [PHONE_NUMBER] 2 subs…" at bounding box center [305, 112] width 409 height 47
click at [109, 57] on icon "Subscriptions" at bounding box center [110, 56] width 8 height 6
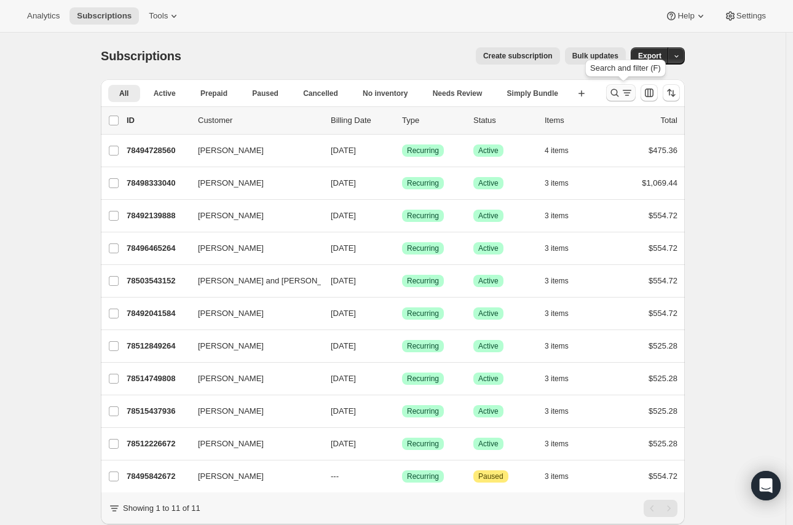
click at [621, 96] on icon "Search and filter results" at bounding box center [615, 93] width 12 height 12
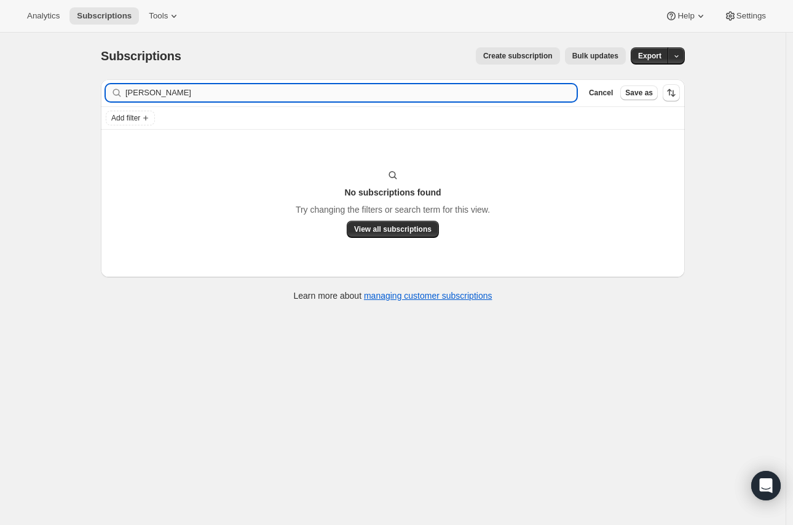
click at [383, 91] on input "susanbeau" at bounding box center [350, 92] width 451 height 17
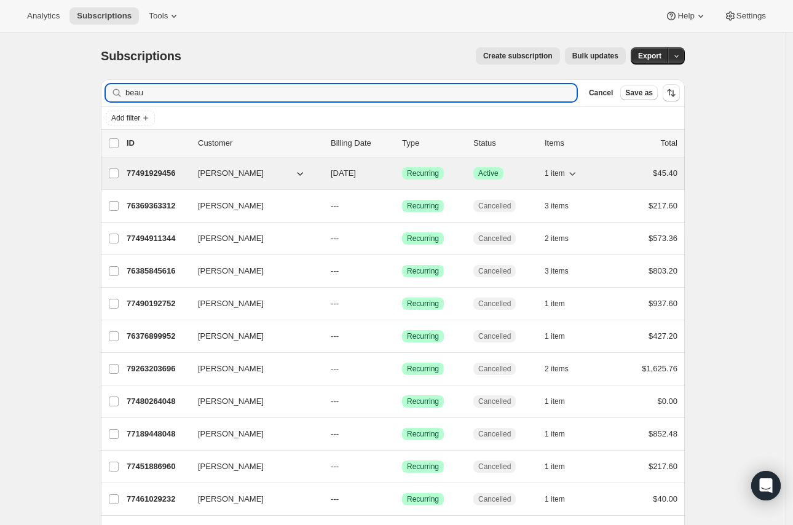
type input "beau"
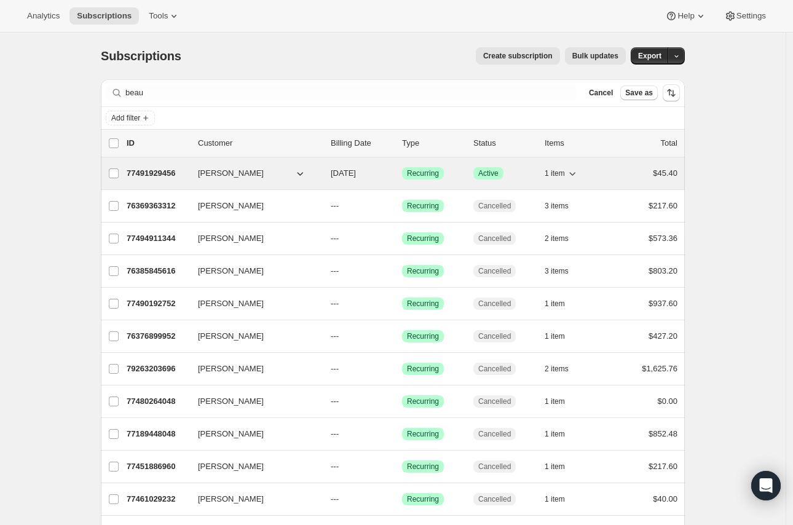
click at [188, 175] on p "77491929456" at bounding box center [158, 173] width 62 height 12
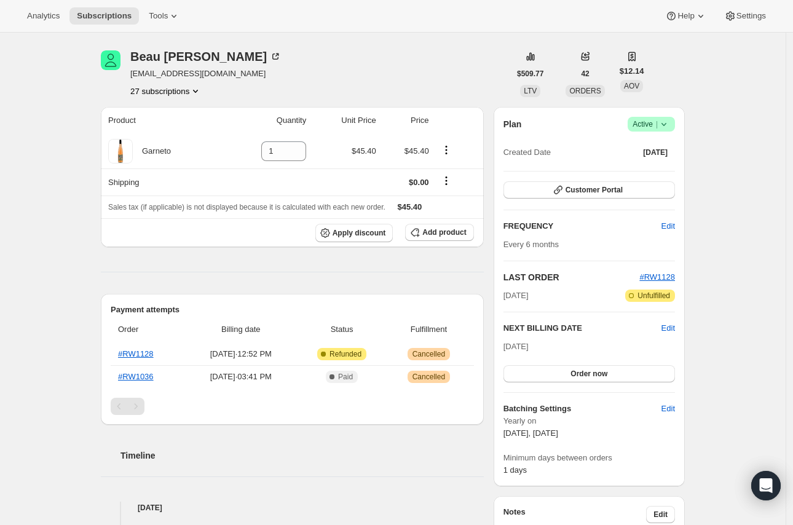
scroll to position [68, 0]
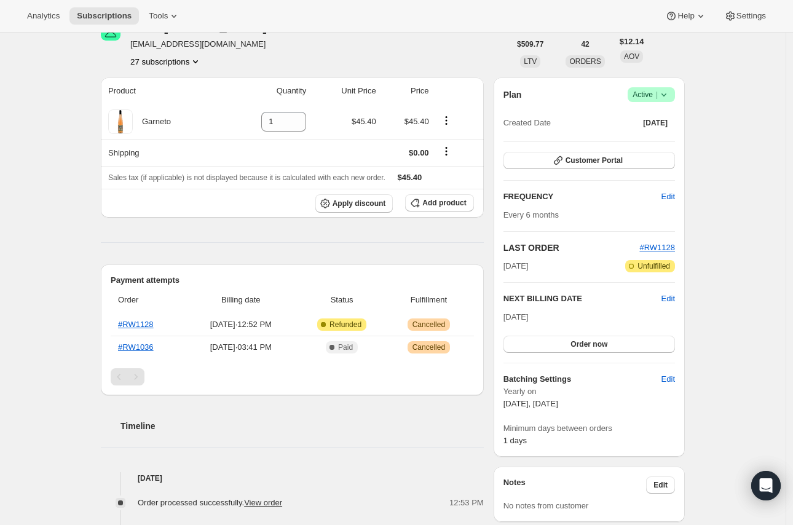
click at [664, 97] on icon at bounding box center [664, 95] width 12 height 12
click at [675, 296] on span "Edit" at bounding box center [669, 299] width 14 height 12
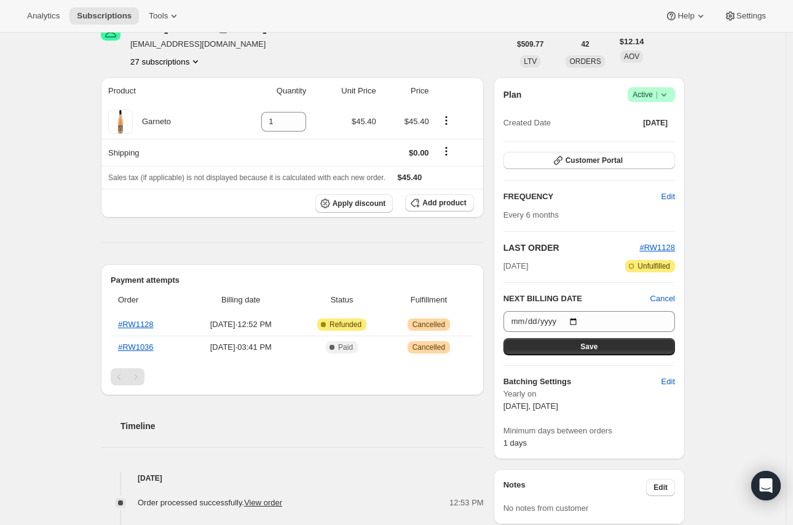
click at [598, 403] on p "March 15, October 15" at bounding box center [590, 406] width 172 height 12
click at [579, 319] on input "2026-03-15" at bounding box center [590, 321] width 172 height 21
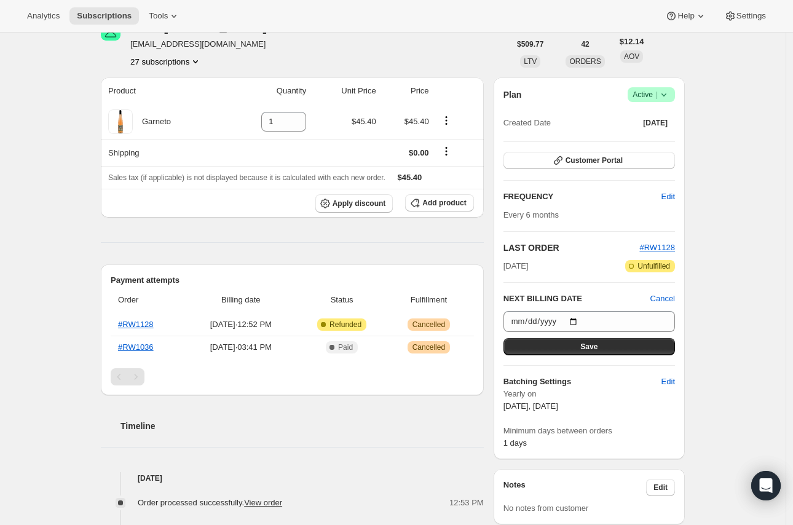
click at [666, 197] on span "Edit" at bounding box center [669, 197] width 14 height 12
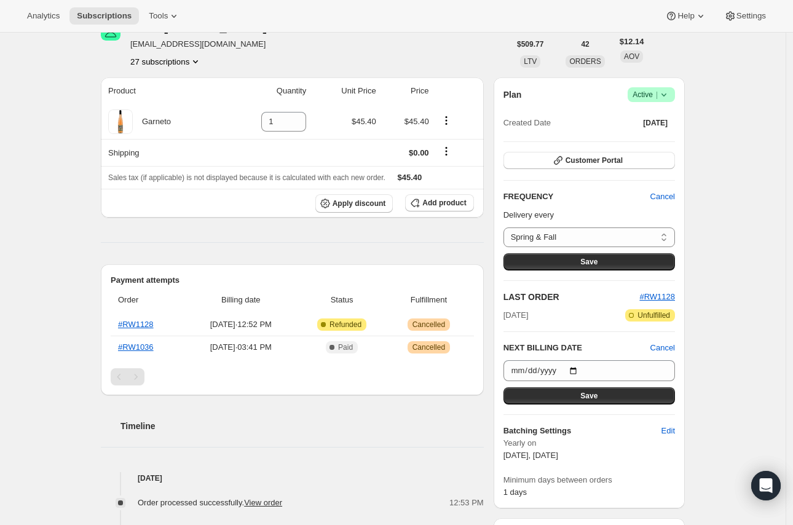
click at [656, 197] on span "Cancel" at bounding box center [663, 197] width 25 height 12
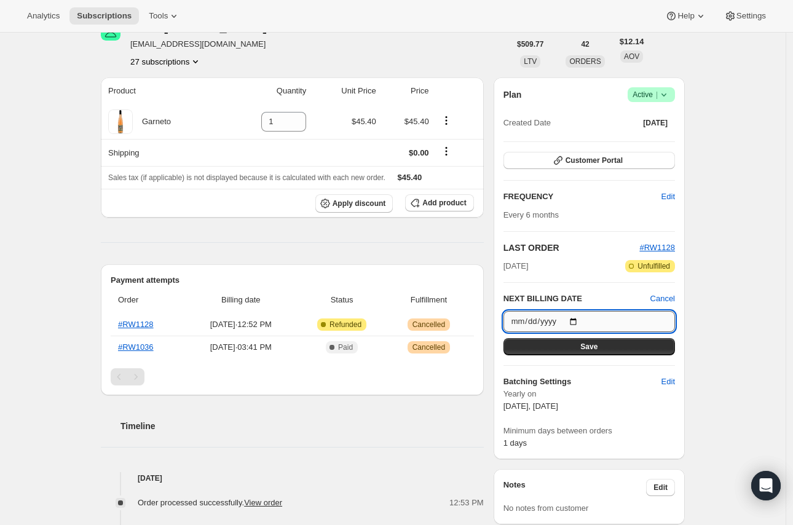
click at [580, 320] on input "2026-03-15" at bounding box center [590, 321] width 172 height 21
click at [577, 318] on input "2026-03-15" at bounding box center [590, 321] width 172 height 21
type input "2026-07-15"
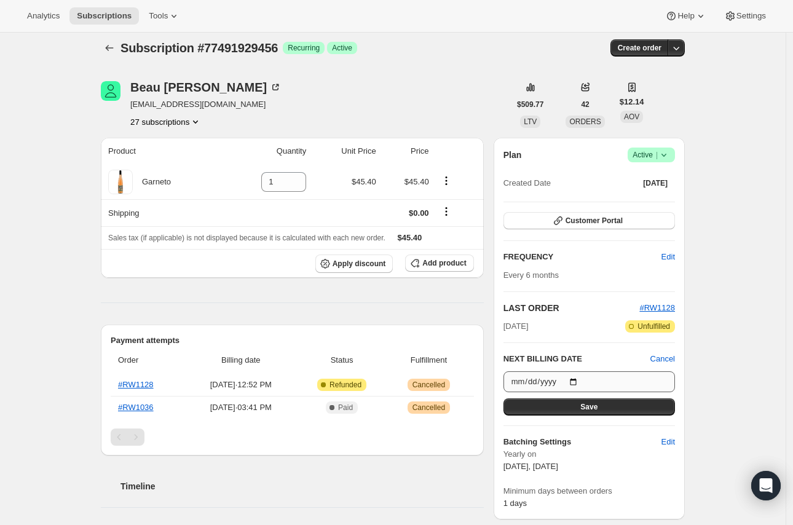
scroll to position [0, 0]
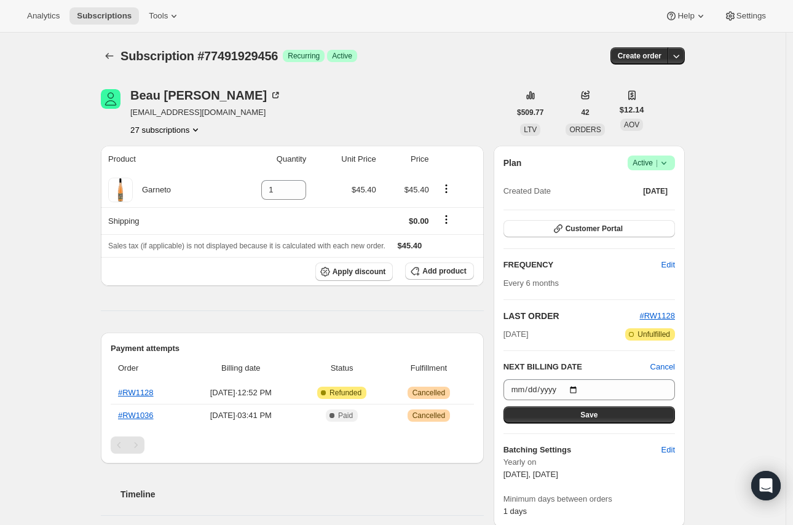
click at [458, 104] on div "Beau Harris beauharris1472@gmail.com 27 subscriptions" at bounding box center [305, 112] width 409 height 47
click at [670, 164] on icon at bounding box center [664, 163] width 12 height 12
click at [673, 366] on span "Cancel" at bounding box center [663, 367] width 25 height 12
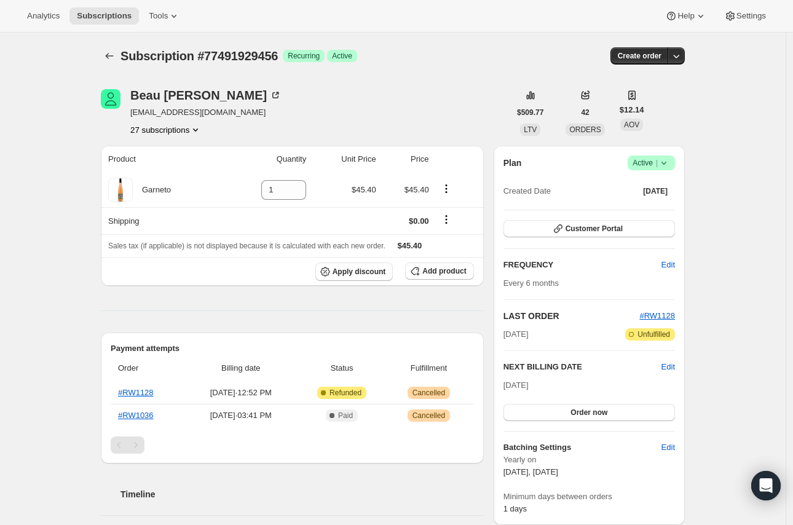
click at [108, 50] on icon "Subscriptions" at bounding box center [109, 56] width 12 height 12
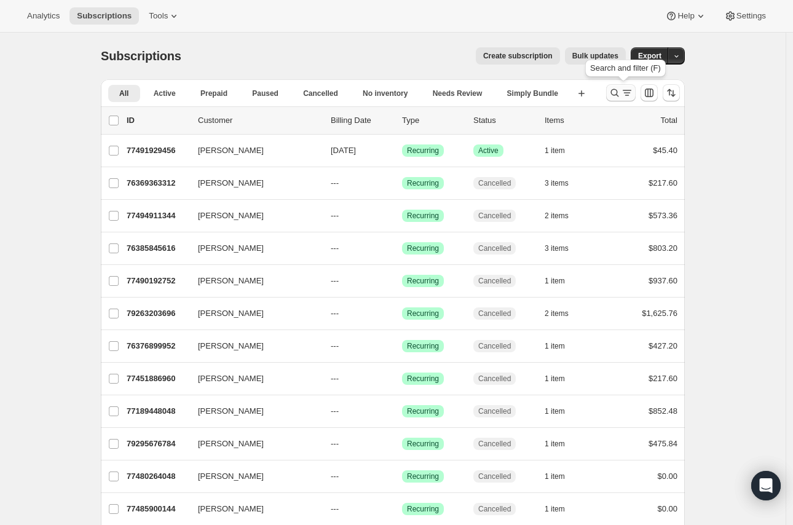
click at [614, 92] on icon "Search and filter results" at bounding box center [615, 93] width 12 height 12
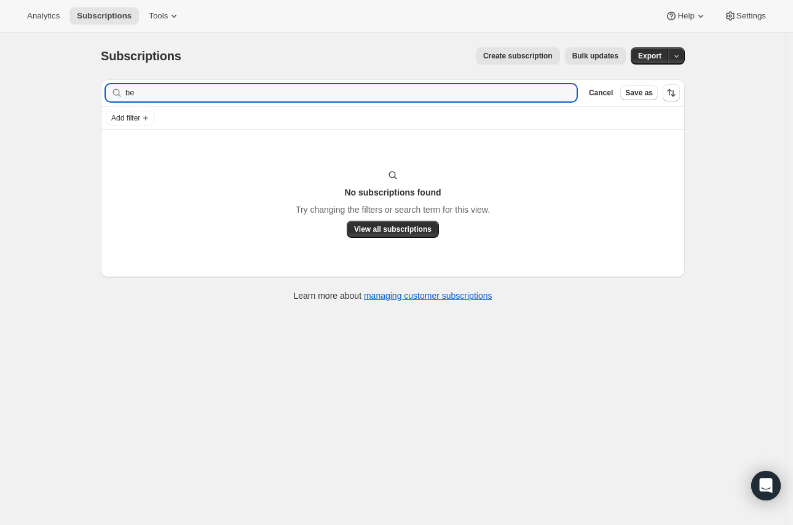
type input "b"
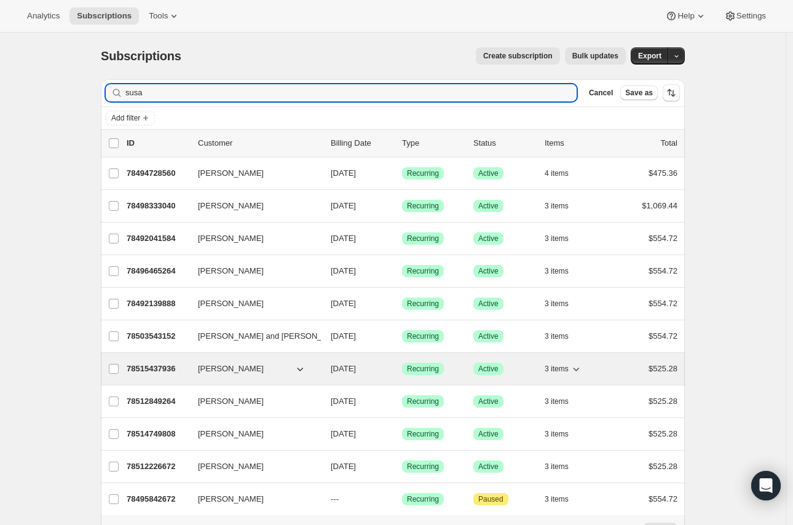
type input "susa"
click at [188, 370] on p "78515437936" at bounding box center [158, 369] width 62 height 12
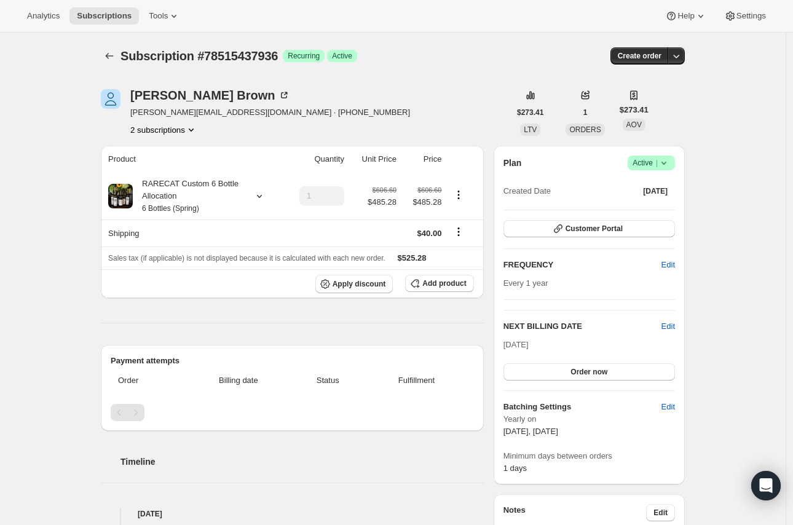
click at [187, 135] on icon "Product actions" at bounding box center [191, 130] width 12 height 12
click at [187, 155] on span "78495842672" at bounding box center [167, 153] width 85 height 12
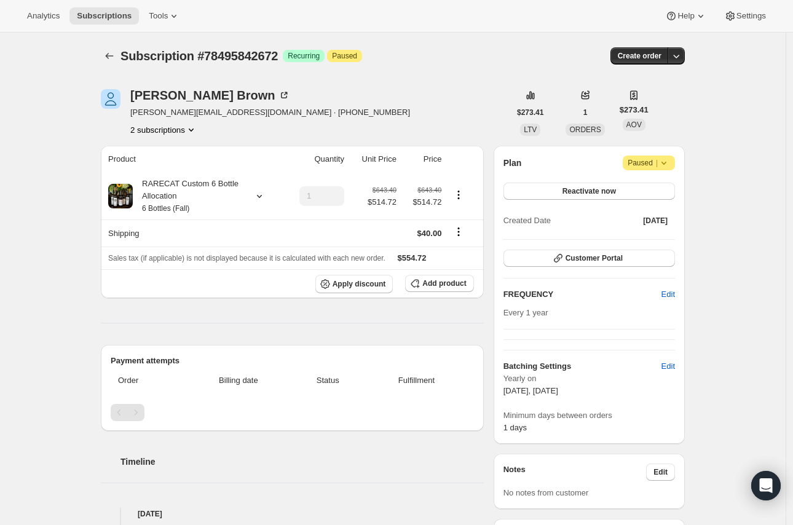
click at [194, 129] on icon "Product actions" at bounding box center [191, 130] width 5 height 3
click at [188, 164] on button "78515437936" at bounding box center [167, 174] width 93 height 20
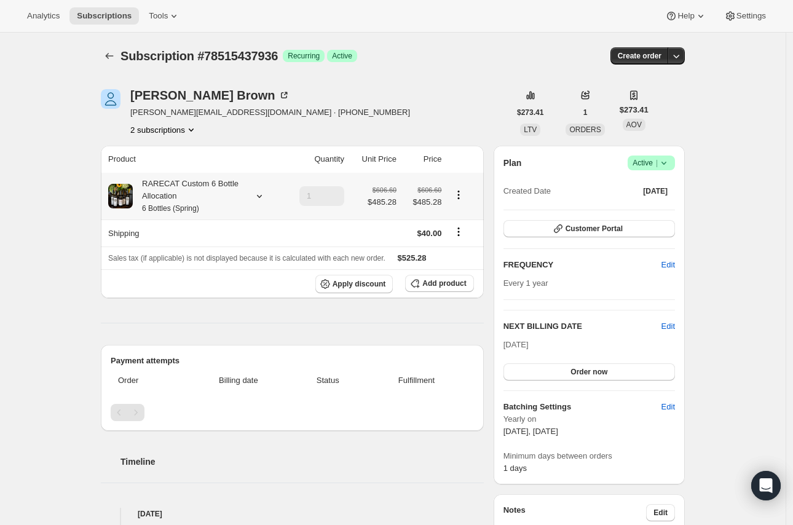
click at [180, 204] on small "6 Bottles (Spring)" at bounding box center [170, 208] width 57 height 9
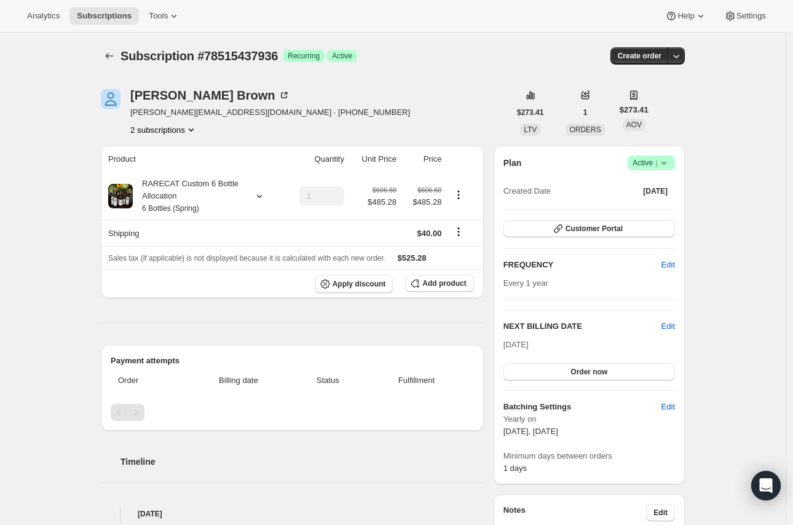
click at [175, 132] on button "2 subscriptions" at bounding box center [163, 130] width 67 height 12
click at [175, 158] on span "78495842672" at bounding box center [167, 153] width 85 height 12
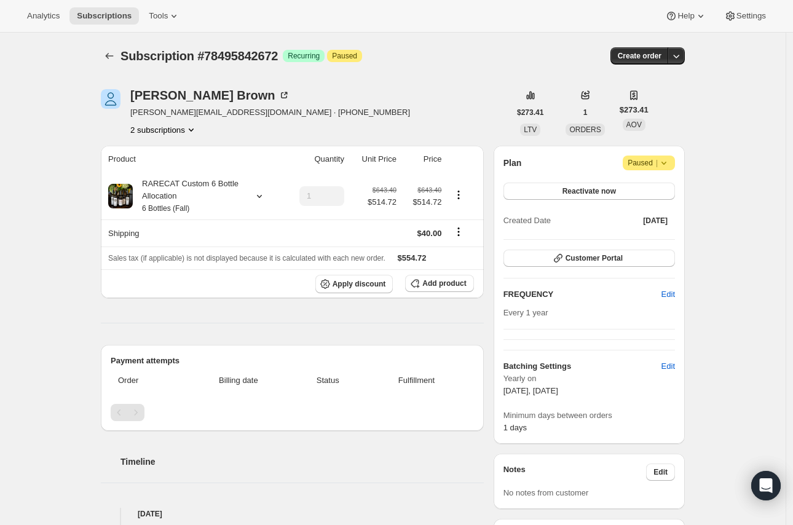
click at [408, 126] on div "Susanne Brown susanne@brownsouth.com · +19548504263 2 subscriptions" at bounding box center [305, 112] width 409 height 47
drag, startPoint x: 648, startPoint y: 132, endPoint x: 525, endPoint y: 93, distance: 128.8
click at [525, 93] on div "Susanne Brown susanne@brownsouth.com · +19548504263 2 subscriptions $273.41 LTV…" at bounding box center [393, 112] width 584 height 47
click at [482, 100] on div "Susanne Brown susanne@brownsouth.com · +19548504263 2 subscriptions" at bounding box center [305, 112] width 409 height 47
drag, startPoint x: 517, startPoint y: 92, endPoint x: 642, endPoint y: 125, distance: 129.6
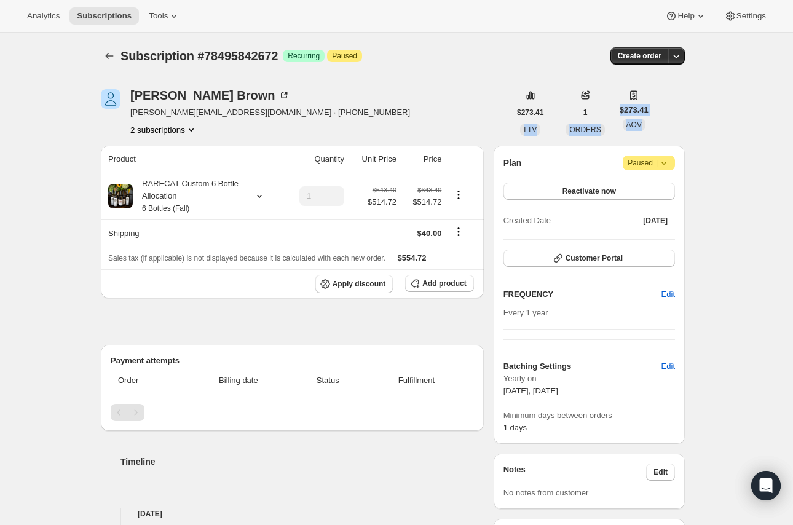
click at [642, 125] on div "$273.41 LTV 1 ORDERS $273.41 AOV" at bounding box center [579, 112] width 139 height 47
click at [652, 127] on div "Susanne Brown susanne@brownsouth.com · +19548504263 2 subscriptions $273.41 LTV…" at bounding box center [393, 112] width 584 height 47
drag, startPoint x: 525, startPoint y: 90, endPoint x: 655, endPoint y: 132, distance: 136.9
click at [655, 132] on div "Susanne Brown susanne@brownsouth.com · +19548504263 2 subscriptions $273.41 LTV…" at bounding box center [393, 112] width 584 height 47
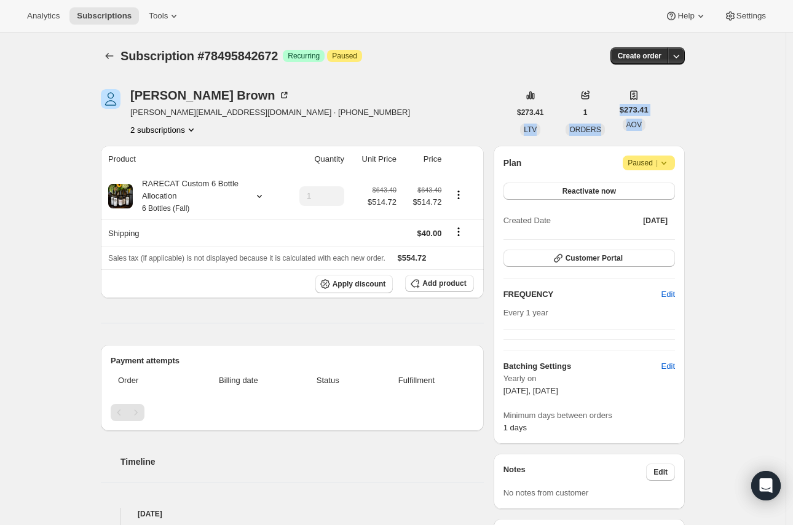
drag, startPoint x: 655, startPoint y: 132, endPoint x: 525, endPoint y: 92, distance: 135.6
click at [525, 92] on div "Susanne Brown susanne@brownsouth.com · +19548504263 2 subscriptions $273.41 LTV…" at bounding box center [393, 112] width 584 height 47
click at [487, 97] on div "Susanne Brown susanne@brownsouth.com · +19548504263 2 subscriptions" at bounding box center [305, 112] width 409 height 47
drag, startPoint x: 519, startPoint y: 92, endPoint x: 641, endPoint y: 125, distance: 126.8
click at [641, 125] on div "$273.41 LTV 1 ORDERS $273.41 AOV" at bounding box center [579, 112] width 139 height 47
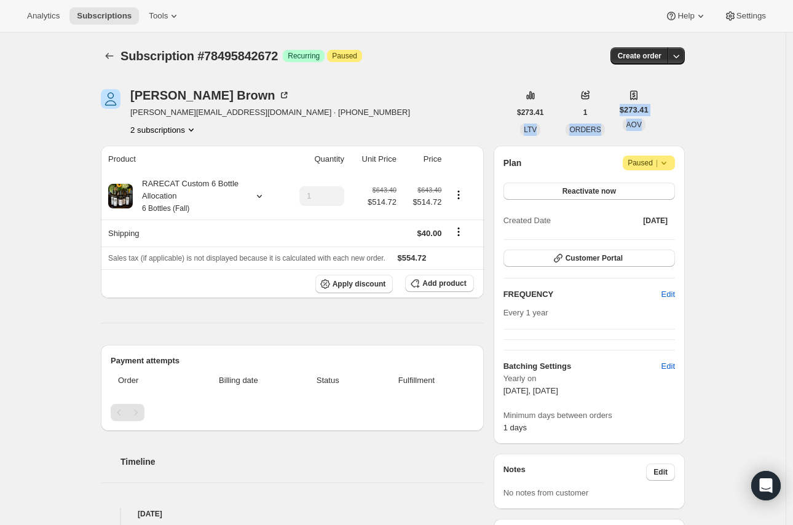
click at [685, 127] on div "Susanne Brown susanne@brownsouth.com · +19548504263 2 subscriptions $273.41 LTV…" at bounding box center [393, 112] width 584 height 47
drag, startPoint x: 487, startPoint y: 87, endPoint x: 638, endPoint y: 121, distance: 155.7
click at [638, 121] on div "Susanne Brown susanne@brownsouth.com · +19548504263 2 subscriptions $273.41 LTV…" at bounding box center [388, 526] width 594 height 912
click at [665, 122] on div "Susanne Brown susanne@brownsouth.com · +19548504263 2 subscriptions $273.41 LTV…" at bounding box center [393, 112] width 584 height 47
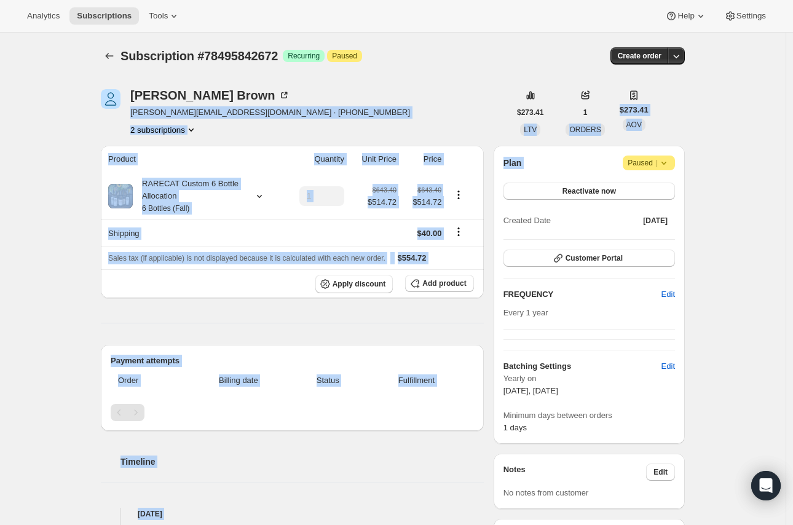
drag, startPoint x: 653, startPoint y: 142, endPoint x: 470, endPoint y: 96, distance: 188.4
click at [470, 96] on div "Susanne Brown susanne@brownsouth.com · +19548504263 2 subscriptions $273.41 LTV…" at bounding box center [388, 526] width 594 height 912
click at [470, 96] on div "Susanne Brown susanne@brownsouth.com · +19548504263 2 subscriptions" at bounding box center [305, 112] width 409 height 47
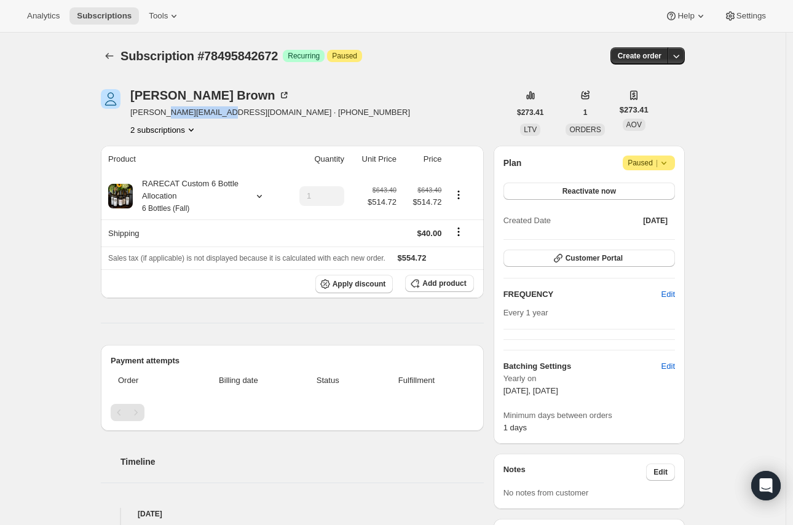
drag, startPoint x: 228, startPoint y: 114, endPoint x: 170, endPoint y: 115, distance: 58.4
click at [170, 115] on span "susanne@brownsouth.com · +19548504263" at bounding box center [270, 112] width 280 height 12
click at [304, 106] on div "Susanne Brown susanne@brownsouth.com · +19548504263 2 subscriptions" at bounding box center [305, 112] width 409 height 47
drag, startPoint x: 242, startPoint y: 113, endPoint x: 289, endPoint y: 113, distance: 47.4
click at [289, 113] on div "Susanne Brown susanne@brownsouth.com · +19548504263 2 subscriptions" at bounding box center [305, 112] width 409 height 47
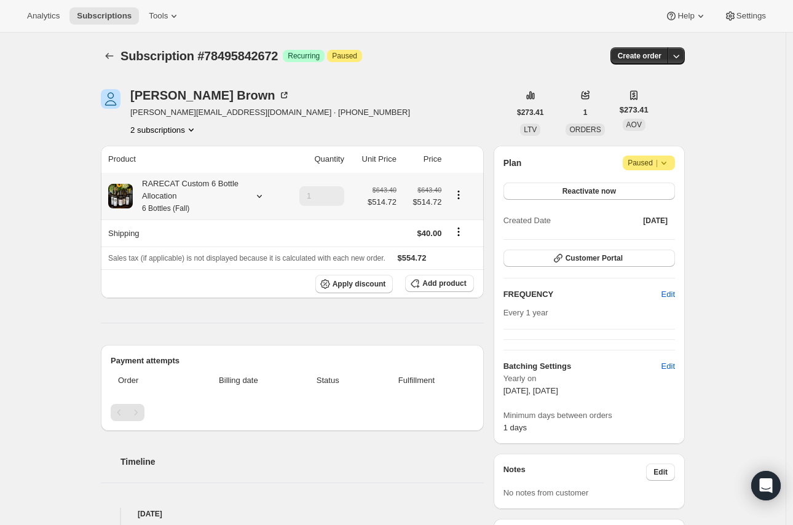
click at [242, 189] on div "RARECAT Custom 6 Bottle Allocation 6 Bottles (Fall)" at bounding box center [188, 196] width 111 height 37
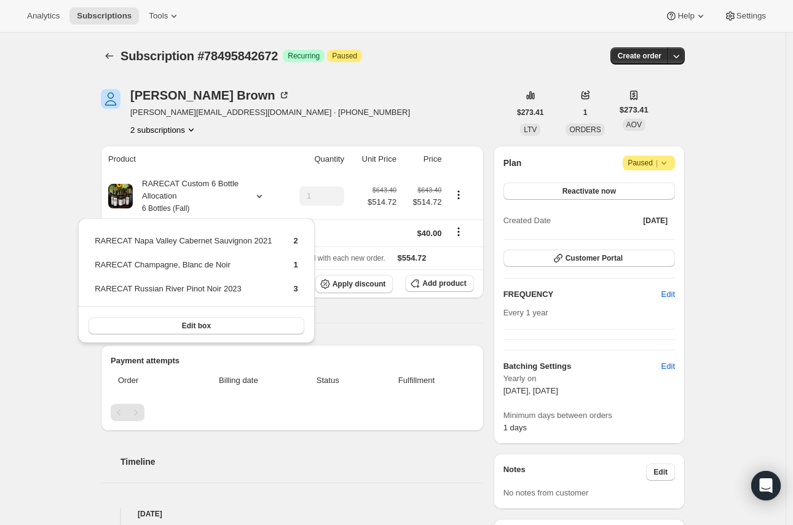
click at [330, 125] on div "Susanne Brown susanne@brownsouth.com · +19548504263 2 subscriptions" at bounding box center [305, 112] width 409 height 47
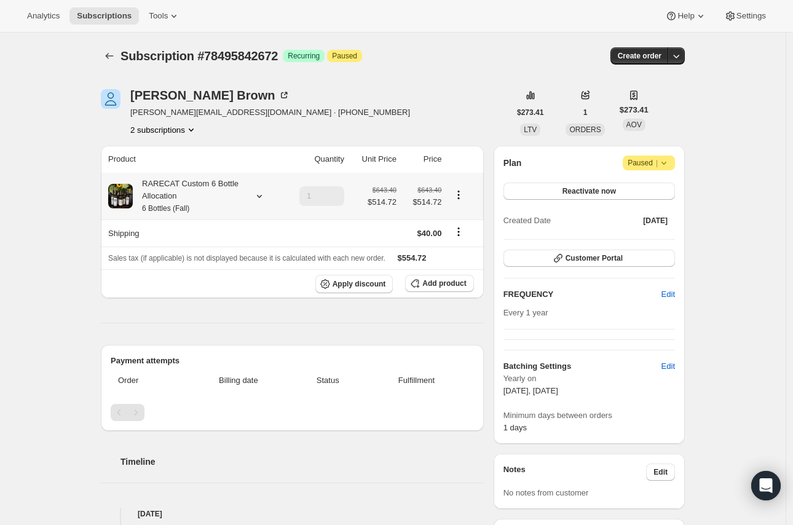
click at [244, 188] on div "RARECAT Custom 6 Bottle Allocation 6 Bottles (Fall)" at bounding box center [188, 196] width 111 height 37
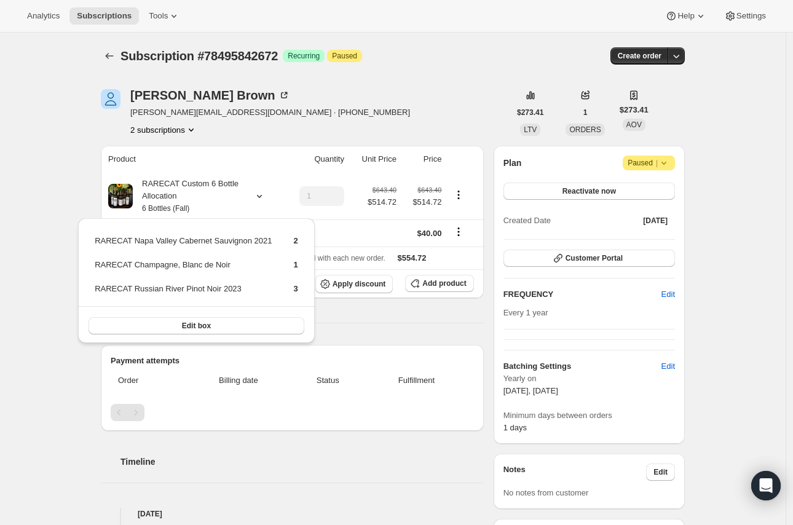
click at [65, 240] on div "Subscription #78495842672. This page is ready Subscription #78495842672 Success…" at bounding box center [393, 525] width 786 height 985
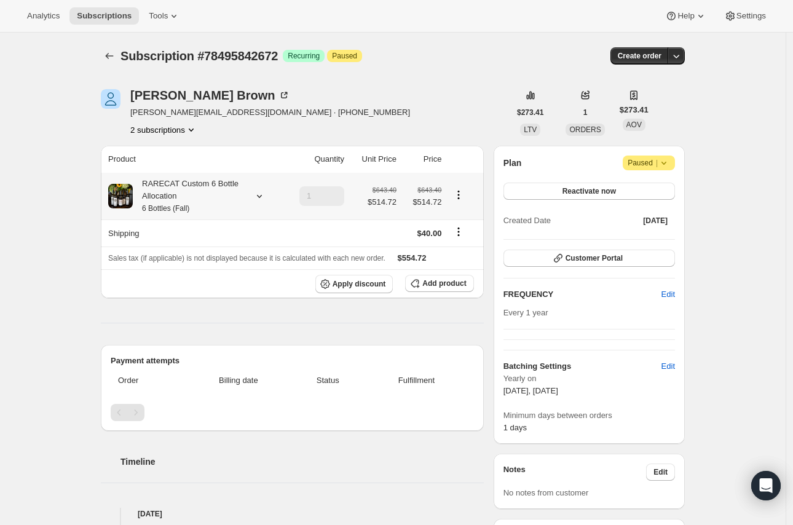
click at [163, 194] on div "RARECAT Custom 6 Bottle Allocation 6 Bottles (Fall)" at bounding box center [188, 196] width 111 height 37
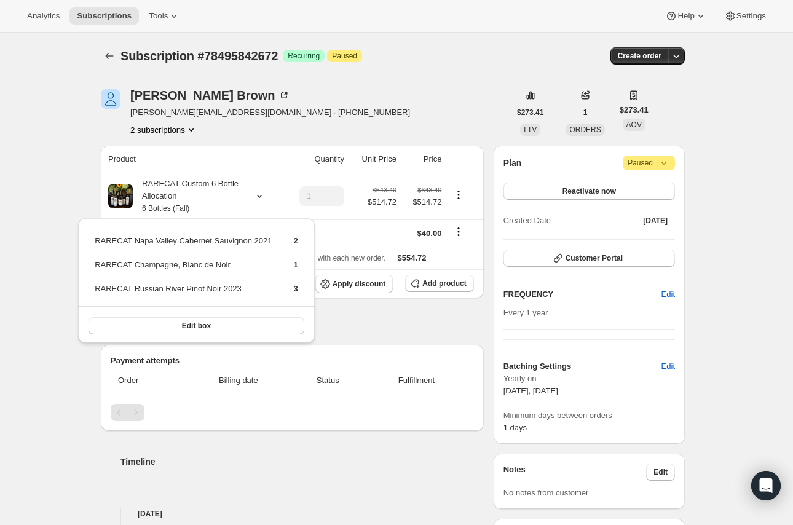
click at [56, 181] on div "Subscription #78495842672. This page is ready Subscription #78495842672 Success…" at bounding box center [393, 525] width 786 height 985
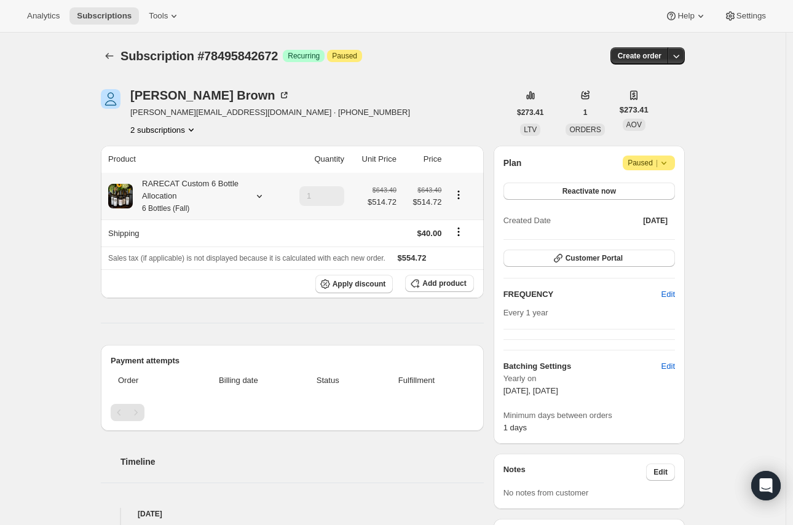
click at [178, 197] on div "RARECAT Custom 6 Bottle Allocation 6 Bottles (Fall)" at bounding box center [188, 196] width 111 height 37
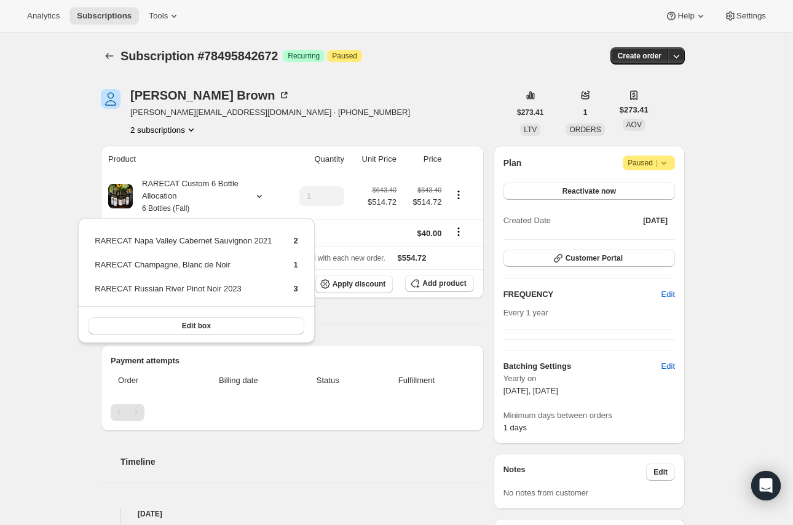
click at [63, 134] on div "Subscription #78495842672. This page is ready Subscription #78495842672 Success…" at bounding box center [393, 525] width 786 height 985
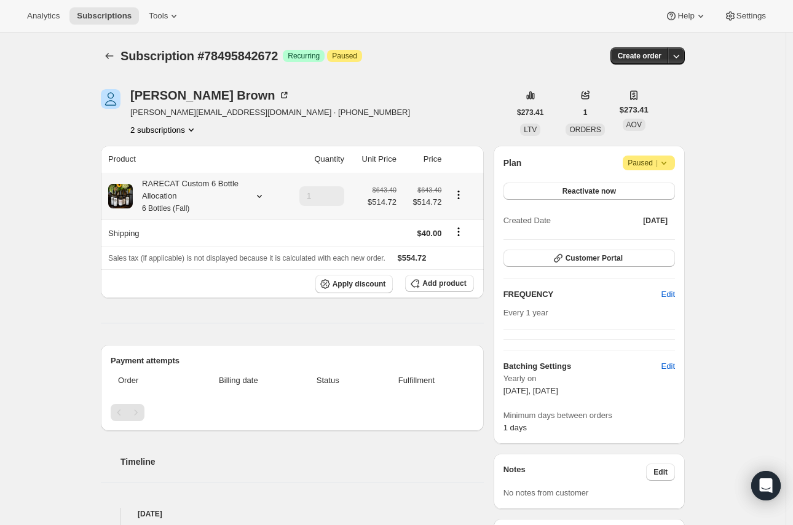
click at [170, 198] on div "RARECAT Custom 6 Bottle Allocation 6 Bottles (Fall)" at bounding box center [188, 196] width 111 height 37
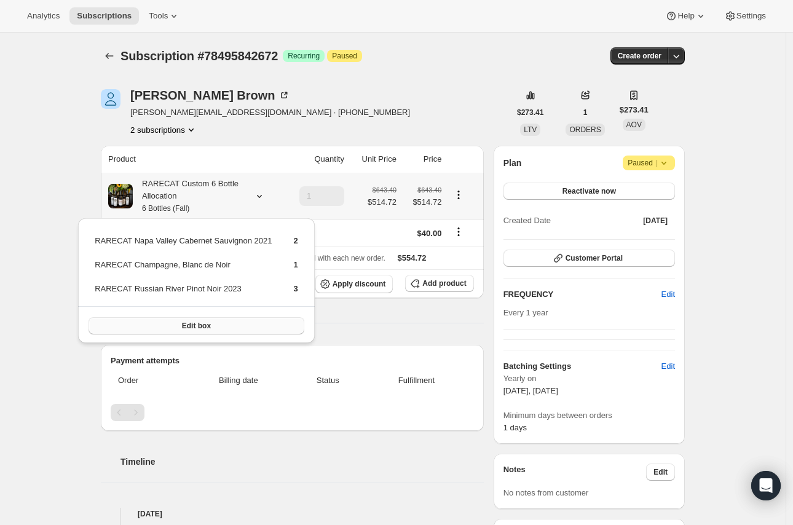
click at [182, 327] on span "Edit box" at bounding box center [196, 326] width 29 height 10
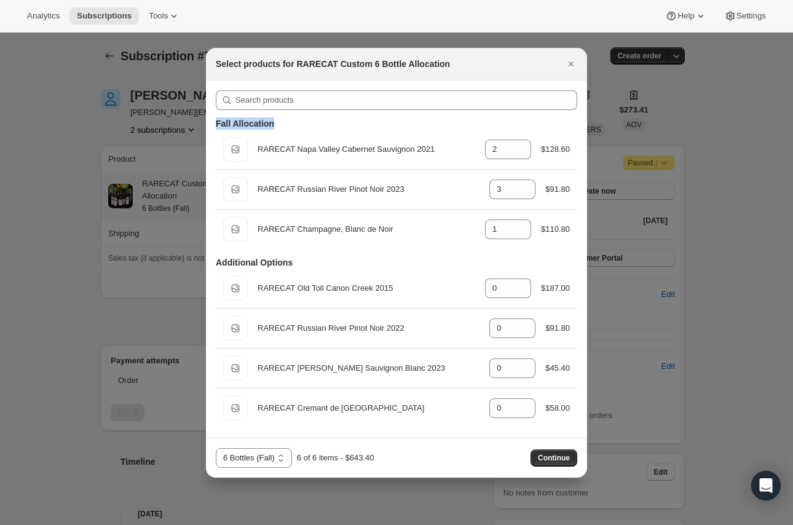
drag, startPoint x: 213, startPoint y: 121, endPoint x: 274, endPoint y: 124, distance: 60.4
click at [274, 124] on div "Fall Allocation Default Title RARECAT Napa Valley Cabernet Sauvignon 2021 gid:/…" at bounding box center [396, 259] width 381 height 357
click at [335, 121] on div "Fall Allocation" at bounding box center [397, 123] width 362 height 12
drag, startPoint x: 293, startPoint y: 262, endPoint x: 210, endPoint y: 262, distance: 83.0
click at [210, 262] on div "Fall Allocation Default Title RARECAT Napa Valley Cabernet Sauvignon 2021 gid:/…" at bounding box center [396, 259] width 381 height 357
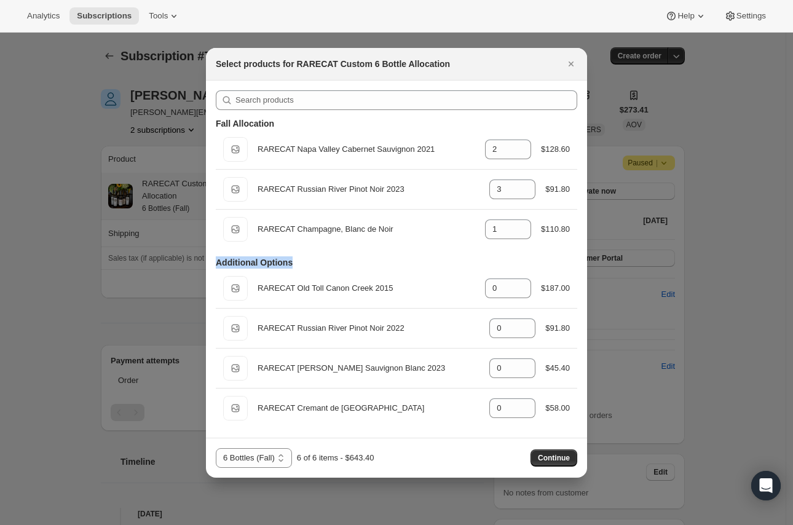
click at [238, 261] on h3 "Additional Options" at bounding box center [254, 262] width 77 height 12
drag, startPoint x: 215, startPoint y: 264, endPoint x: 302, endPoint y: 265, distance: 86.7
click at [302, 265] on div "Additional Options" at bounding box center [397, 262] width 362 height 12
click at [302, 264] on div "Additional Options" at bounding box center [397, 262] width 362 height 12
drag, startPoint x: 302, startPoint y: 264, endPoint x: 206, endPoint y: 256, distance: 96.3
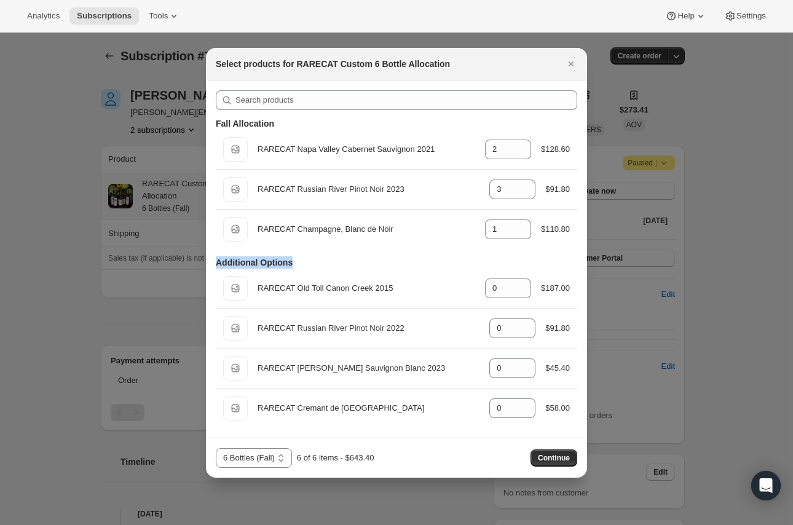
click at [206, 256] on div "Fall Allocation Default Title RARECAT Napa Valley Cabernet Sauvignon 2021 gid:/…" at bounding box center [396, 259] width 381 height 357
click at [303, 261] on div "Additional Options" at bounding box center [397, 262] width 362 height 12
drag, startPoint x: 290, startPoint y: 262, endPoint x: 212, endPoint y: 263, distance: 78.7
click at [212, 263] on div "Fall Allocation Default Title RARECAT Napa Valley Cabernet Sauvignon 2021 gid:/…" at bounding box center [396, 259] width 381 height 357
click at [217, 261] on h3 "Additional Options" at bounding box center [254, 262] width 77 height 12
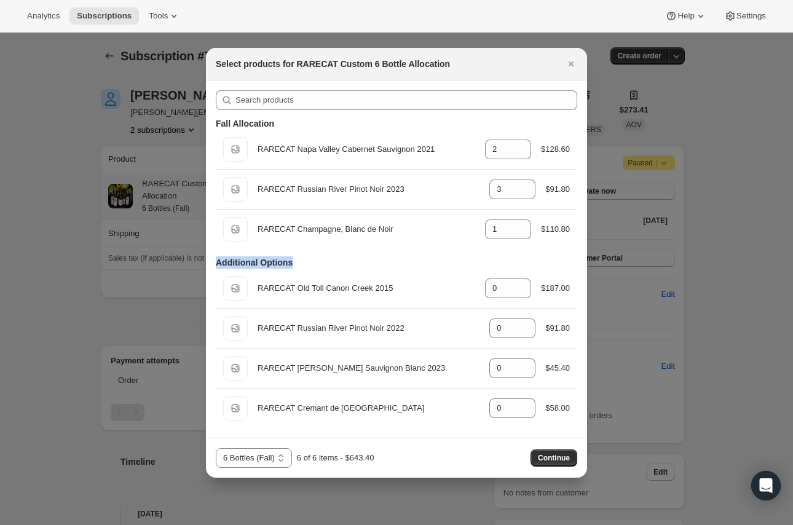
drag, startPoint x: 284, startPoint y: 279, endPoint x: 316, endPoint y: 266, distance: 33.9
click at [316, 266] on div "Additional Options" at bounding box center [397, 262] width 362 height 12
click at [54, 298] on div at bounding box center [396, 262] width 793 height 525
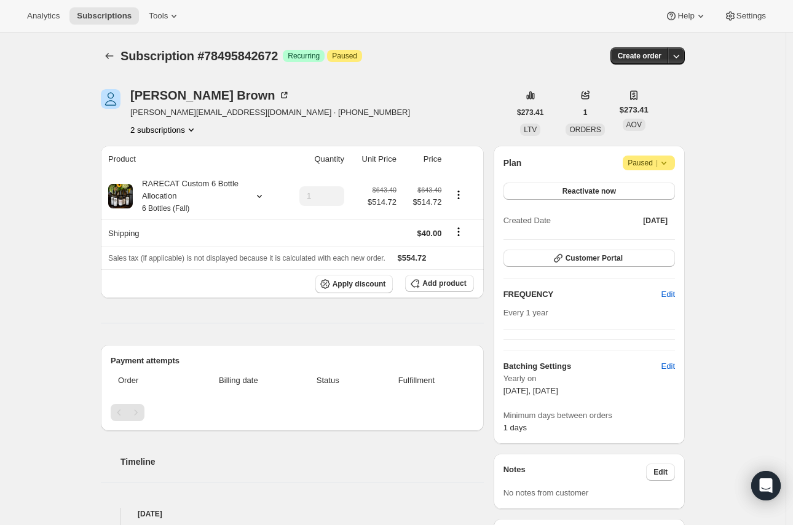
click at [395, 122] on div "Susanne Brown susanne@brownsouth.com · +19548504263 2 subscriptions" at bounding box center [305, 112] width 409 height 47
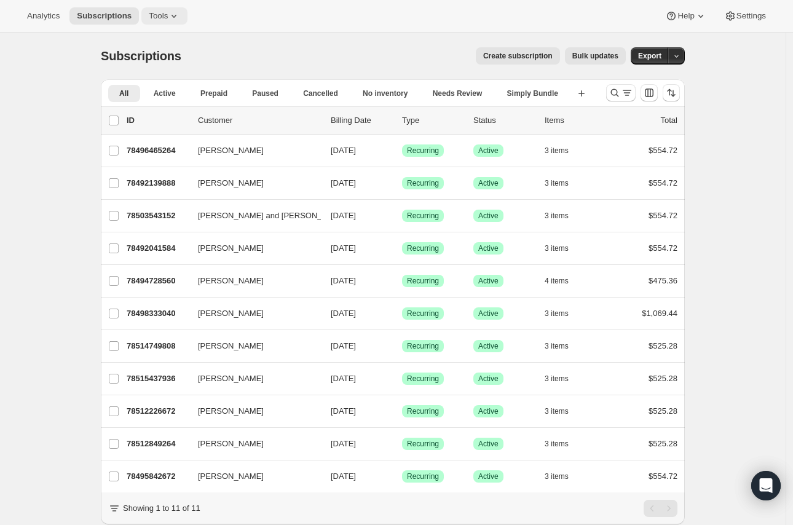
click at [155, 13] on span "Tools" at bounding box center [158, 16] width 19 height 10
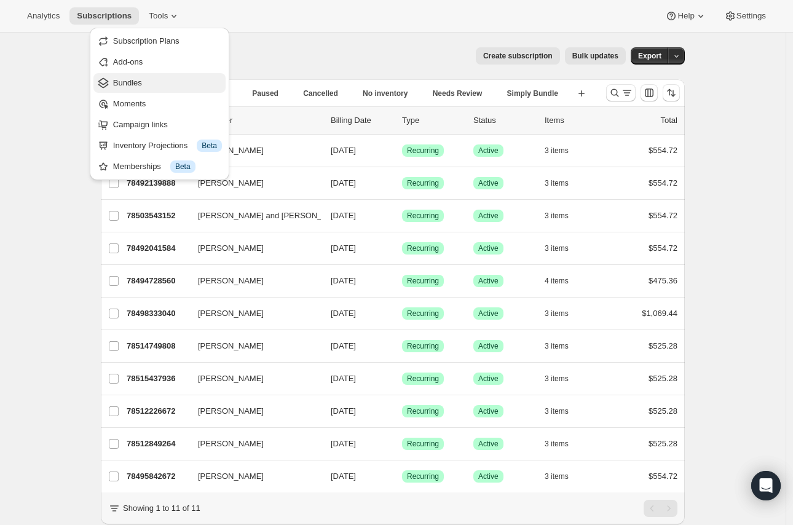
click at [161, 81] on span "Bundles" at bounding box center [167, 83] width 109 height 12
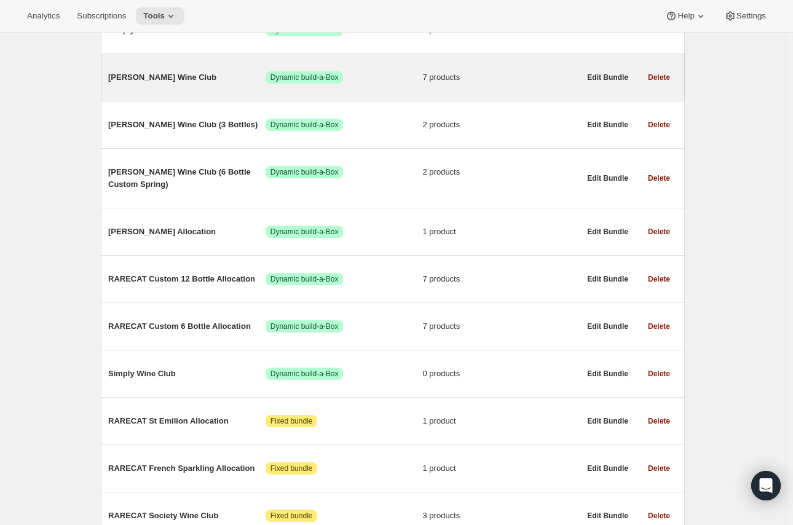
scroll to position [205, 0]
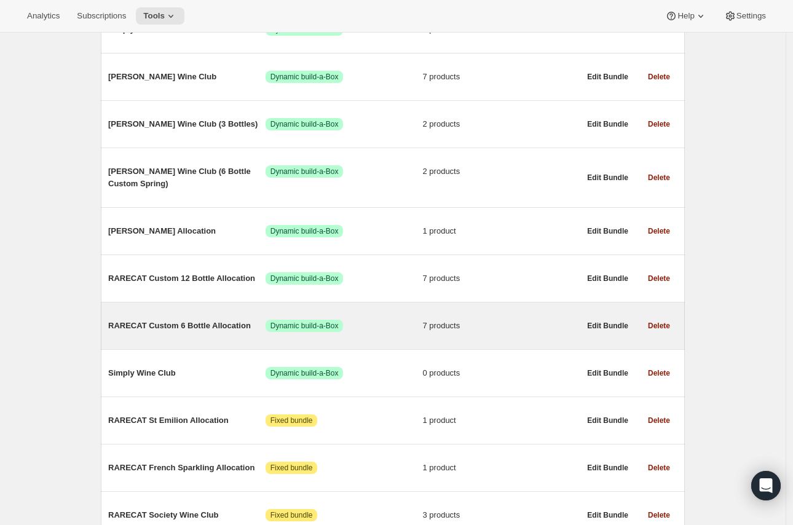
click at [179, 324] on span "RARECAT Custom 6 Bottle Allocation" at bounding box center [186, 326] width 157 height 12
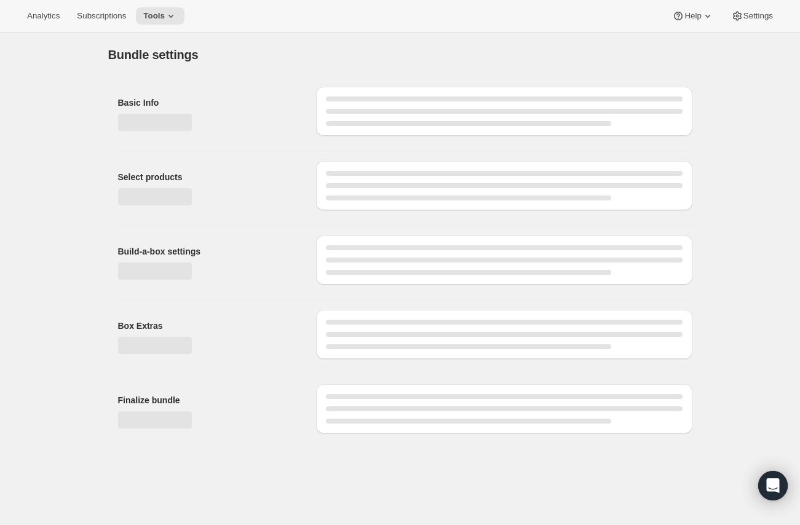
type input "RARECAT Custom 6 Bottle Allocation"
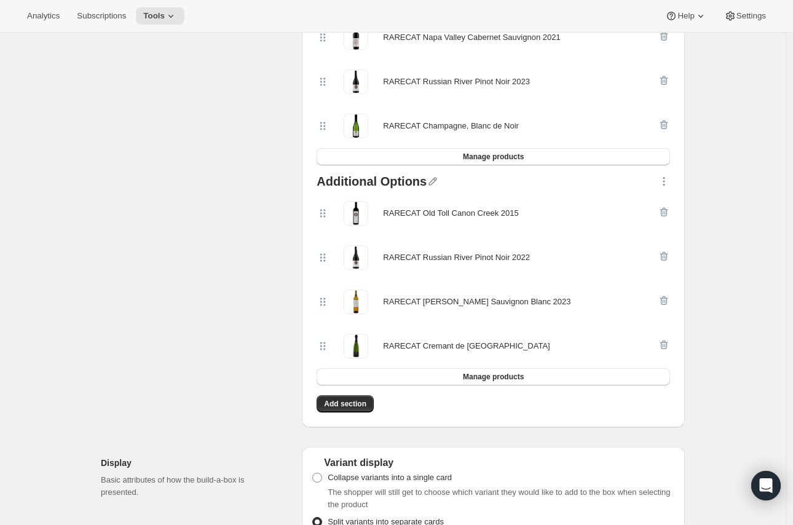
scroll to position [341, 0]
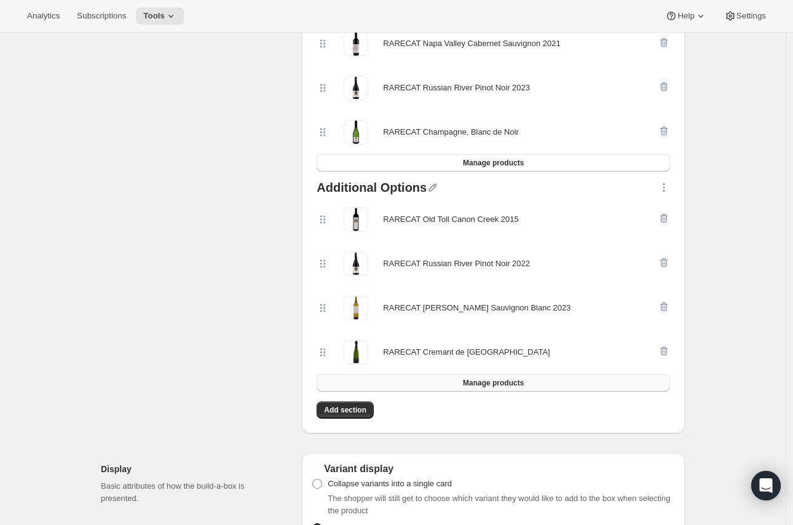
click at [538, 376] on button "Manage products" at bounding box center [494, 383] width 354 height 17
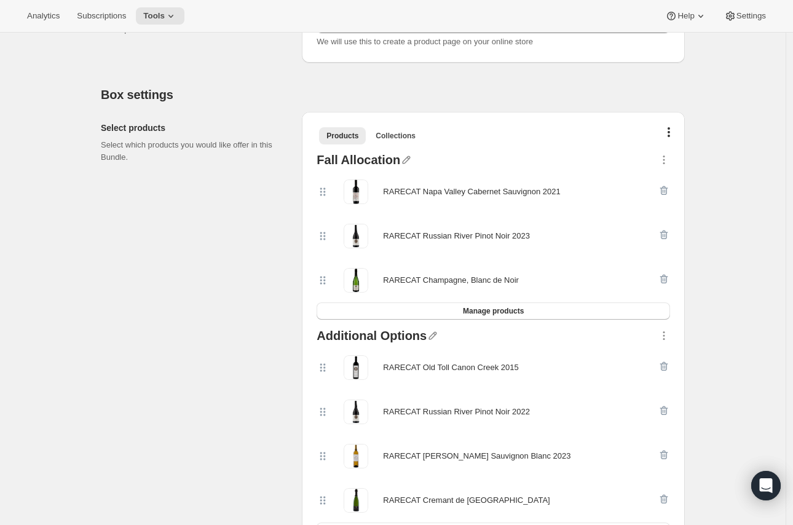
scroll to position [205, 0]
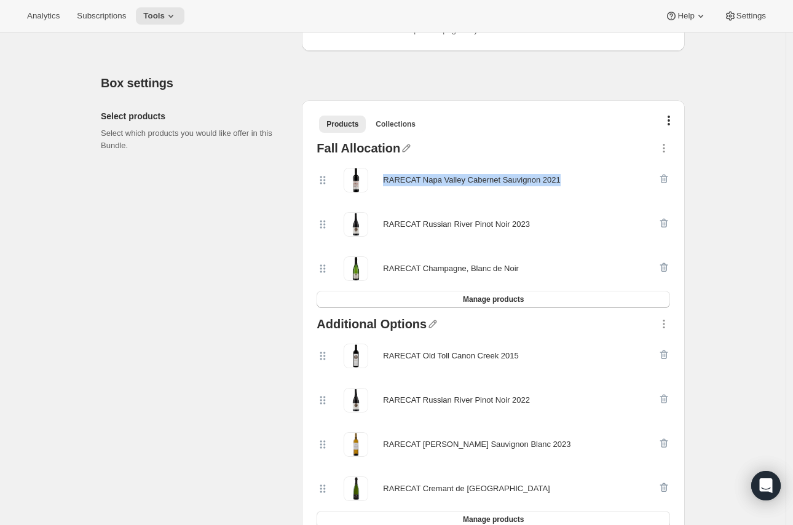
drag, startPoint x: 389, startPoint y: 176, endPoint x: 555, endPoint y: 173, distance: 166.7
click at [555, 174] on div "RARECAT Napa Valley Cabernet Sauvignon 2021" at bounding box center [471, 180] width 177 height 12
click at [571, 177] on div "RARECAT Napa Valley Cabernet Sauvignon 2021" at bounding box center [487, 180] width 341 height 25
click at [548, 178] on div "RARECAT Napa Valley Cabernet Sauvignon 2021" at bounding box center [471, 180] width 177 height 12
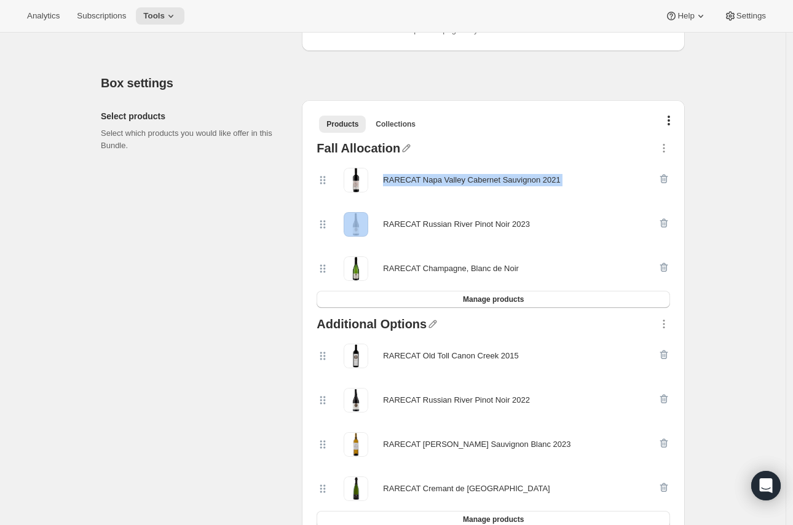
click at [548, 178] on div "RARECAT Napa Valley Cabernet Sauvignon 2021" at bounding box center [471, 180] width 177 height 12
click at [459, 181] on div "RARECAT Napa Valley Cabernet Sauvignon 2021" at bounding box center [471, 180] width 177 height 12
drag, startPoint x: 386, startPoint y: 181, endPoint x: 595, endPoint y: 185, distance: 209.2
click at [595, 185] on div "RARECAT Napa Valley Cabernet Sauvignon 2021" at bounding box center [487, 180] width 341 height 25
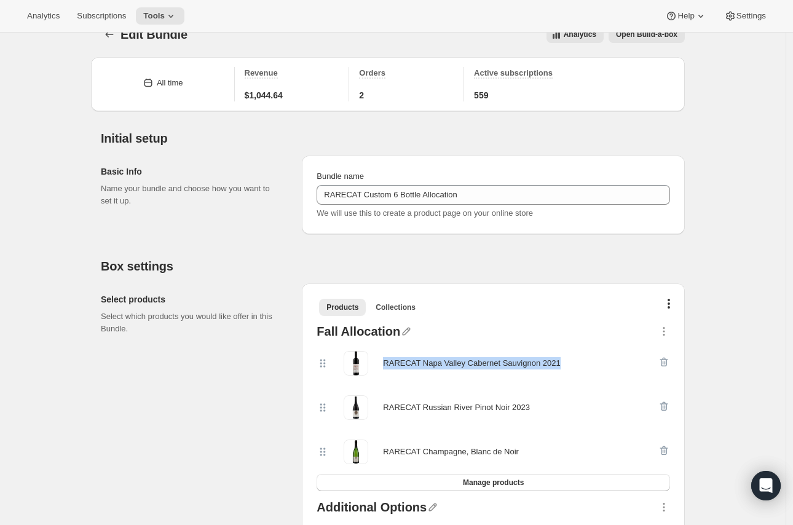
scroll to position [0, 0]
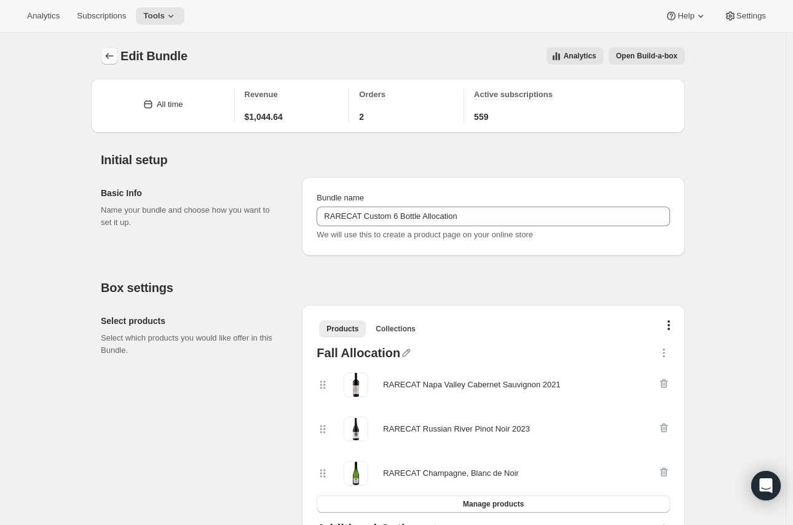
click at [116, 58] on icon "Bundles" at bounding box center [109, 56] width 12 height 12
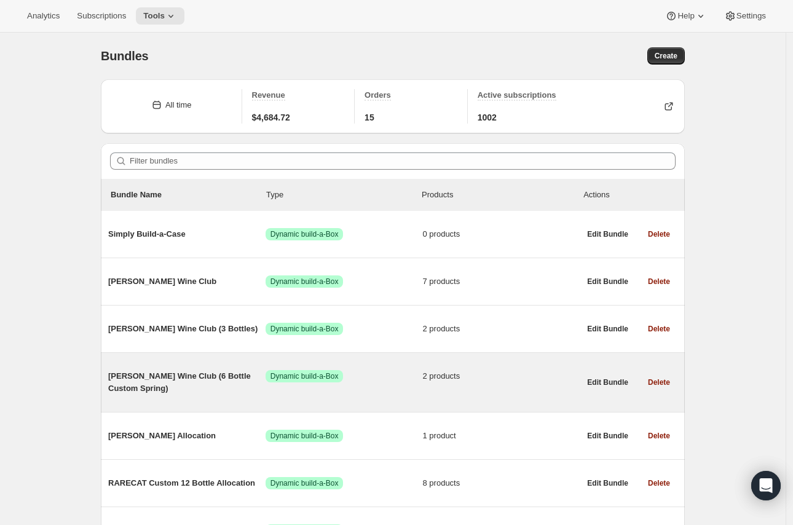
scroll to position [205, 0]
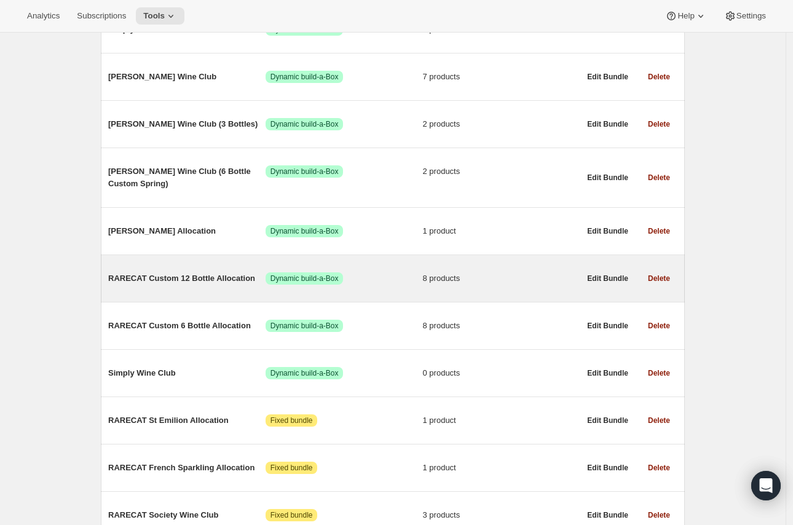
click at [203, 284] on span "RARECAT Custom 12 Bottle Allocation" at bounding box center [186, 278] width 157 height 12
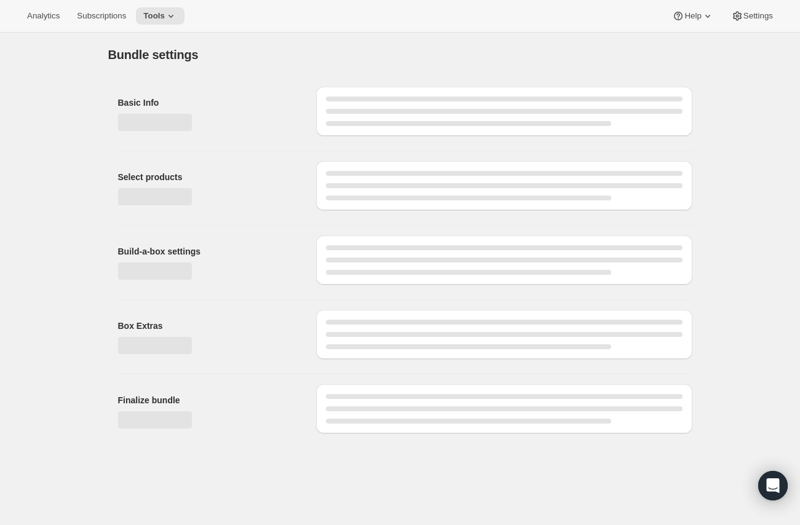
type input "RARECAT Custom 12 Bottle Allocation"
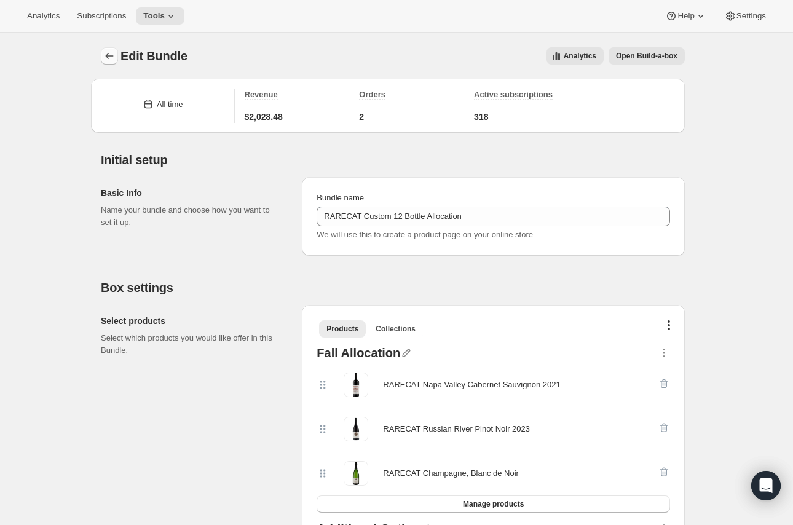
click at [108, 49] on button "Bundles" at bounding box center [109, 55] width 17 height 17
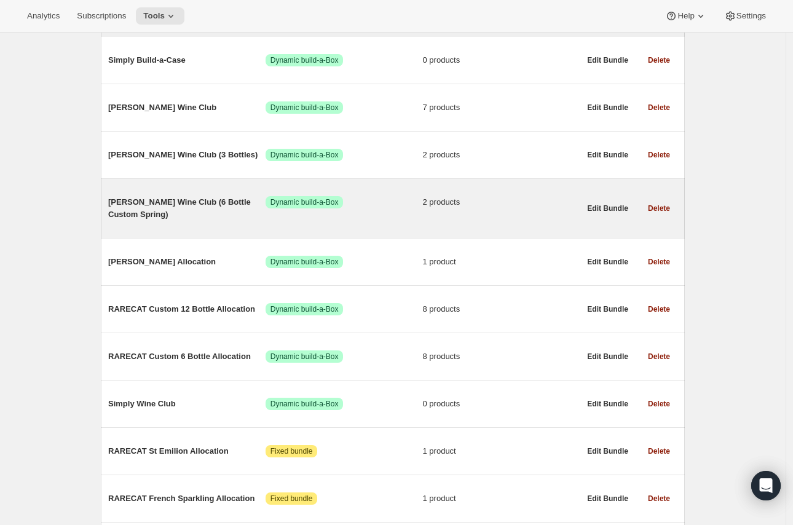
scroll to position [173, 0]
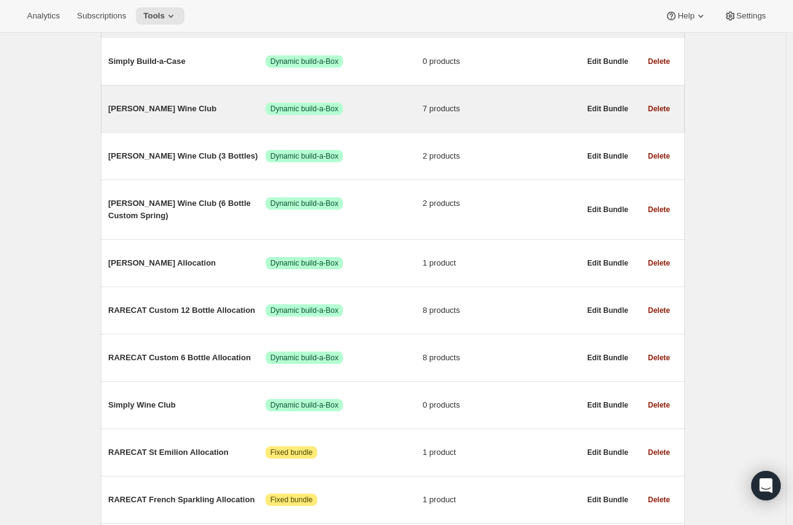
click at [213, 112] on span "Audrey Wine Club" at bounding box center [186, 109] width 157 height 12
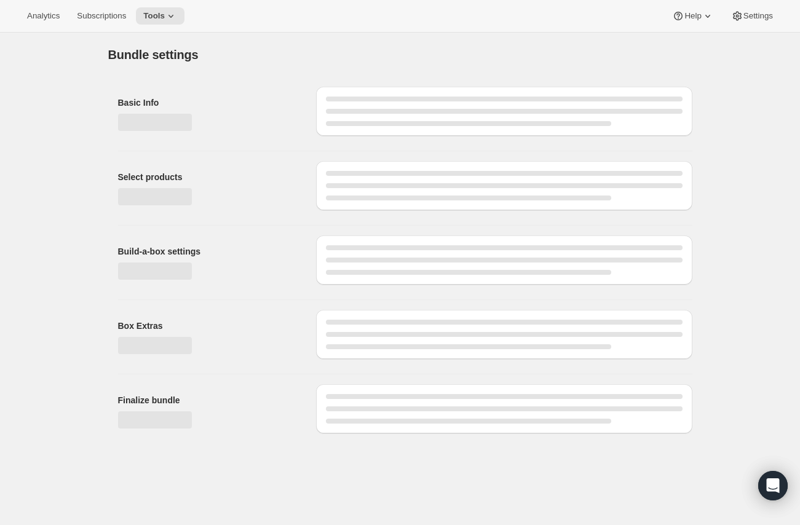
type input "Audrey Wine Club"
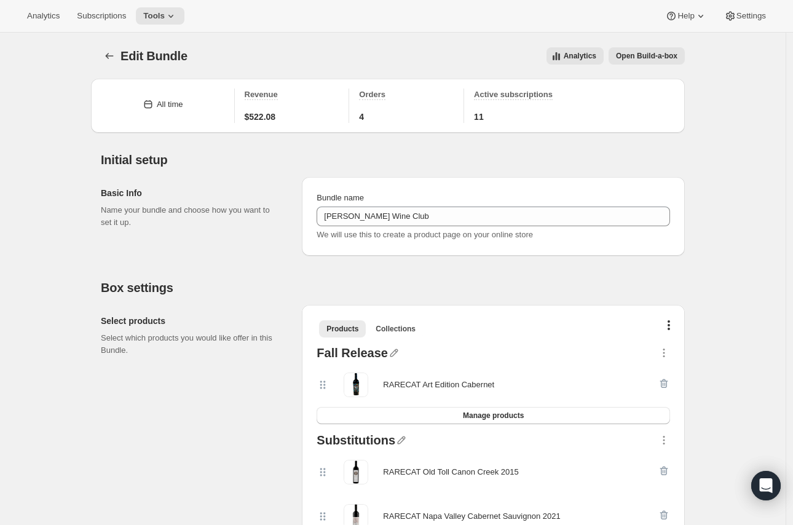
click at [398, 237] on span "We will use this to create a product page on your online store" at bounding box center [425, 234] width 217 height 9
click at [525, 235] on span "We will use this to create a product page on your online store" at bounding box center [425, 234] width 217 height 9
drag, startPoint x: 548, startPoint y: 235, endPoint x: 320, endPoint y: 238, distance: 227.6
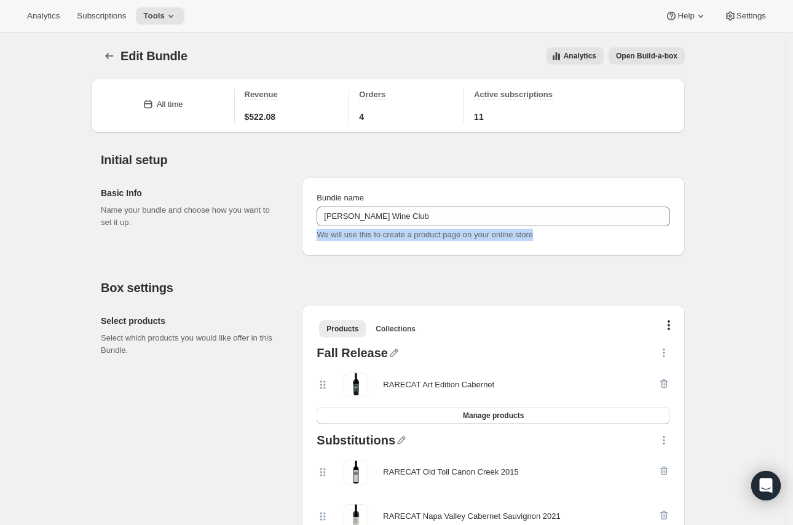
click at [320, 238] on div "We will use this to create a product page on your online store" at bounding box center [494, 235] width 354 height 12
click at [320, 238] on span "We will use this to create a product page on your online store" at bounding box center [425, 234] width 217 height 9
drag, startPoint x: 320, startPoint y: 238, endPoint x: 584, endPoint y: 238, distance: 263.9
click at [584, 238] on div "We will use this to create a product page on your online store" at bounding box center [494, 235] width 354 height 12
click at [582, 237] on div "We will use this to create a product page on your online store" at bounding box center [494, 235] width 354 height 12
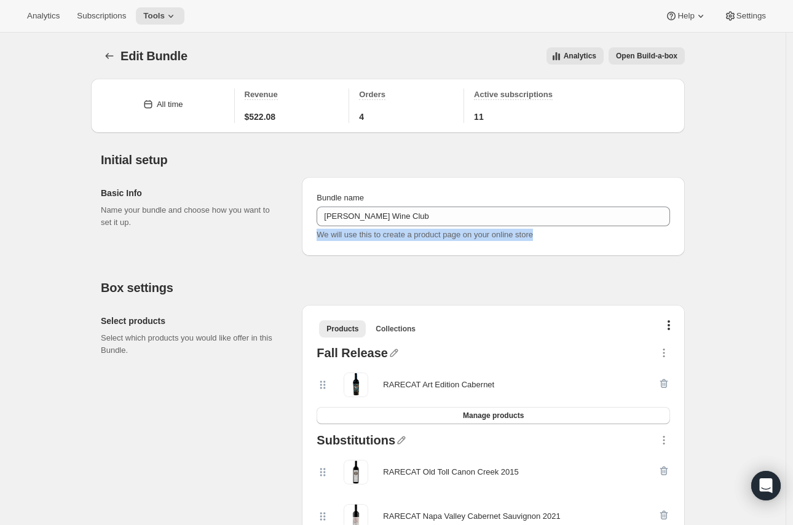
drag, startPoint x: 552, startPoint y: 235, endPoint x: 319, endPoint y: 236, distance: 233.7
click at [319, 236] on div "Bundle name Audrey Wine Club We will use this to create a product page on your …" at bounding box center [494, 216] width 364 height 59
click at [116, 54] on icon "Bundles" at bounding box center [109, 56] width 12 height 12
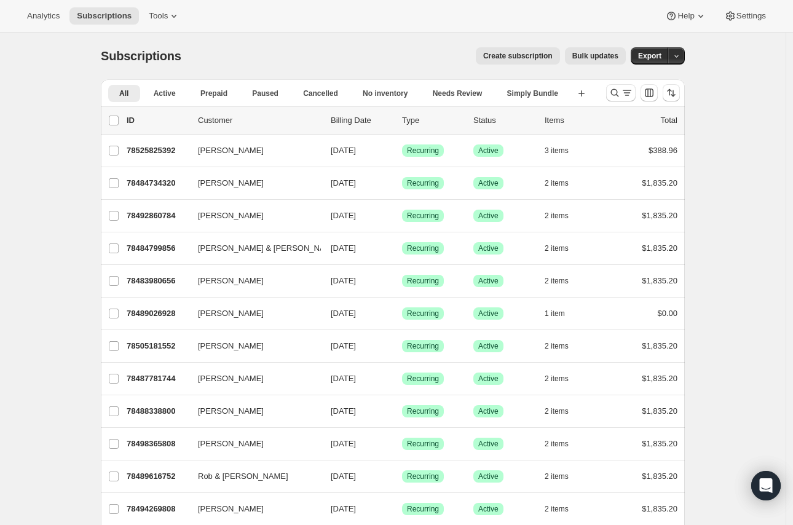
click at [151, 63] on span "Subscriptions" at bounding box center [141, 56] width 81 height 14
click at [183, 52] on div "Subscriptions" at bounding box center [143, 55] width 85 height 17
click at [515, 52] on span "Create subscription" at bounding box center [518, 56] width 70 height 10
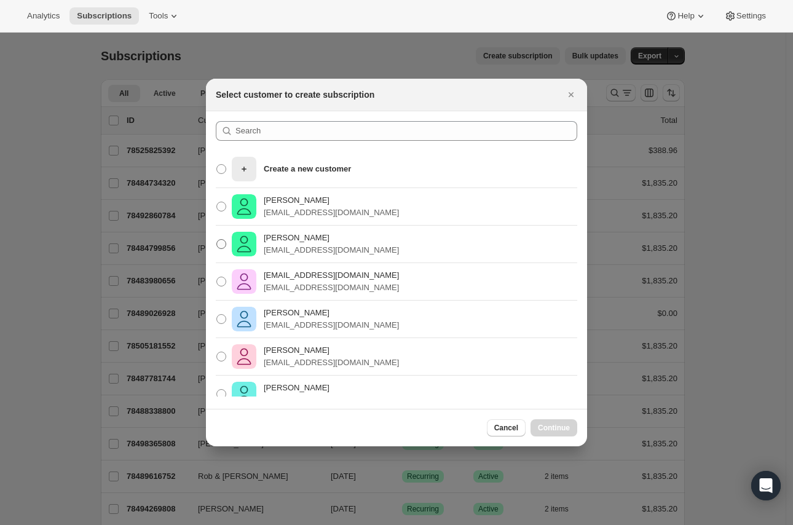
click at [323, 241] on p "Beau Harris" at bounding box center [331, 238] width 135 height 12
click at [217, 240] on input "Beau Harris beauharris1472@gmail.com" at bounding box center [217, 239] width 1 height 1
radio input "true"
click at [545, 427] on span "Continue" at bounding box center [554, 428] width 32 height 10
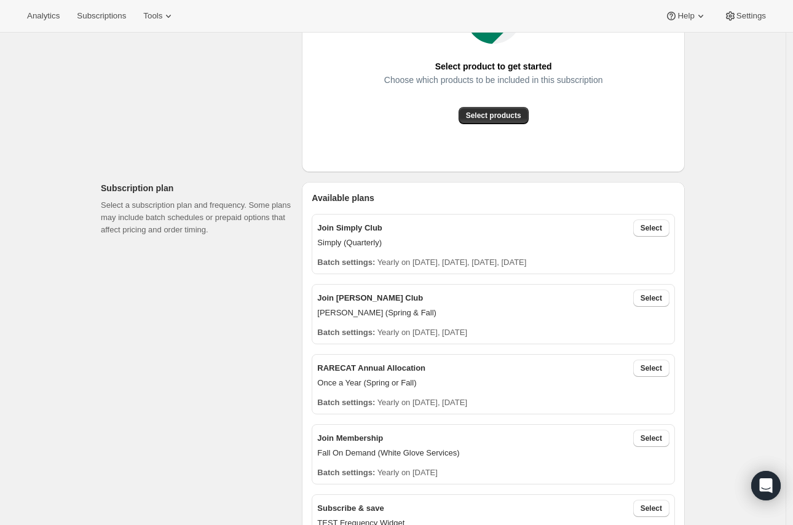
scroll to position [273, 0]
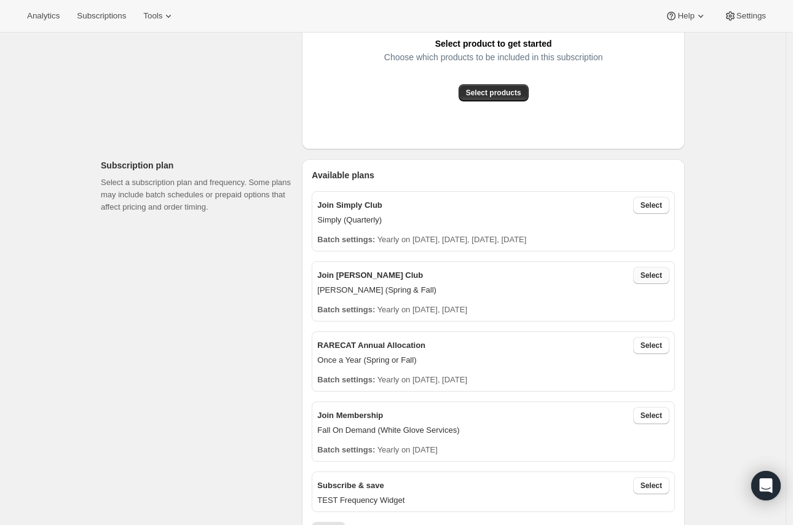
click at [662, 279] on span "Select" at bounding box center [652, 276] width 22 height 10
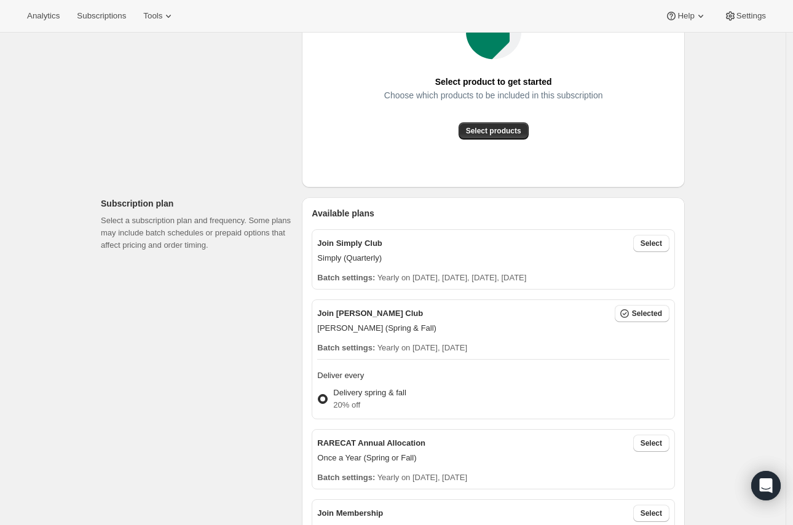
scroll to position [205, 0]
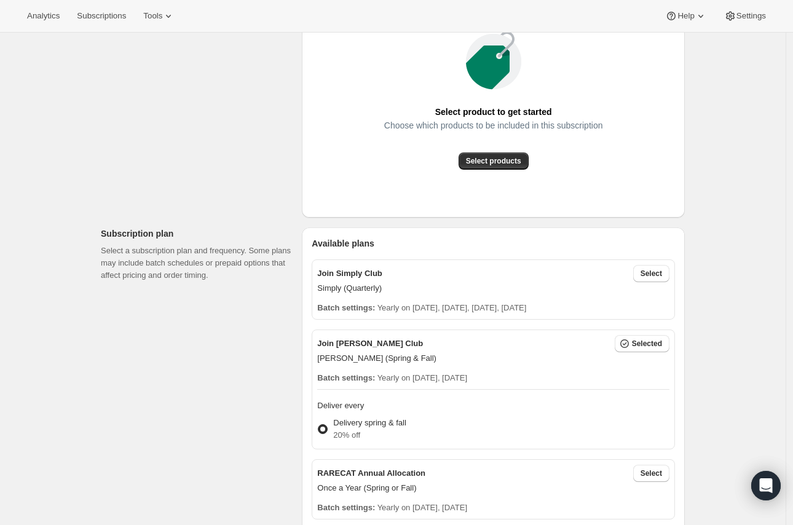
click at [459, 157] on div "Select products" at bounding box center [493, 161] width 219 height 17
click at [474, 159] on span "Select products" at bounding box center [493, 161] width 55 height 10
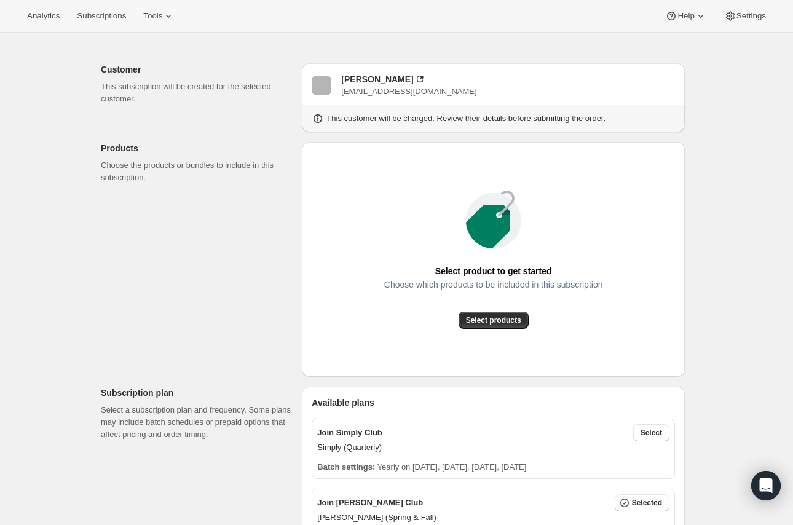
scroll to position [68, 0]
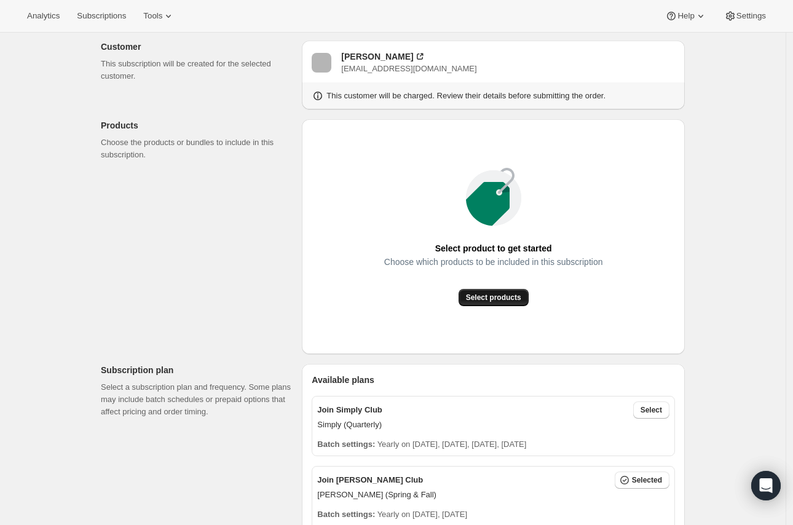
click at [511, 298] on span "Select products" at bounding box center [493, 298] width 55 height 10
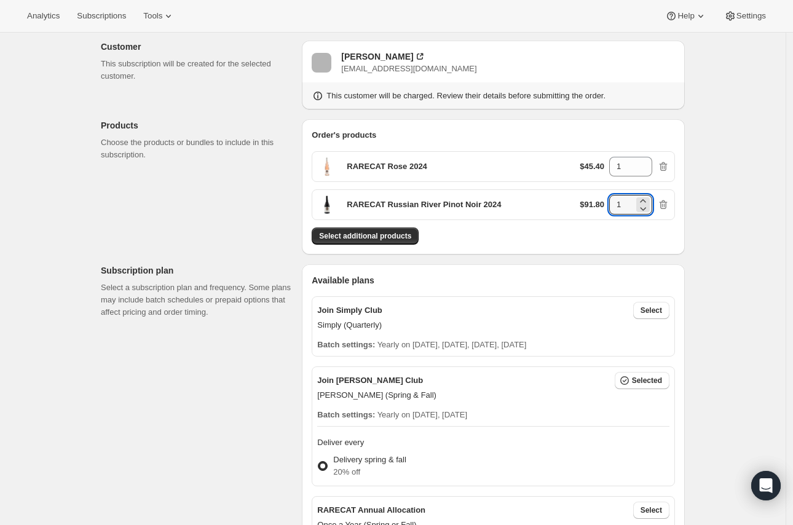
drag, startPoint x: 625, startPoint y: 200, endPoint x: 604, endPoint y: 204, distance: 21.2
click at [604, 204] on div "$91.80 1" at bounding box center [625, 205] width 90 height 20
type input "4"
drag, startPoint x: 623, startPoint y: 170, endPoint x: 607, endPoint y: 170, distance: 16.0
click at [607, 170] on div "$45.40 1" at bounding box center [625, 167] width 90 height 20
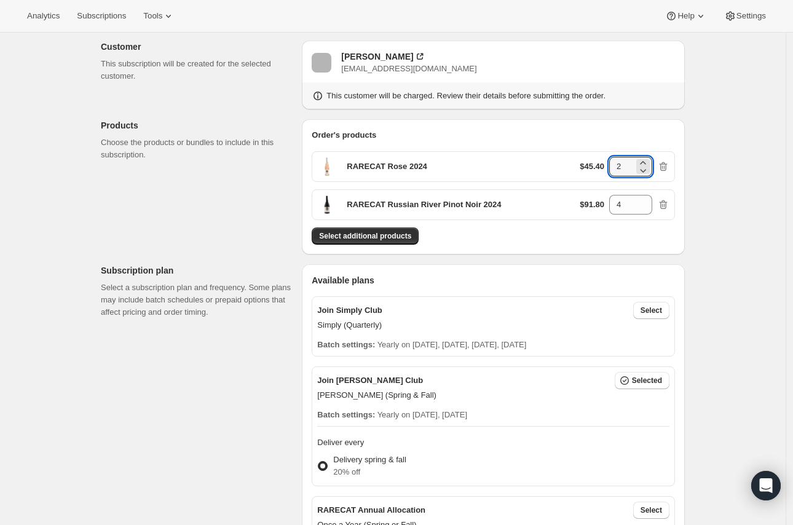
type input "2"
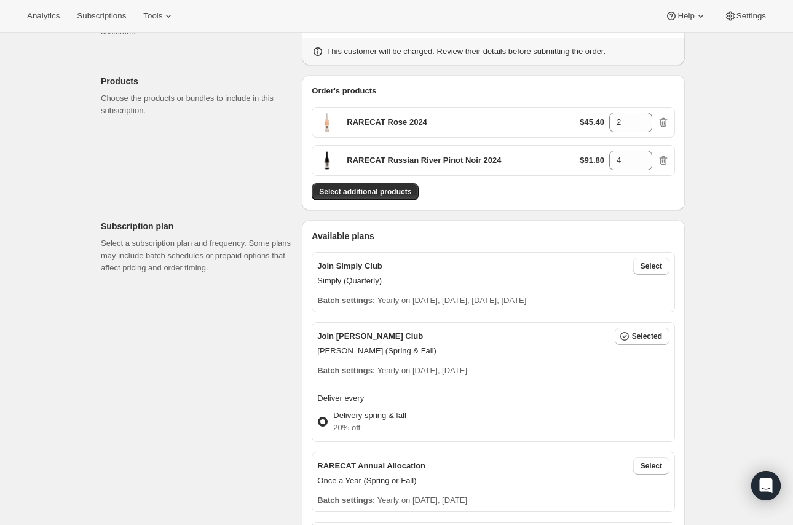
scroll to position [137, 0]
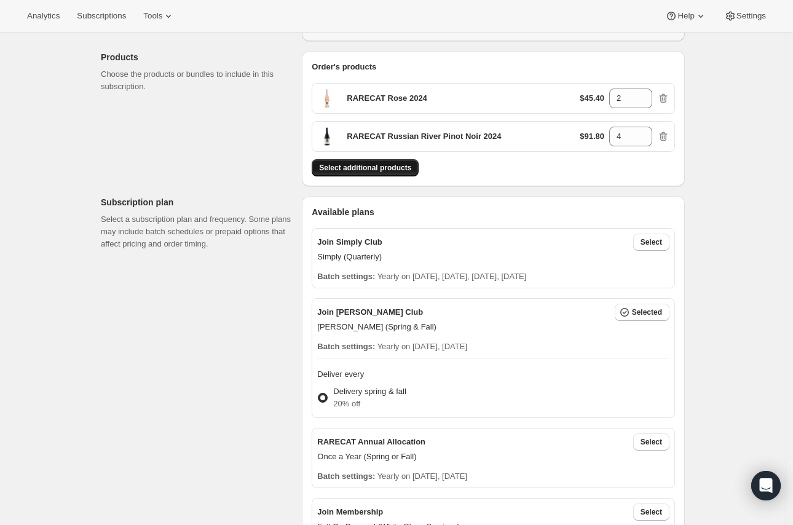
click at [392, 172] on span "Select additional products" at bounding box center [365, 168] width 92 height 10
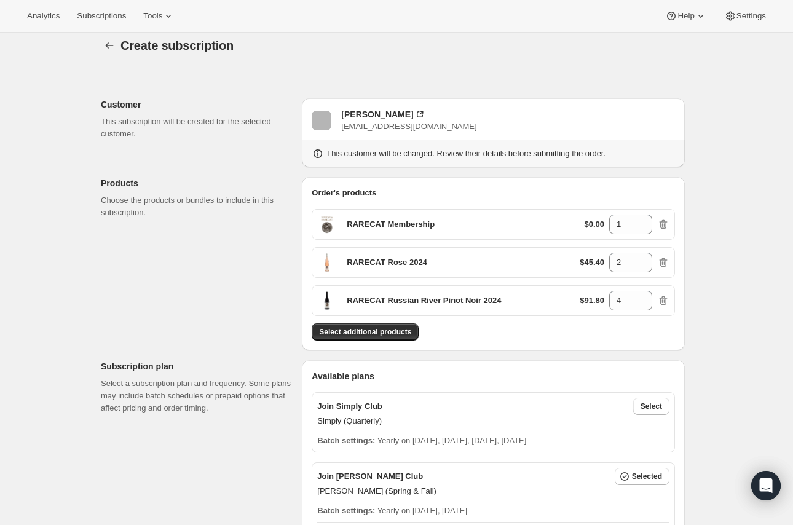
scroll to position [0, 0]
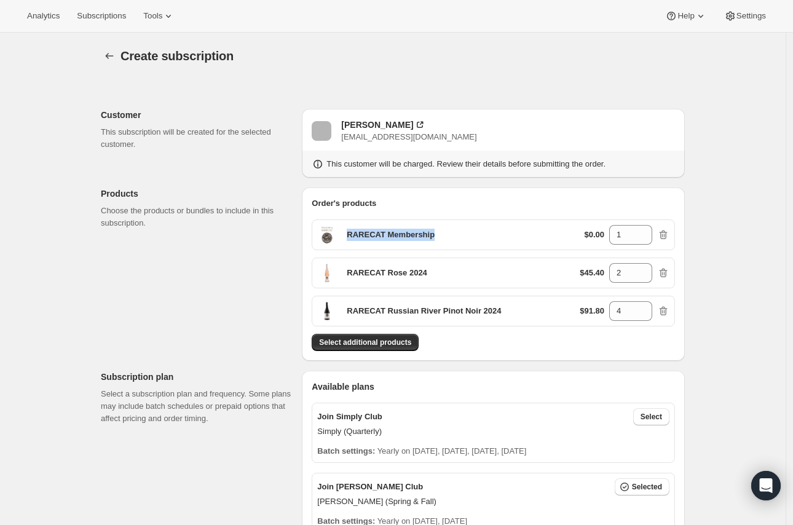
drag, startPoint x: 349, startPoint y: 234, endPoint x: 447, endPoint y: 231, distance: 97.9
click at [447, 231] on div "RARECAT Membership $0.00 1" at bounding box center [494, 235] width 364 height 31
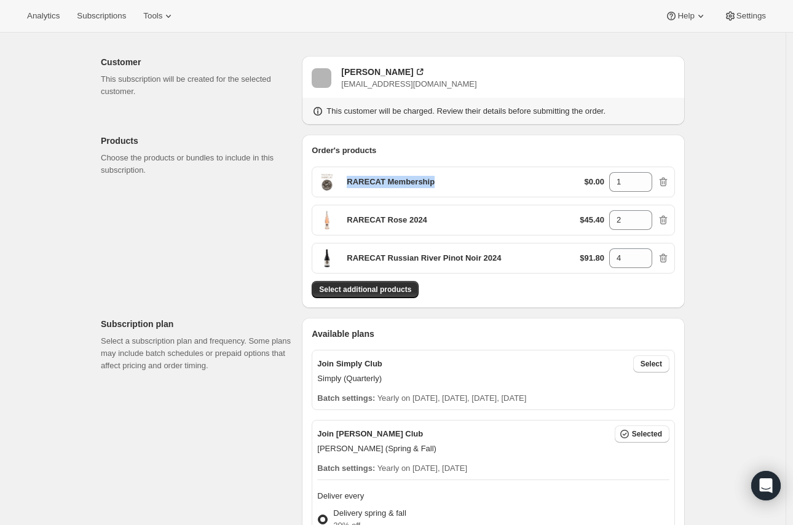
scroll to position [68, 0]
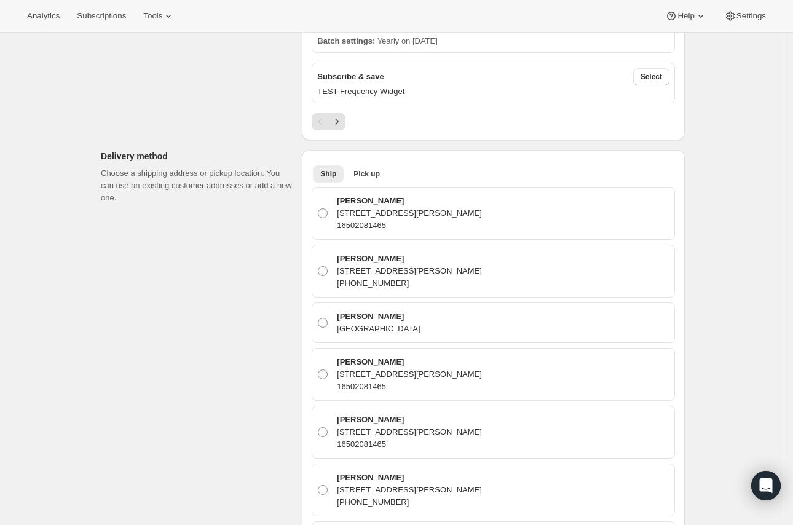
scroll to position [683, 0]
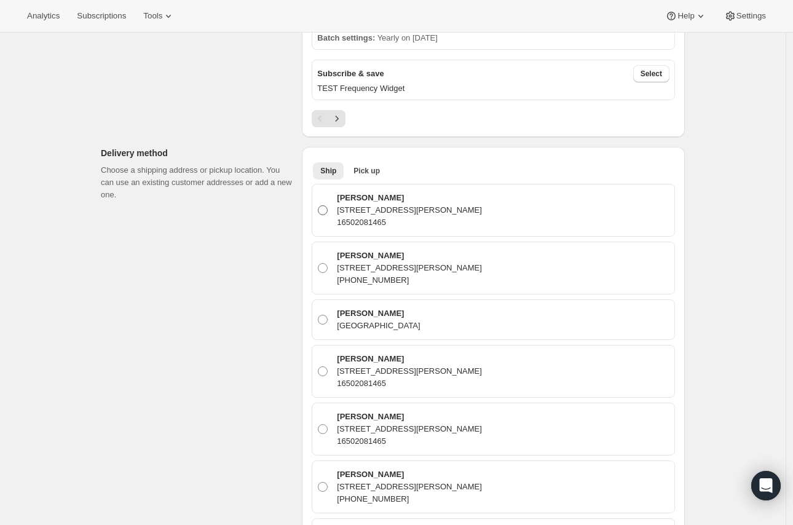
click at [353, 213] on p "3843 Ingraham Street F109 F109, San Diego, CA, 92109, United States" at bounding box center [409, 210] width 145 height 12
click at [319, 206] on input "Beau Harris 3843 Ingraham Street F109 F109, San Diego, CA, 92109, United States…" at bounding box center [318, 205] width 1 height 1
radio input "true"
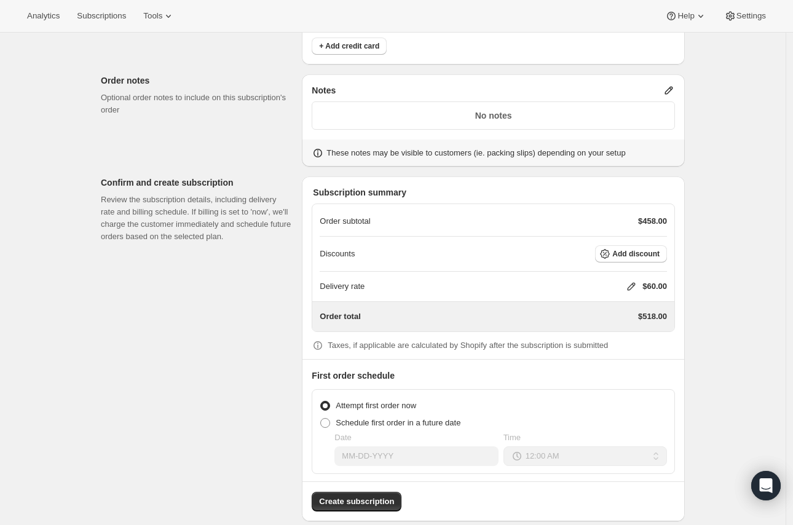
scroll to position [2382, 0]
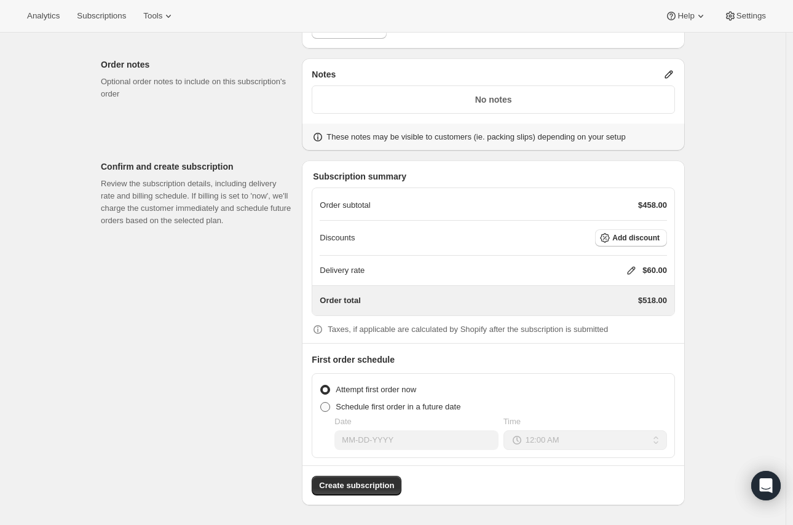
click at [358, 404] on span "Schedule first order in a future date" at bounding box center [398, 406] width 125 height 9
click at [321, 403] on input "Schedule first order in a future date" at bounding box center [320, 402] width 1 height 1
radio input "true"
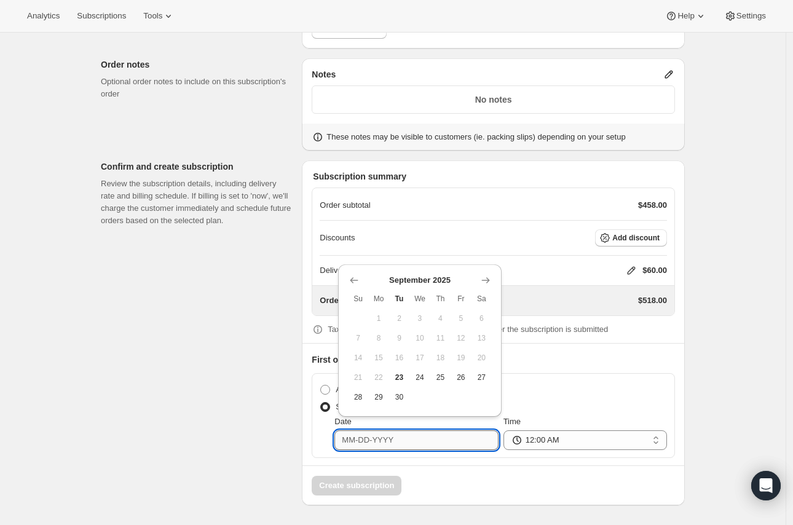
click at [412, 434] on input "Date" at bounding box center [417, 441] width 164 height 20
click at [487, 274] on icon "Show next month, October 2025" at bounding box center [486, 280] width 12 height 12
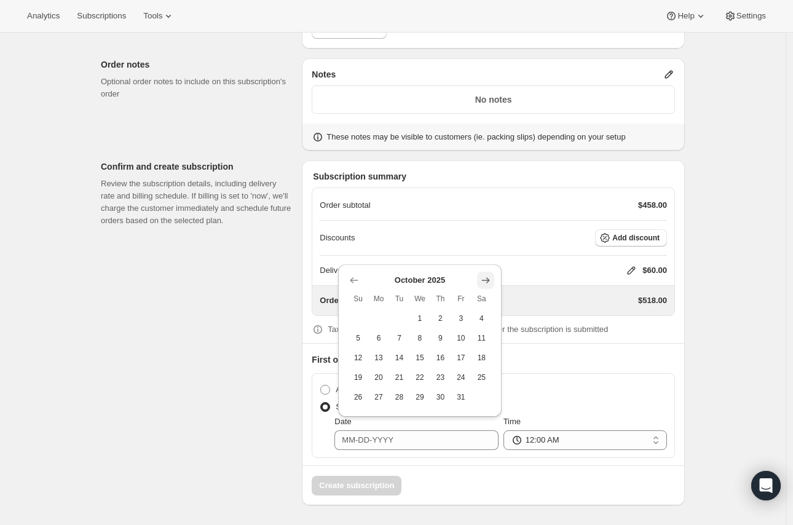
click at [487, 274] on icon "Show next month, November 2025" at bounding box center [486, 280] width 12 height 12
click at [487, 289] on th "Sa" at bounding box center [482, 299] width 21 height 20
click at [489, 258] on icon "Show next month, December 2025" at bounding box center [486, 261] width 12 height 12
click at [489, 258] on div "Delivery rate $60.00" at bounding box center [494, 271] width 348 height 30
click at [431, 435] on input "Date" at bounding box center [417, 441] width 164 height 20
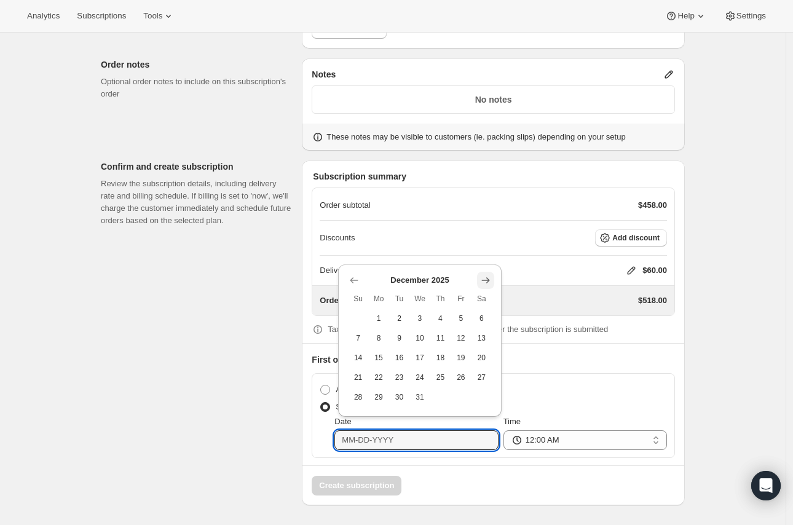
click at [485, 275] on icon "Show next month, January 2026" at bounding box center [486, 280] width 12 height 12
click at [485, 275] on icon "Show next month, February 2026" at bounding box center [486, 280] width 12 height 12
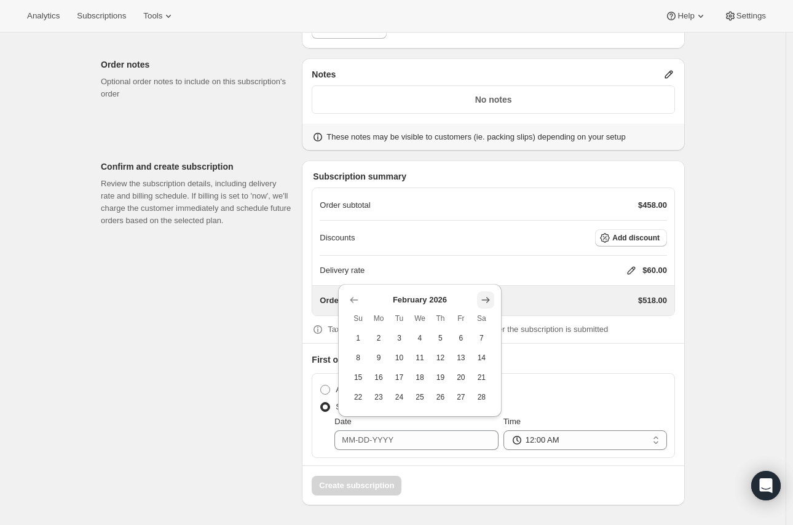
click at [490, 296] on icon "Show next month, March 2026" at bounding box center [486, 300] width 12 height 12
click at [354, 353] on span "15" at bounding box center [358, 358] width 10 height 10
type input "03-15-2026"
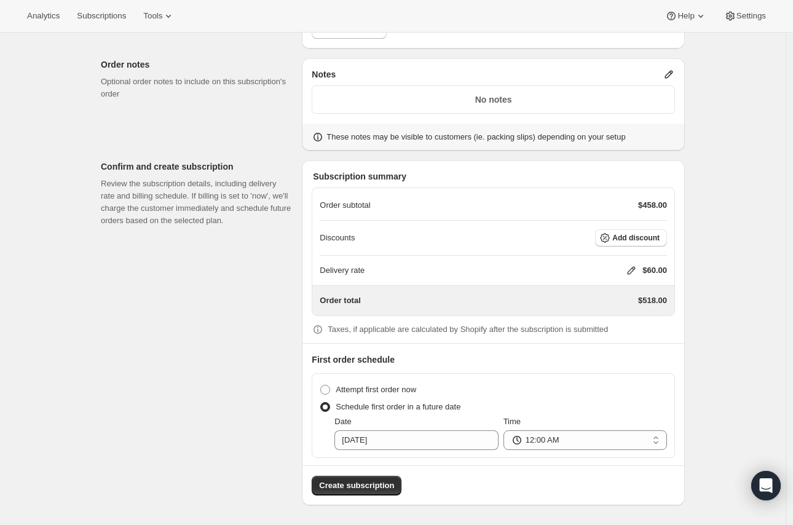
click at [634, 271] on icon at bounding box center [632, 270] width 12 height 12
click at [550, 253] on div "Discounts Add discount" at bounding box center [494, 238] width 348 height 35
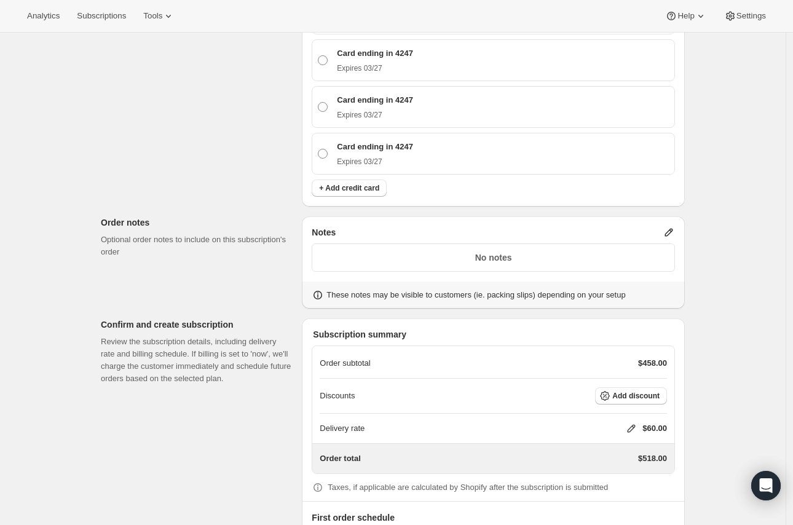
scroll to position [2246, 0]
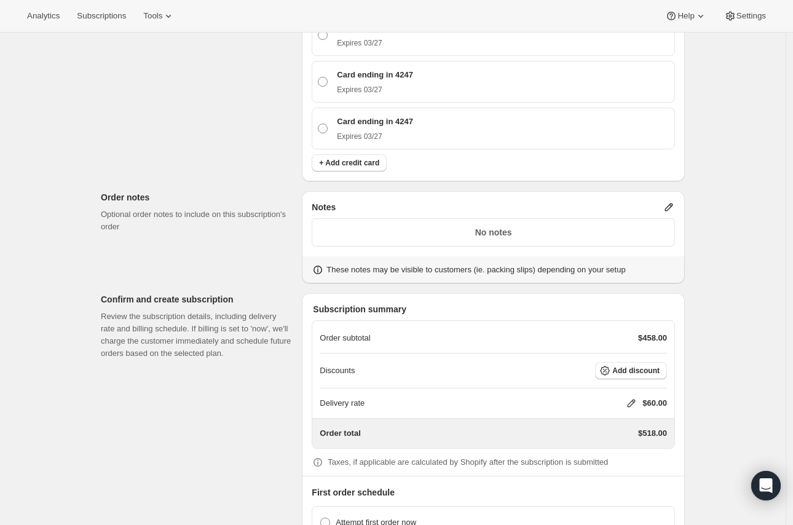
click at [632, 403] on icon at bounding box center [632, 403] width 12 height 12
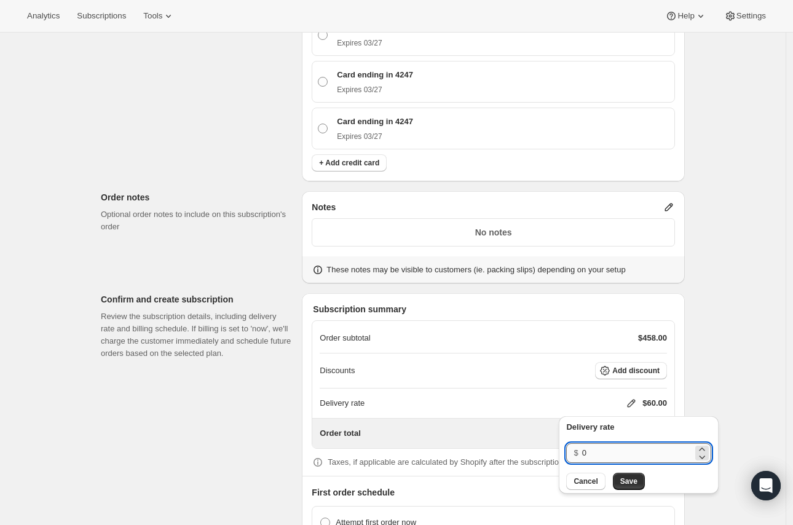
click at [588, 450] on input "0" at bounding box center [637, 453] width 111 height 20
type input "40"
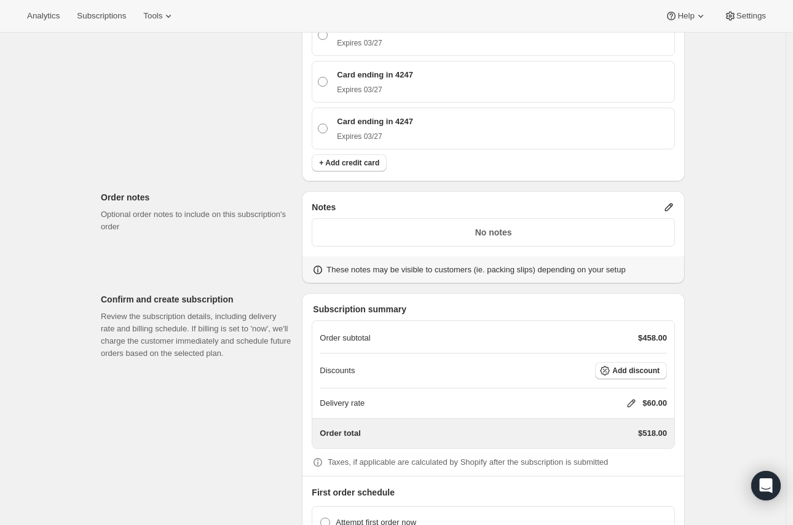
click at [632, 410] on icon at bounding box center [632, 403] width 12 height 12
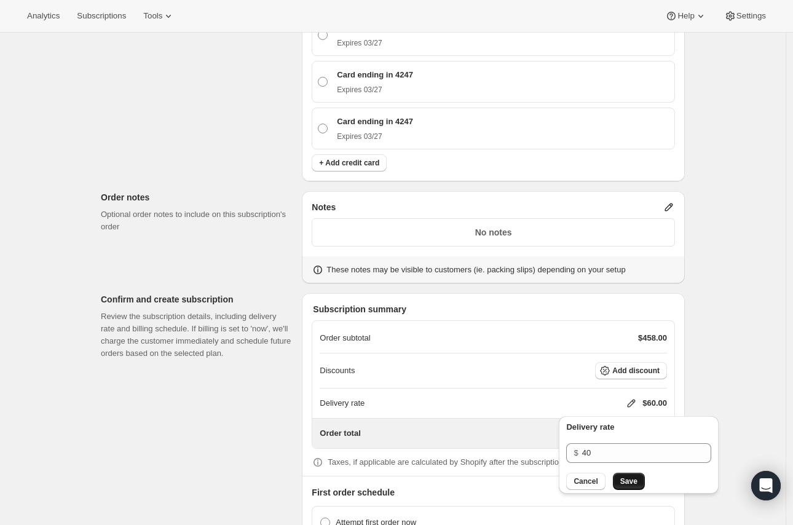
click at [624, 483] on span "Save" at bounding box center [629, 482] width 17 height 10
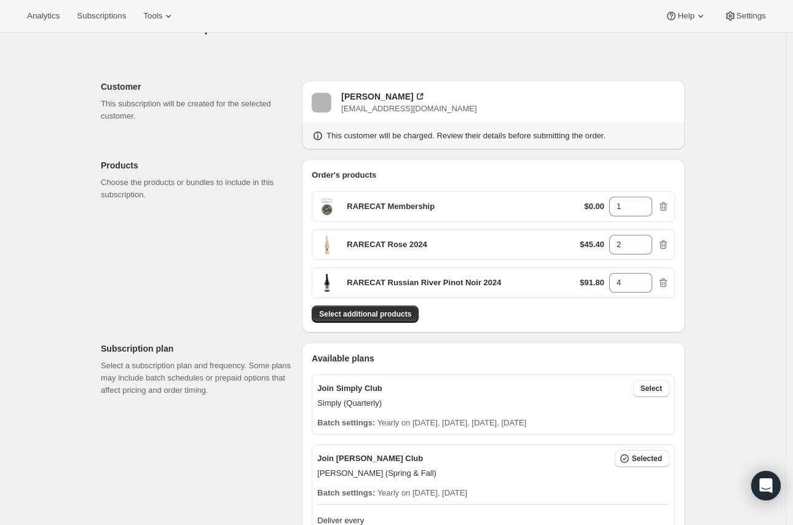
scroll to position [0, 0]
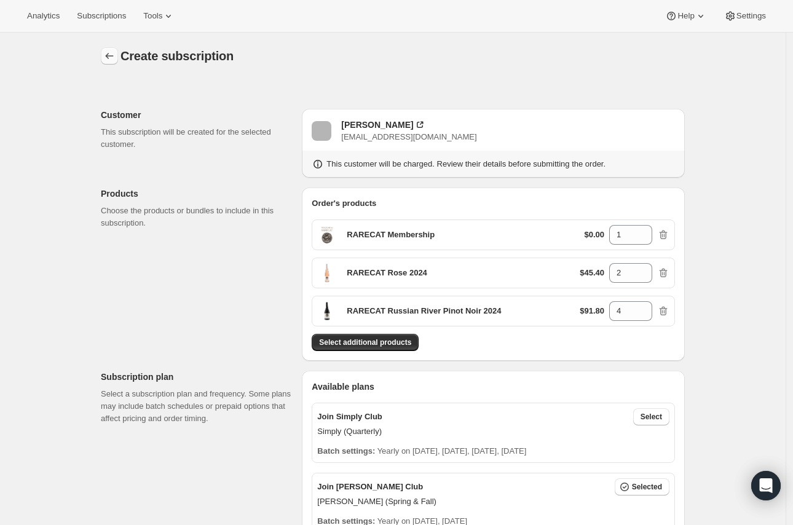
click at [108, 54] on icon "button" at bounding box center [109, 56] width 12 height 12
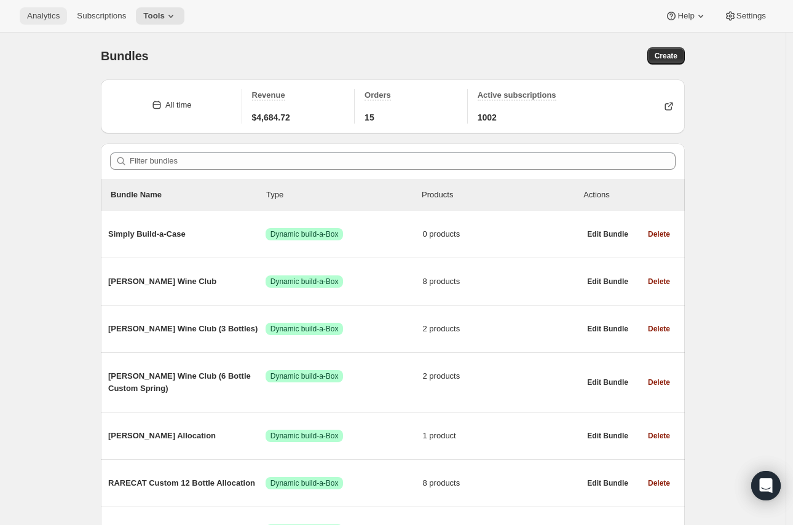
click at [47, 19] on span "Analytics" at bounding box center [43, 16] width 33 height 10
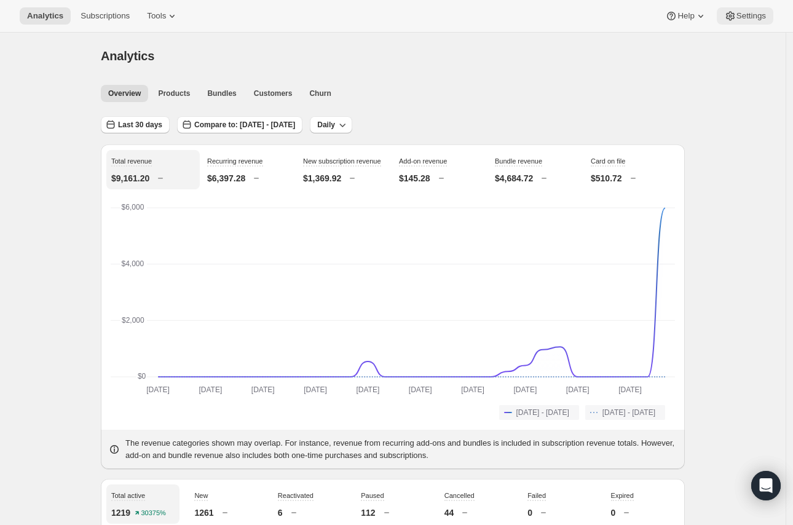
click at [748, 12] on span "Settings" at bounding box center [752, 16] width 30 height 10
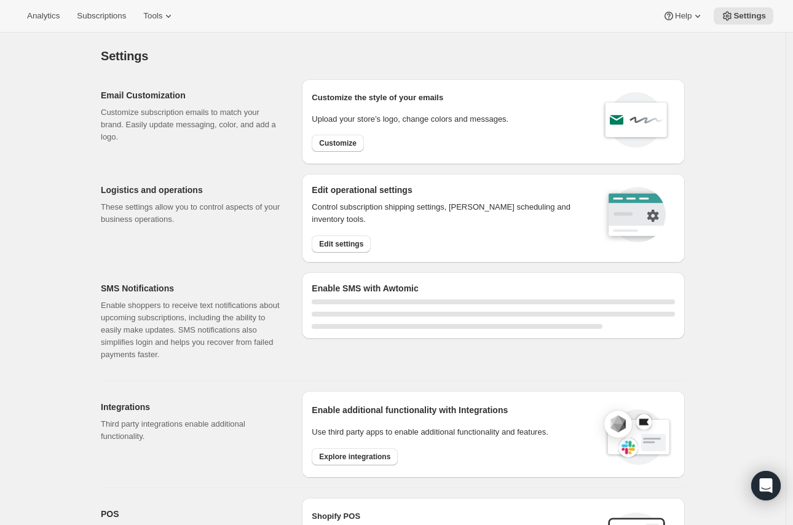
select select "22:00"
select select "09:00"
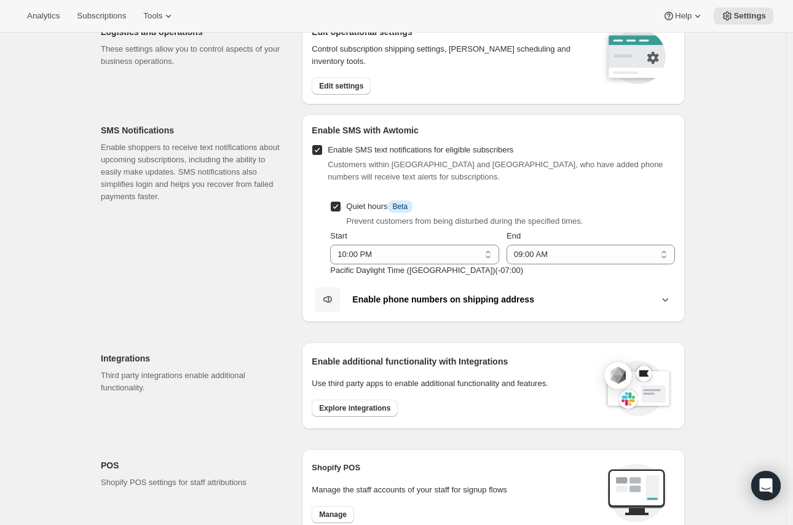
scroll to position [149, 0]
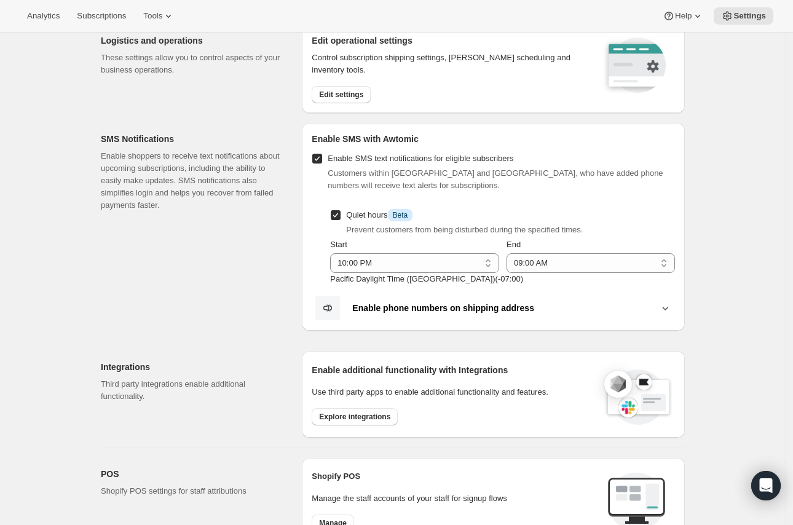
click at [579, 315] on button "Enable phone numbers on shipping address" at bounding box center [494, 308] width 364 height 26
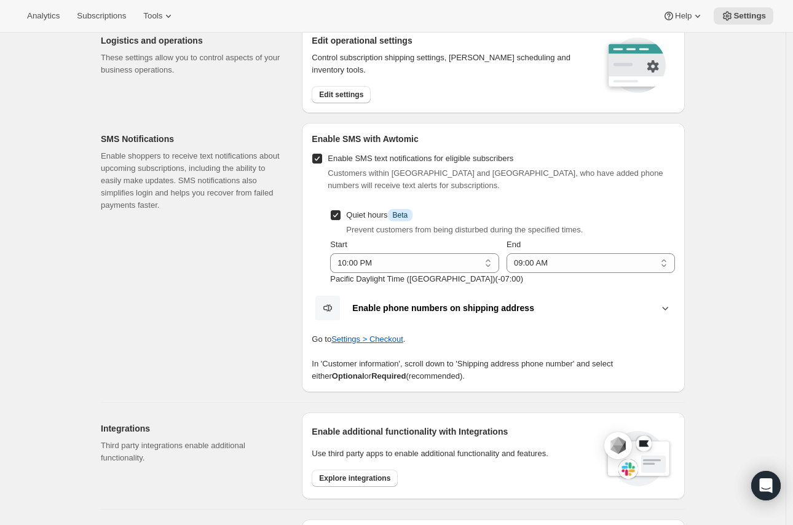
click at [230, 303] on div "SMS Notifications Enable shoppers to receive text notifications about upcoming …" at bounding box center [196, 257] width 191 height 269
click at [437, 306] on b "Enable phone numbers on shipping address" at bounding box center [443, 308] width 182 height 10
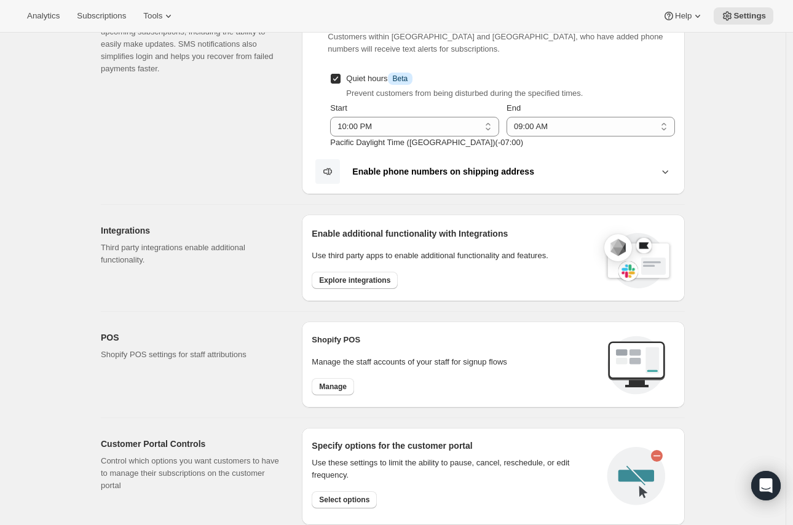
scroll to position [491, 0]
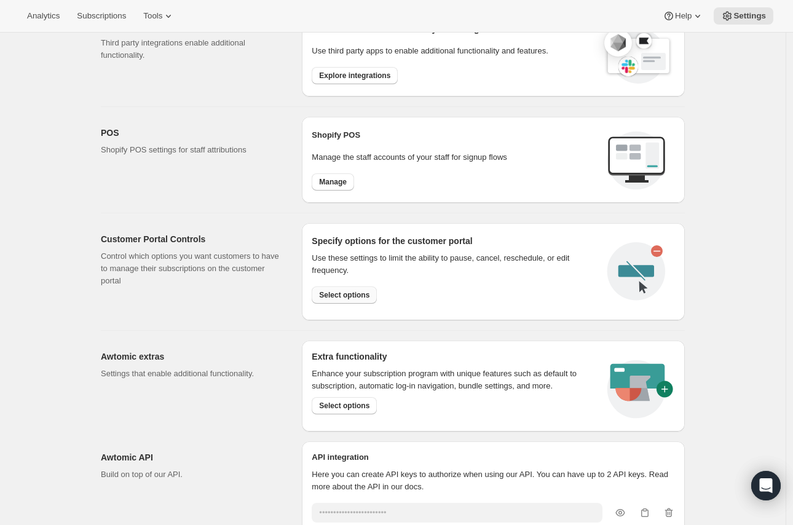
click at [349, 295] on span "Select options" at bounding box center [344, 295] width 50 height 10
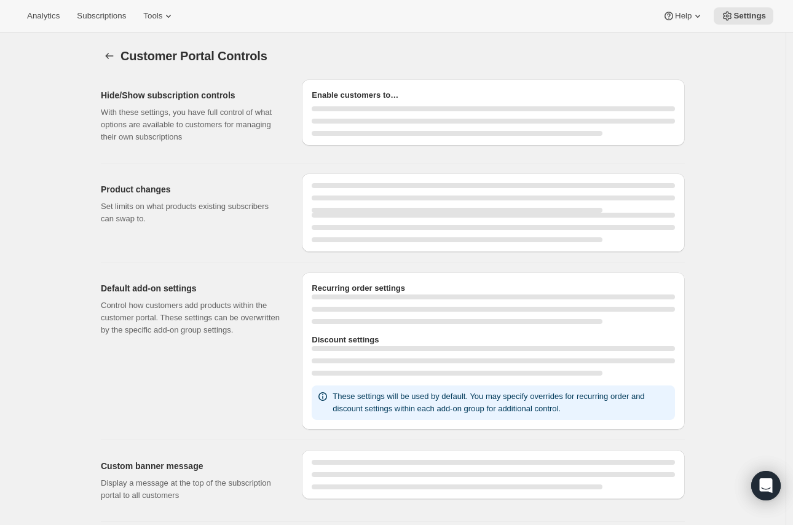
select select "MONTH"
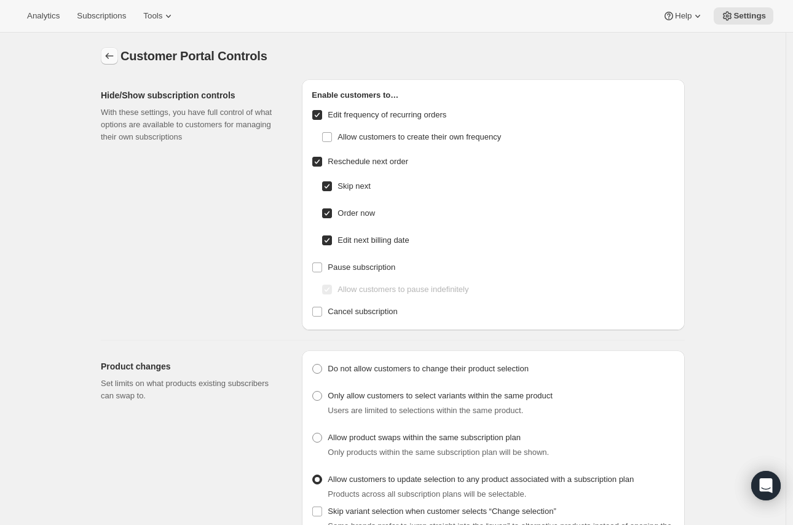
click at [113, 62] on button "Settings" at bounding box center [109, 55] width 17 height 17
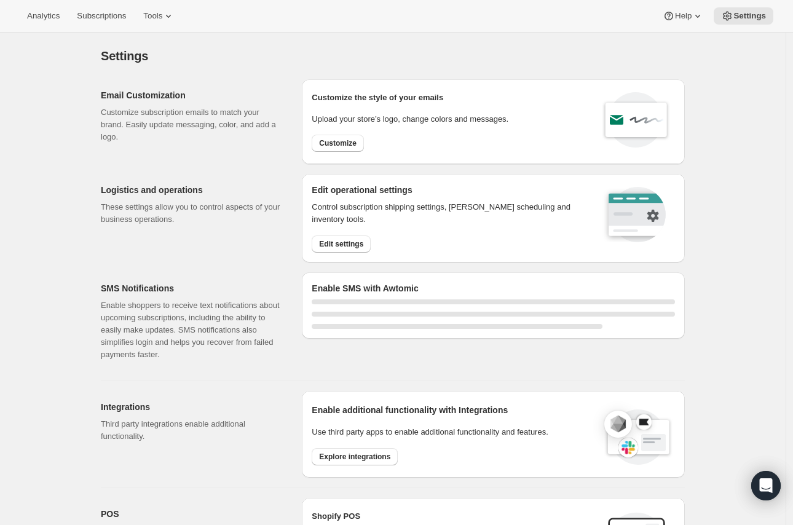
select select "22:00"
select select "09:00"
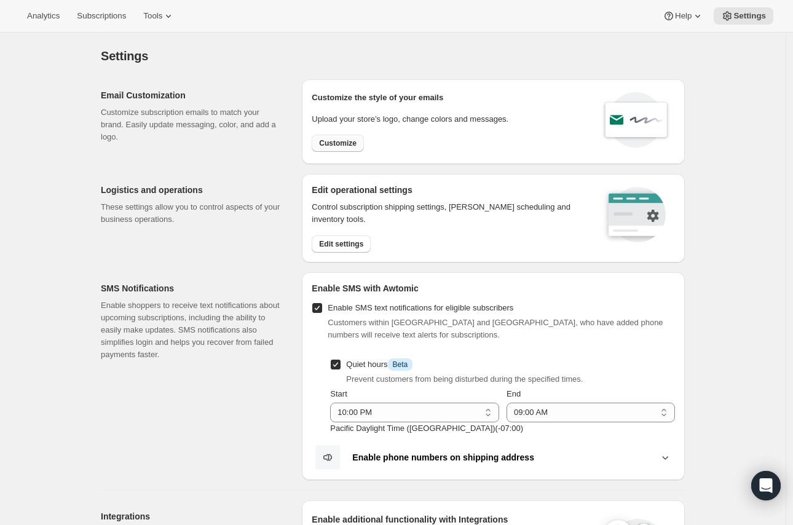
click at [352, 150] on button "Customize" at bounding box center [338, 143] width 52 height 17
select select "subscriptionMessage"
select select "5"
select select "15"
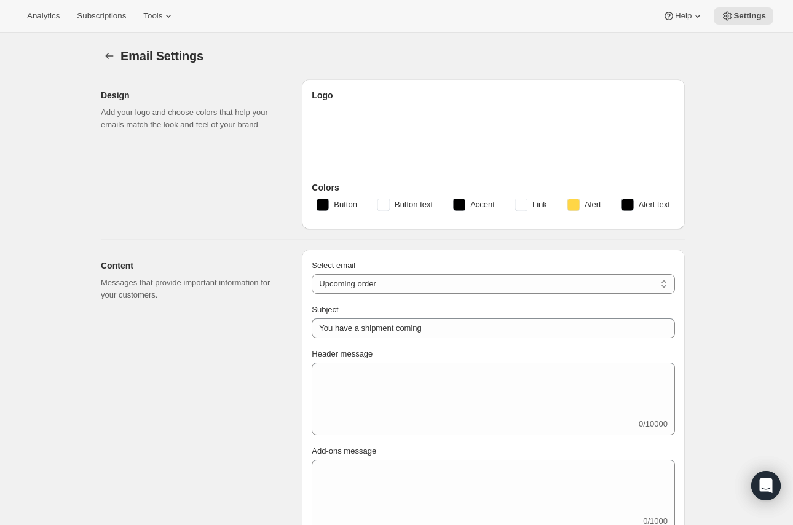
type input "You have a RARECAT shipment coming, time to take a look."
type textarea "Your next RARECAT membership shipment is almost ready. With just 14 days left, …"
select select "14"
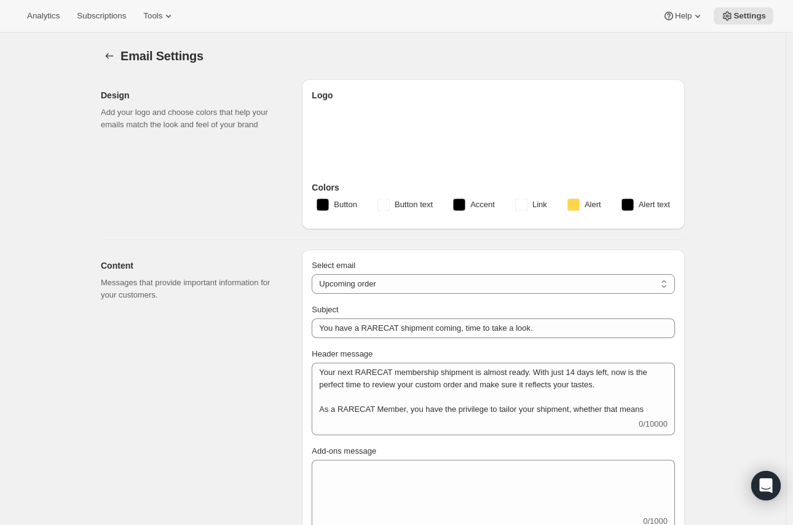
type input "RARECAT Membership"
checkbox input "false"
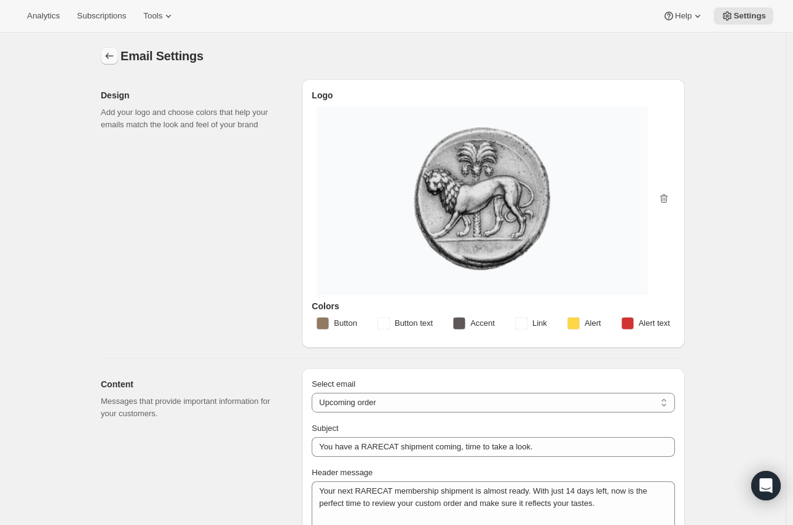
click at [107, 55] on icon "Settings" at bounding box center [109, 56] width 12 height 12
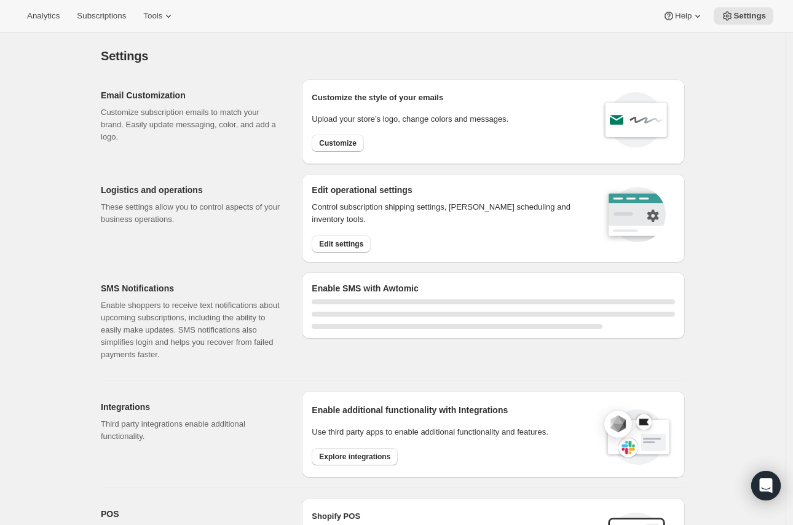
select select "22:00"
select select "09:00"
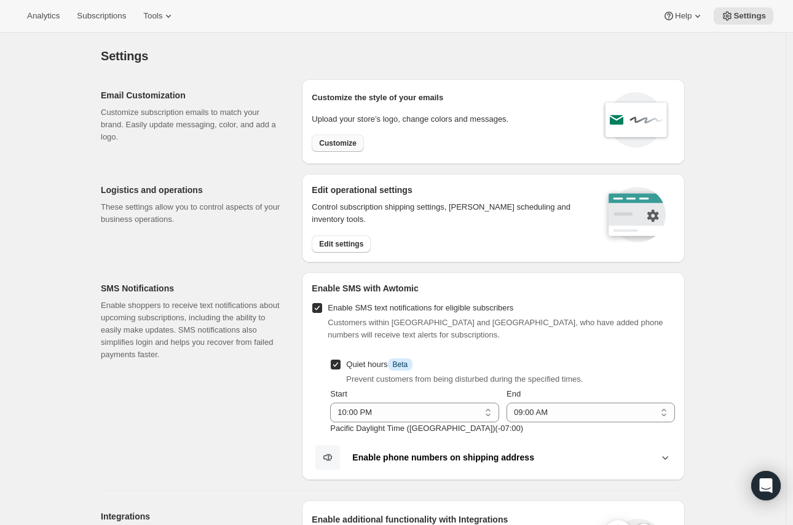
click at [343, 145] on span "Customize" at bounding box center [338, 143] width 38 height 10
select select "subscriptionMessage"
select select "5"
select select "15"
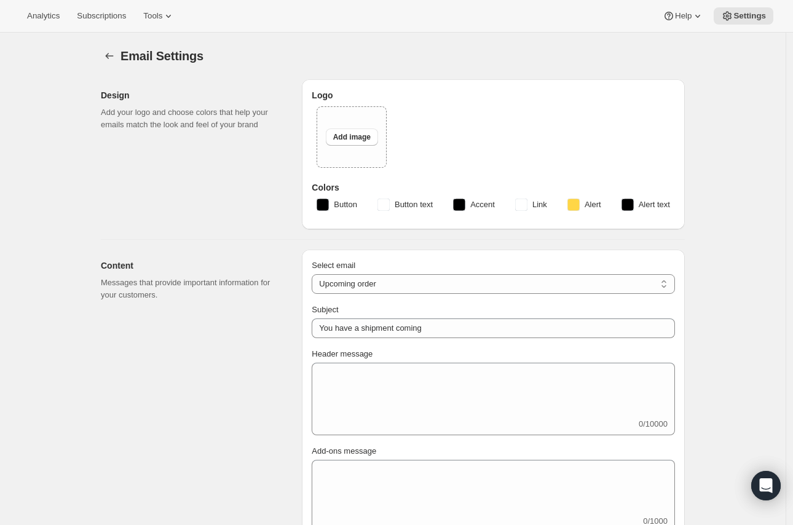
type input "You have a RARECAT shipment coming, time to take a look."
type textarea "Your next RARECAT membership shipment is almost ready. With just 14 days left, …"
select select "14"
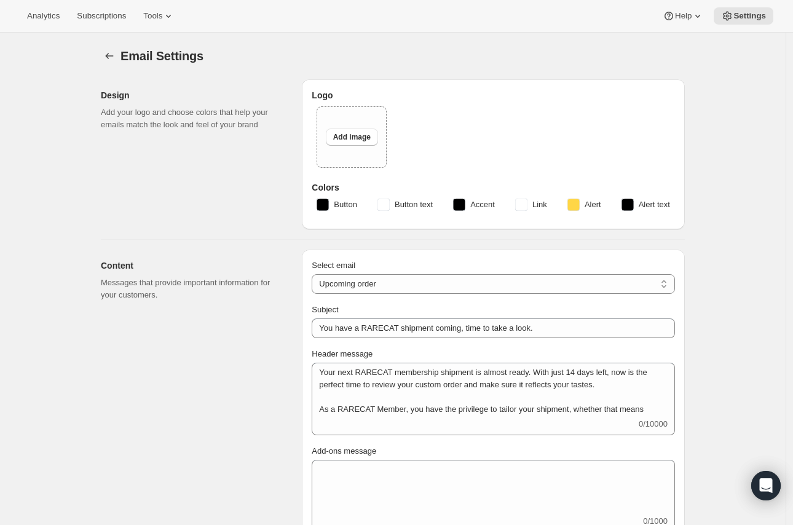
select select "14"
type input "RARECAT Membership"
checkbox input "false"
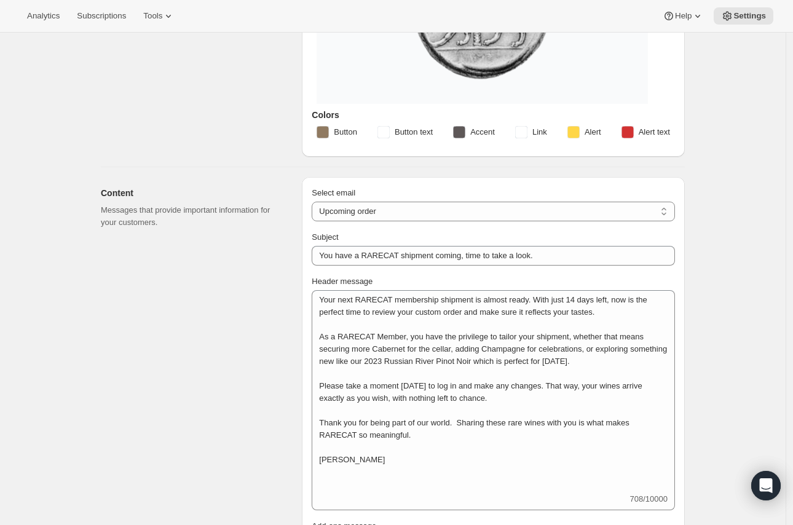
scroll to position [205, 0]
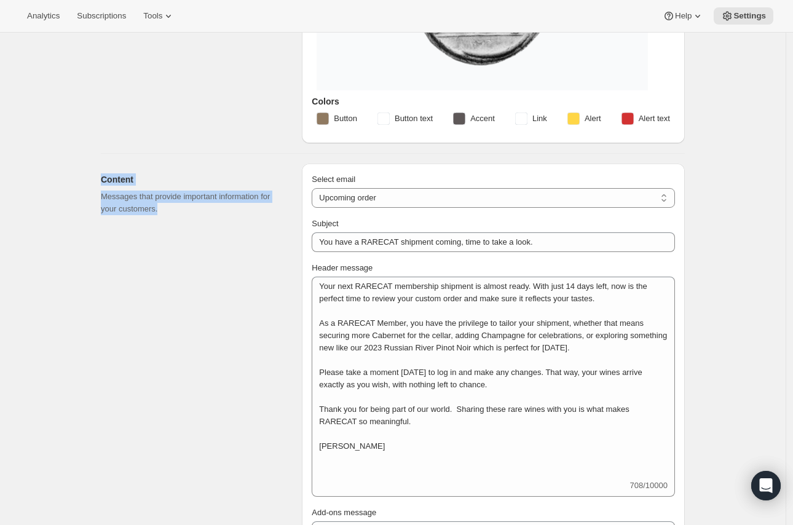
drag, startPoint x: 91, startPoint y: 183, endPoint x: 236, endPoint y: 204, distance: 146.7
click at [354, 194] on select "New subscription Upcoming order Failed payment Delayed subscription (inventory …" at bounding box center [494, 198] width 364 height 20
click at [237, 239] on div "Content Messages that provide important information for your customers." at bounding box center [196, 494] width 191 height 661
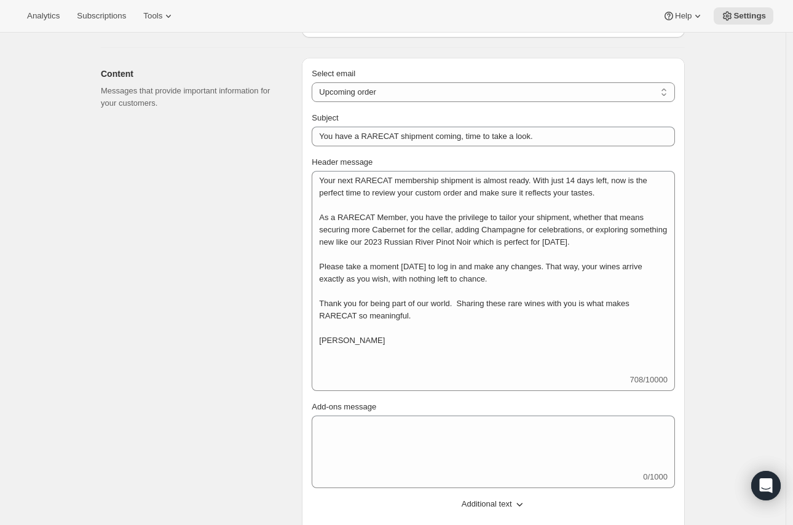
scroll to position [341, 0]
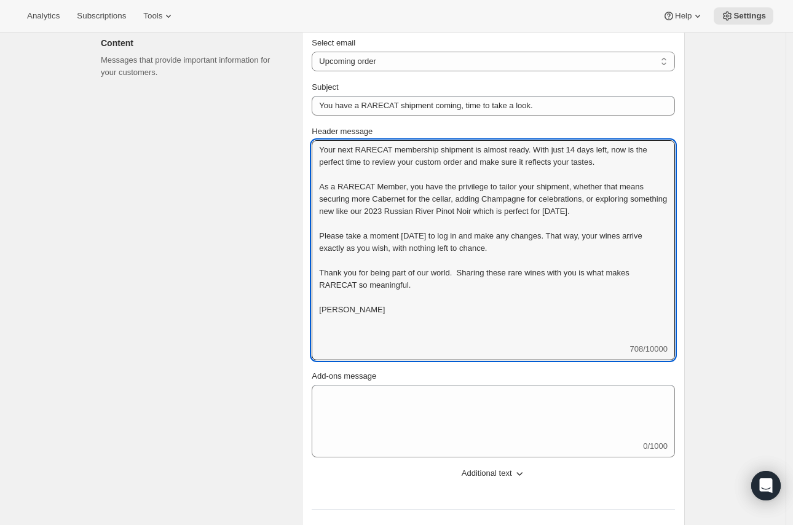
drag, startPoint x: 378, startPoint y: 315, endPoint x: 289, endPoint y: 149, distance: 188.5
click at [289, 149] on div "Content Messages that provide important information for your customers. Select …" at bounding box center [388, 352] width 594 height 670
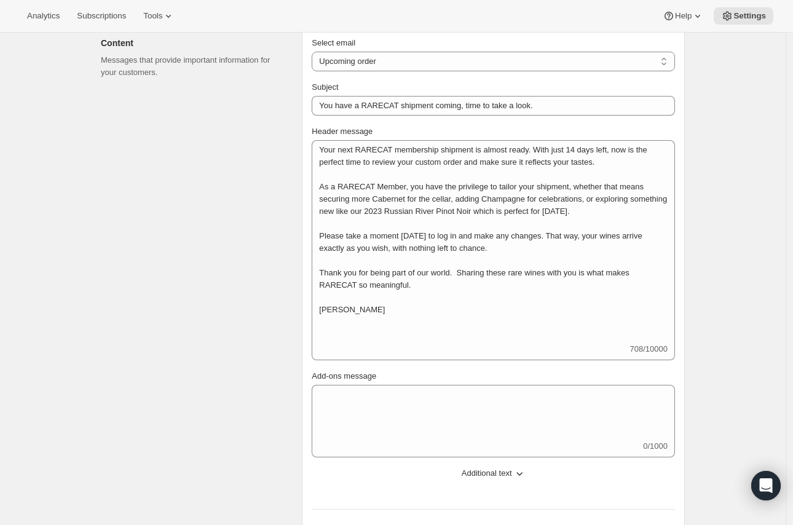
click at [260, 292] on div "Content Messages that provide important information for your customers." at bounding box center [196, 357] width 191 height 661
click at [506, 472] on span "Additional text" at bounding box center [487, 473] width 50 height 12
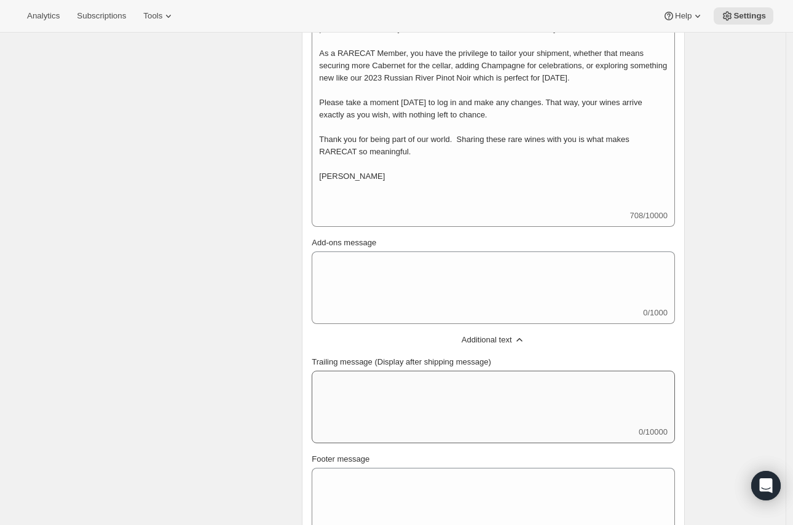
scroll to position [478, 0]
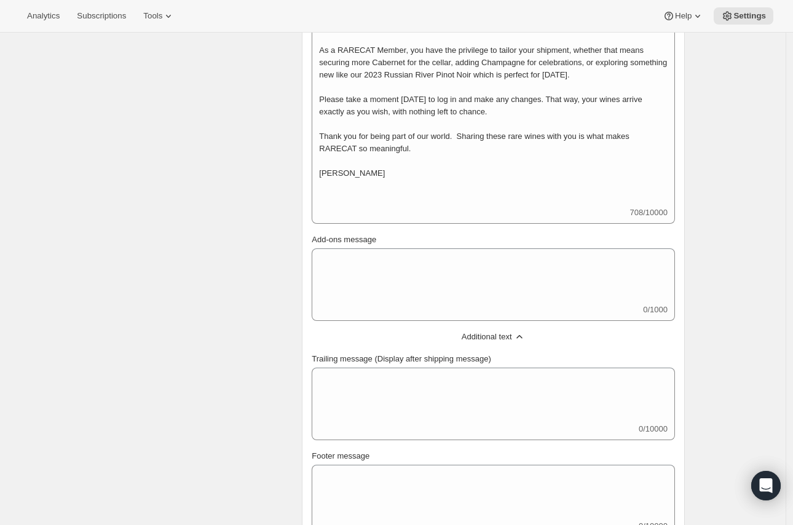
click at [506, 338] on span "Additional text" at bounding box center [487, 337] width 50 height 12
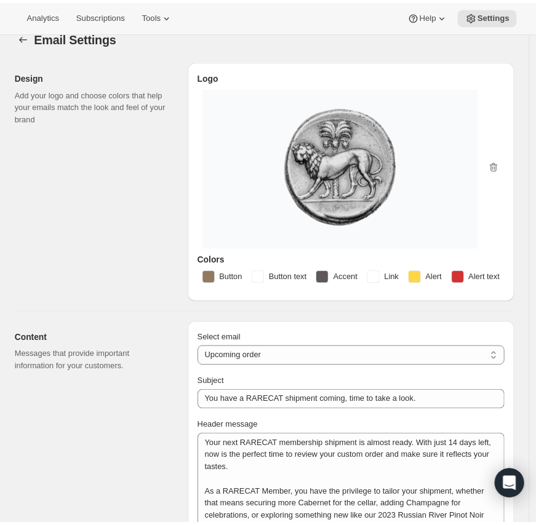
scroll to position [0, 0]
